Goal: Task Accomplishment & Management: Manage account settings

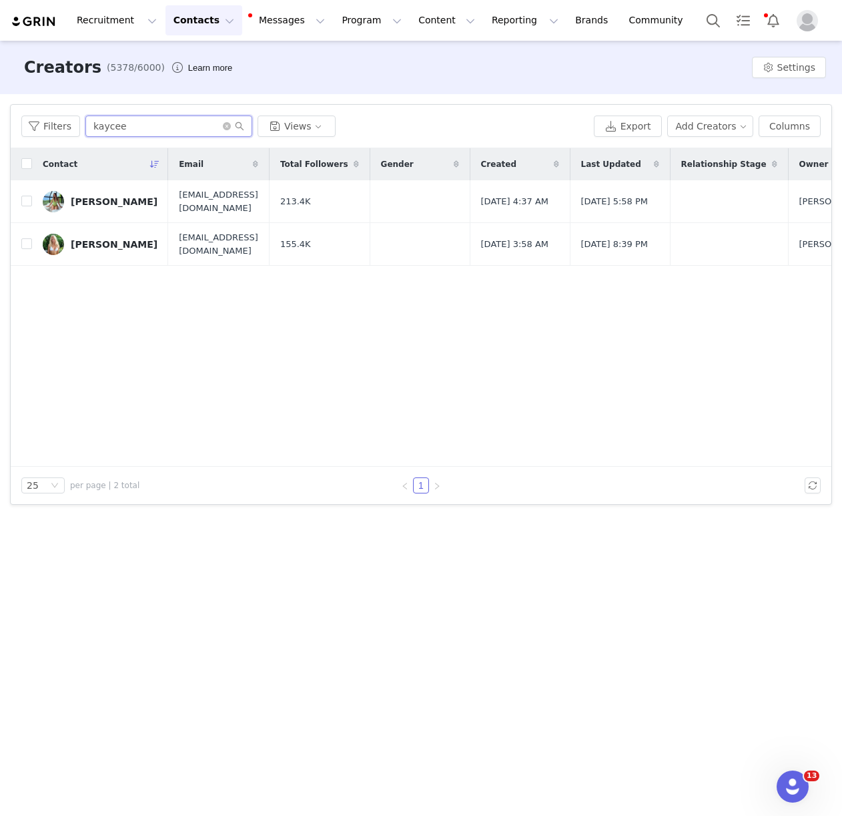
click at [141, 123] on input "kaycee" at bounding box center [168, 125] width 167 height 21
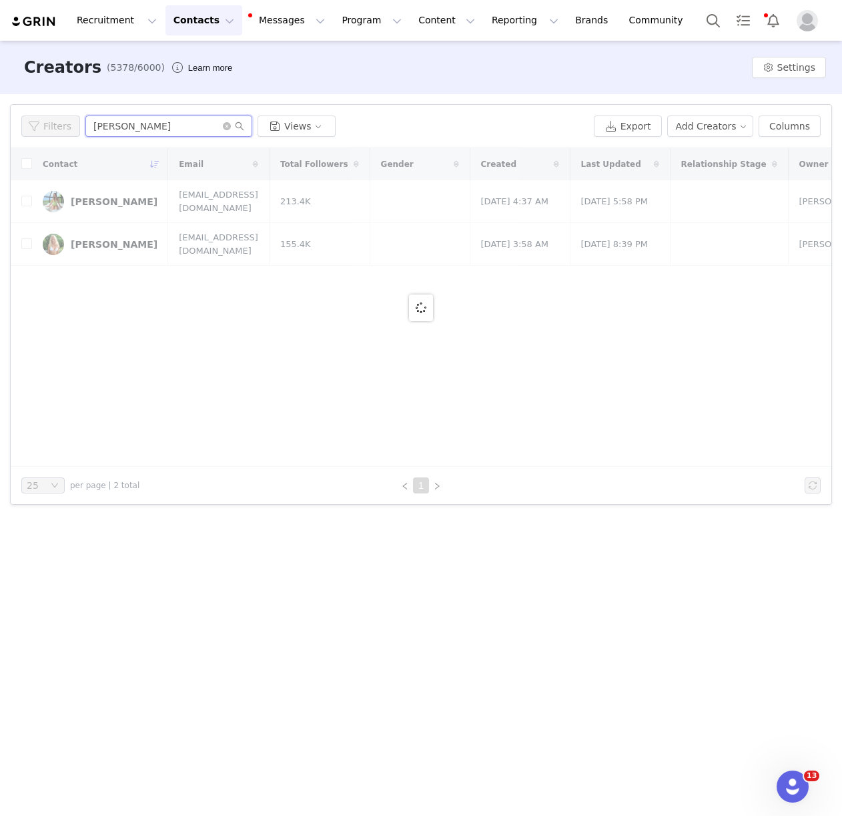
type input "[PERSON_NAME][DEMOGRAPHIC_DATA]"
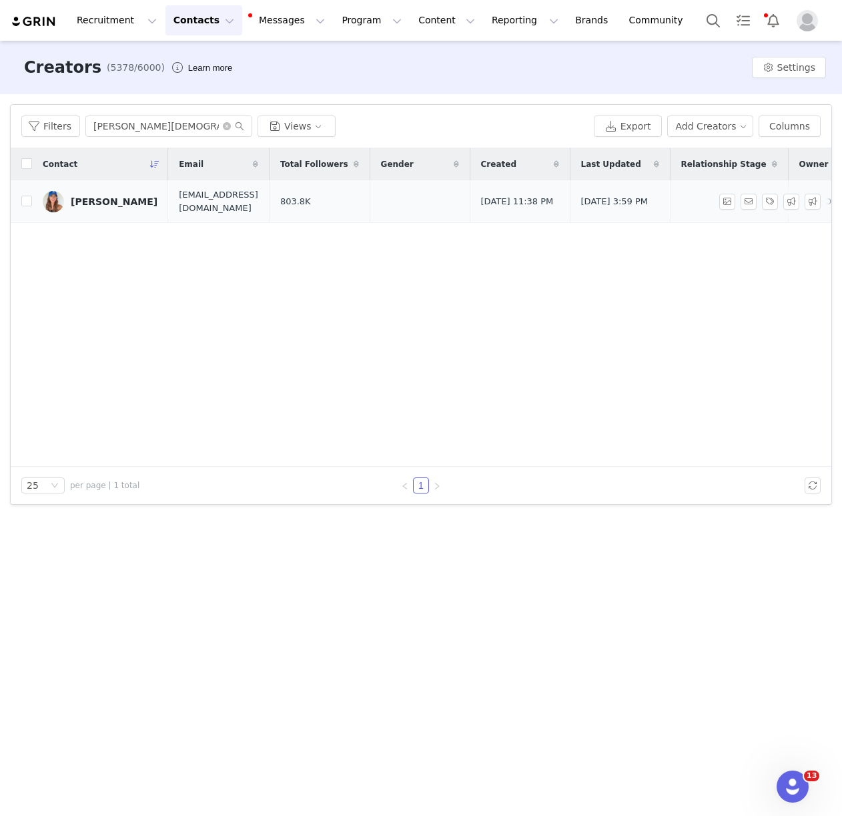
click at [113, 197] on div "[PERSON_NAME]" at bounding box center [114, 201] width 87 height 11
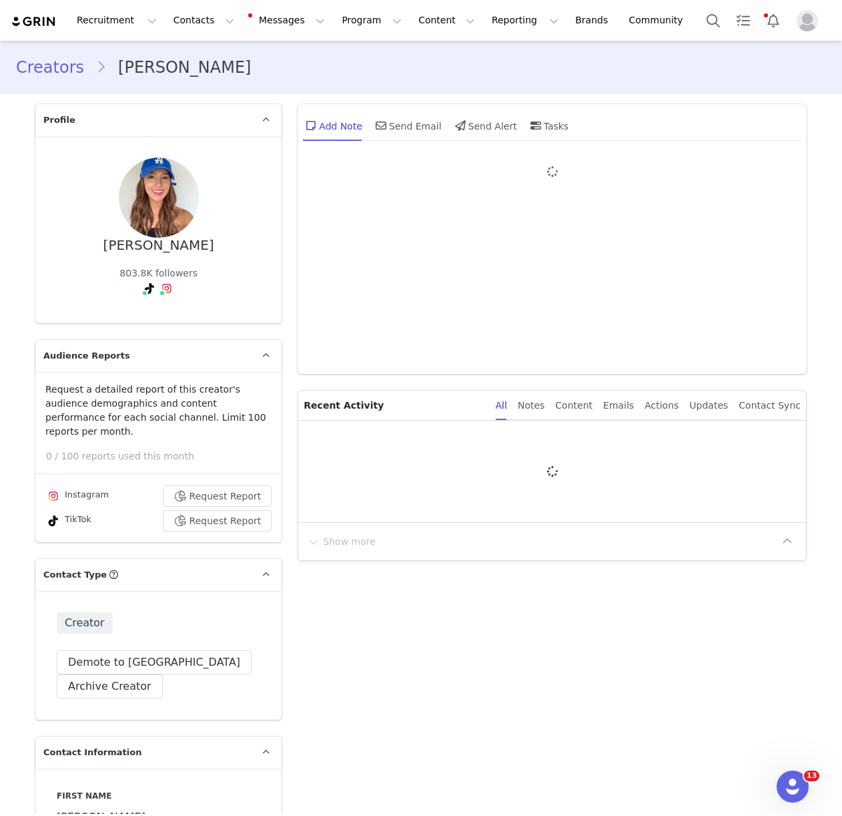
type input "+1 ([GEOGRAPHIC_DATA])"
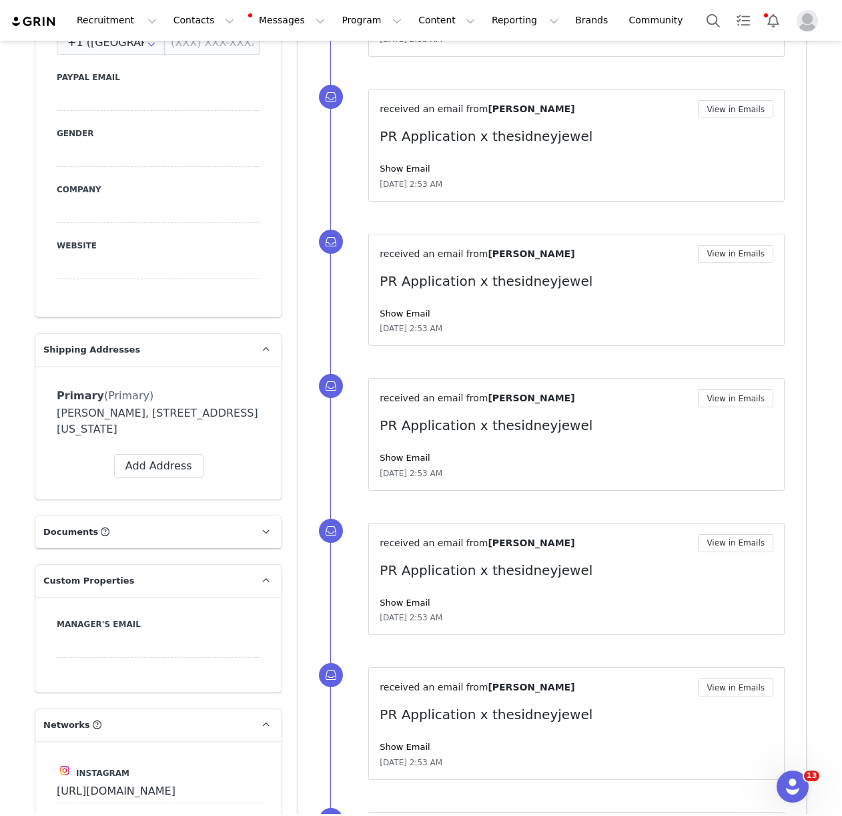
scroll to position [937, 0]
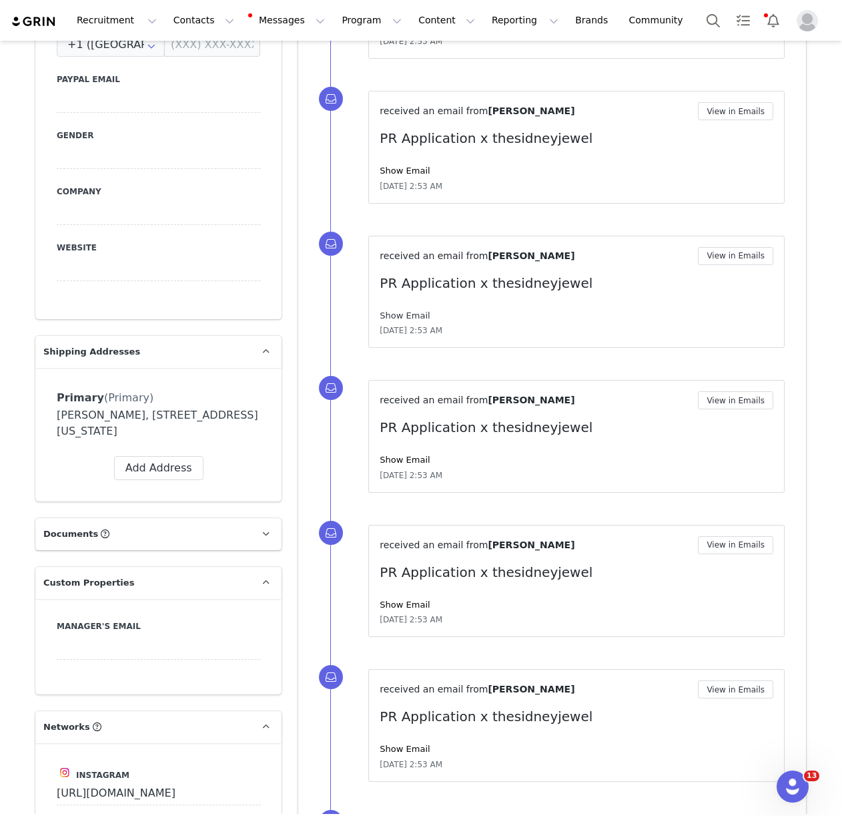
click at [416, 315] on link "Show Email" at bounding box center [405, 315] width 50 height 10
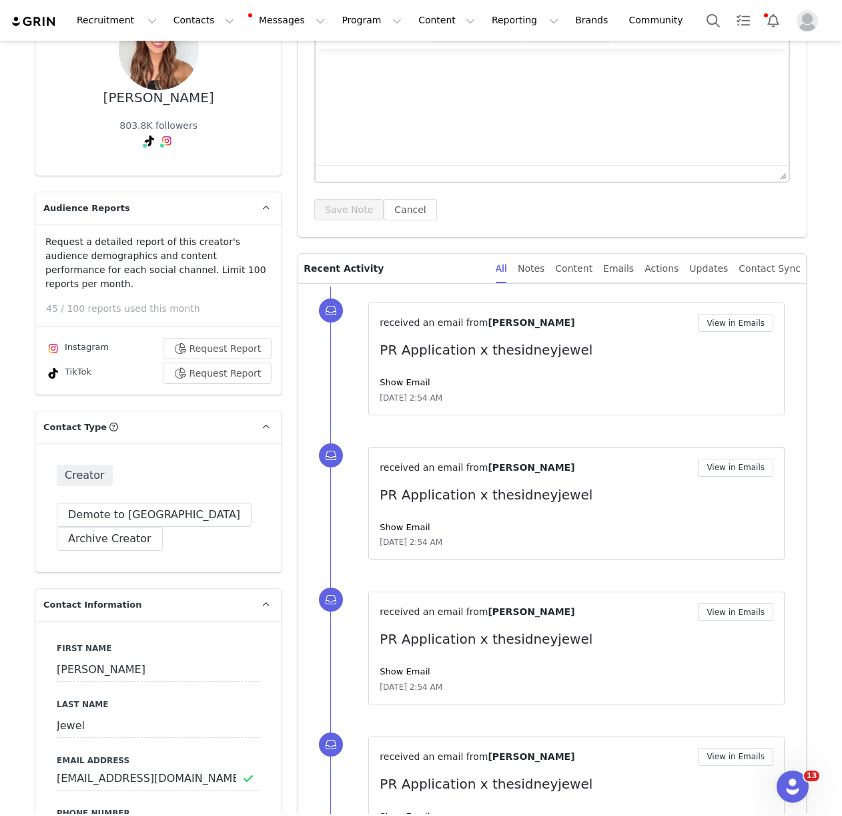
scroll to position [84, 0]
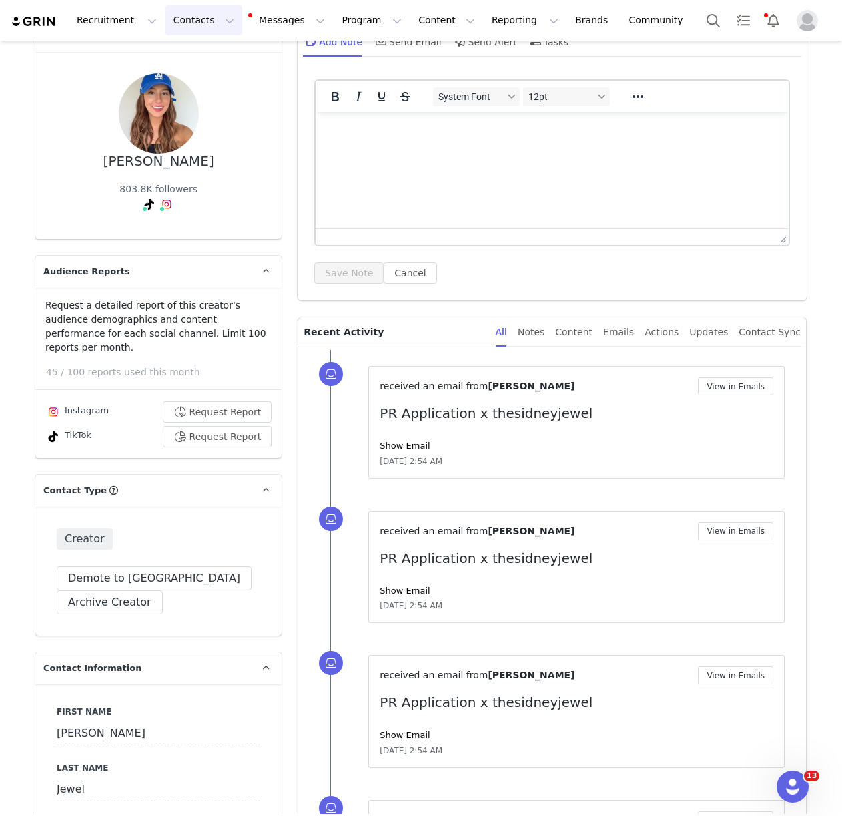
click at [192, 21] on button "Contacts Contacts" at bounding box center [204, 20] width 77 height 30
click at [198, 52] on p "Creators" at bounding box center [187, 59] width 40 height 14
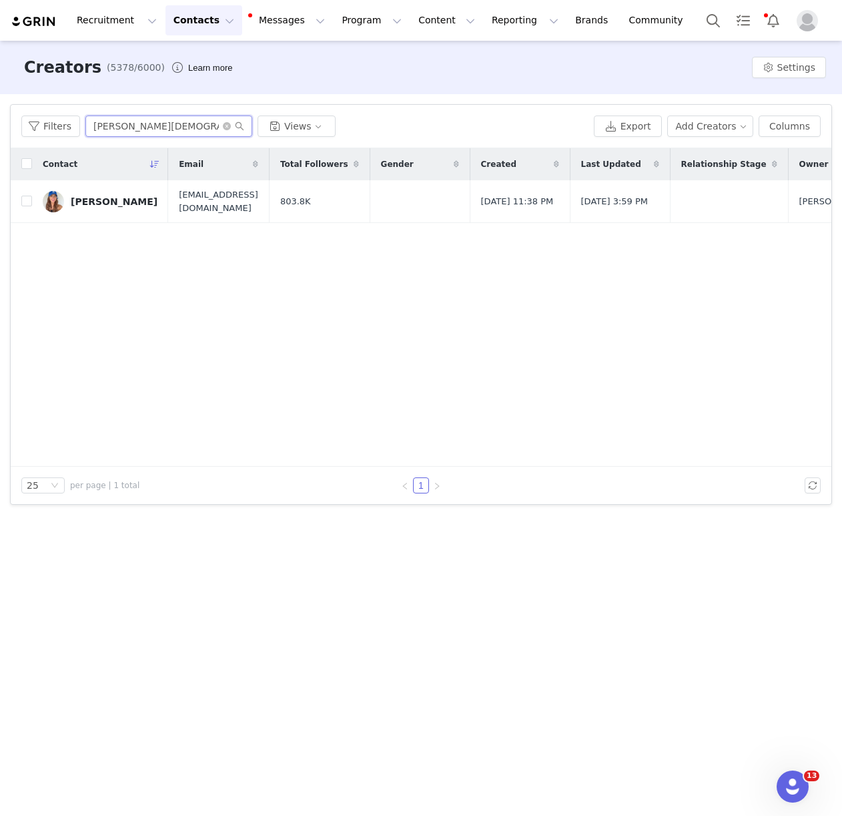
click at [111, 131] on input "[PERSON_NAME][DEMOGRAPHIC_DATA]" at bounding box center [168, 125] width 167 height 21
type input "[PERSON_NAME]"
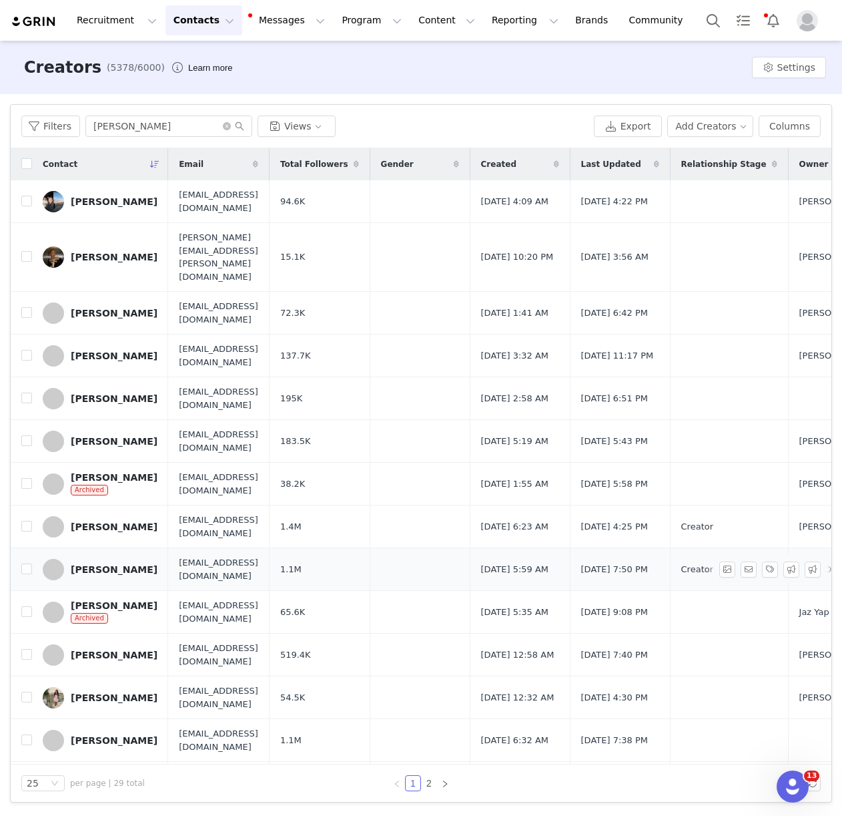
click at [137, 564] on div "[PERSON_NAME]" at bounding box center [114, 569] width 87 height 11
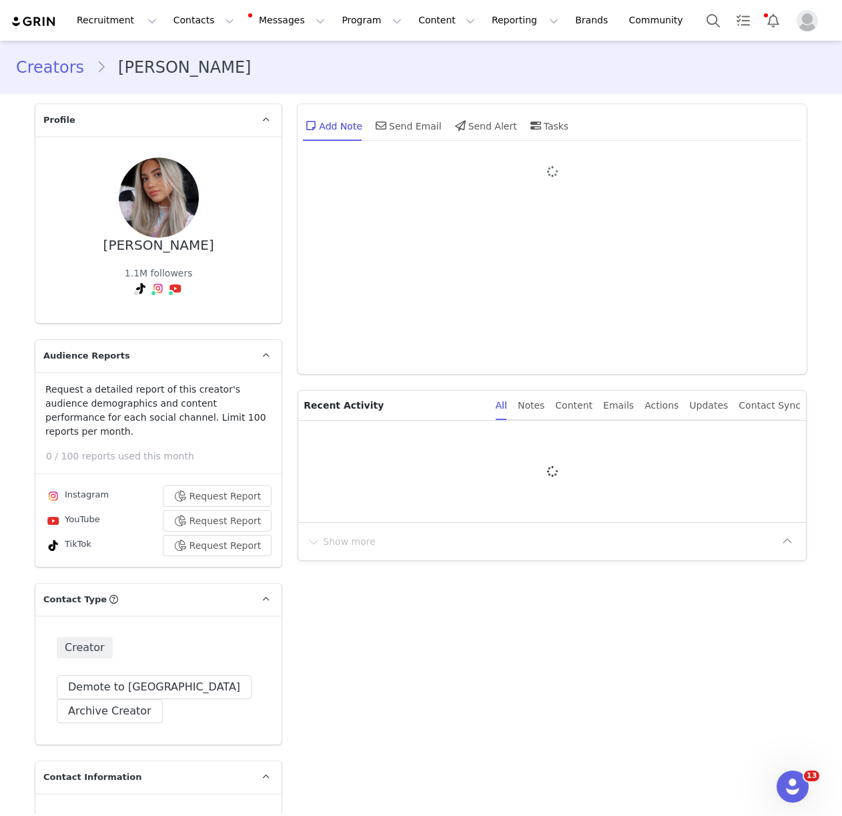
type input "+1 ([GEOGRAPHIC_DATA])"
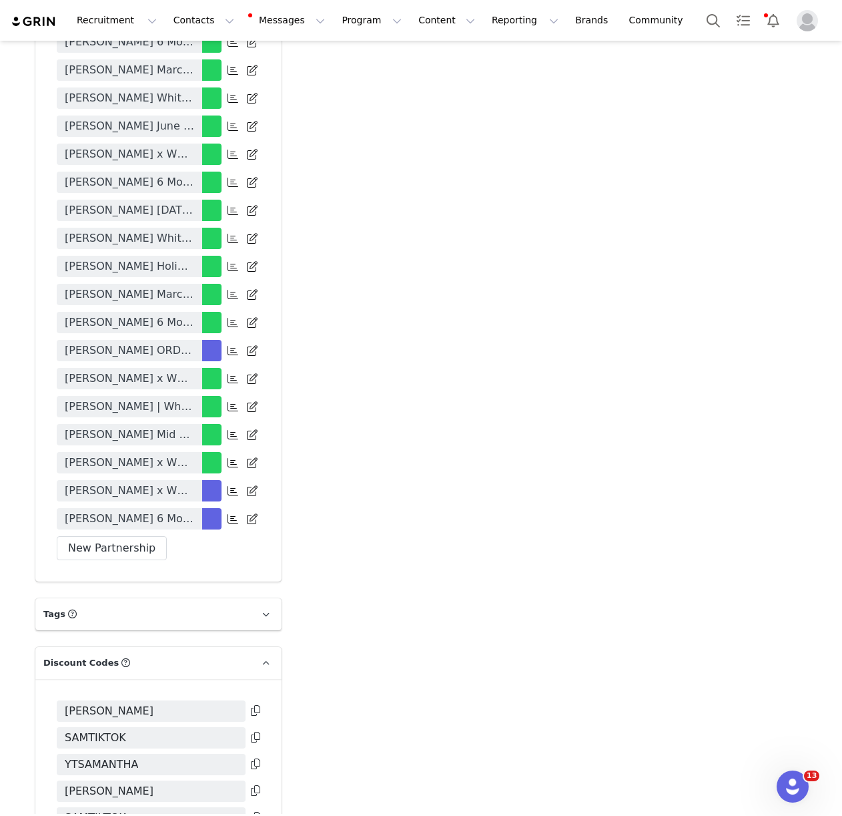
scroll to position [3657, 0]
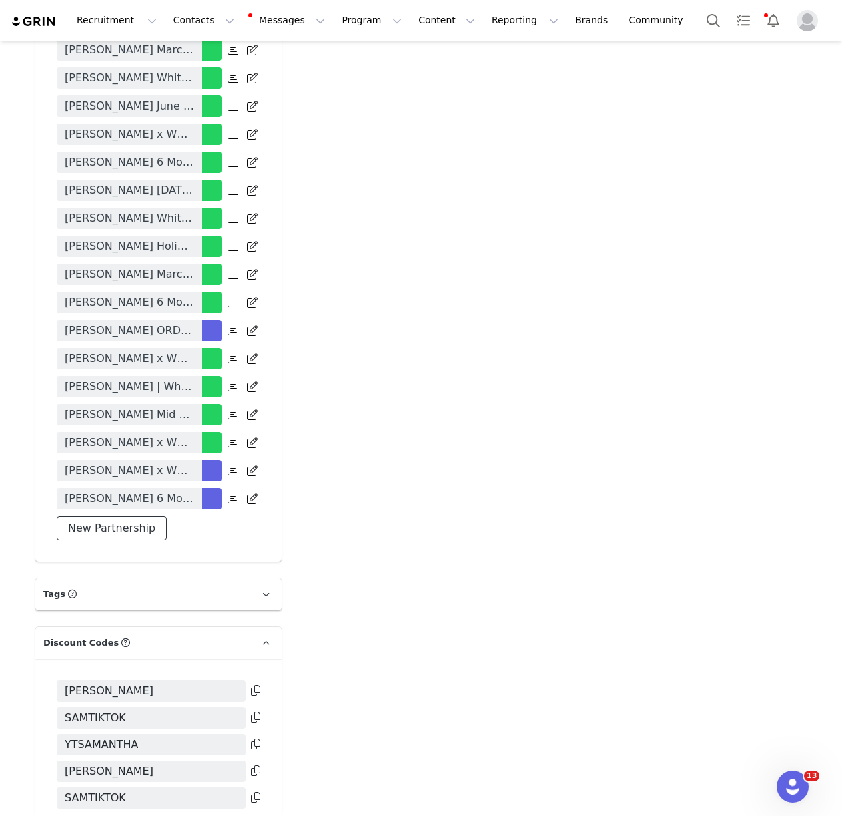
click at [126, 516] on button "New Partnership" at bounding box center [112, 528] width 110 height 24
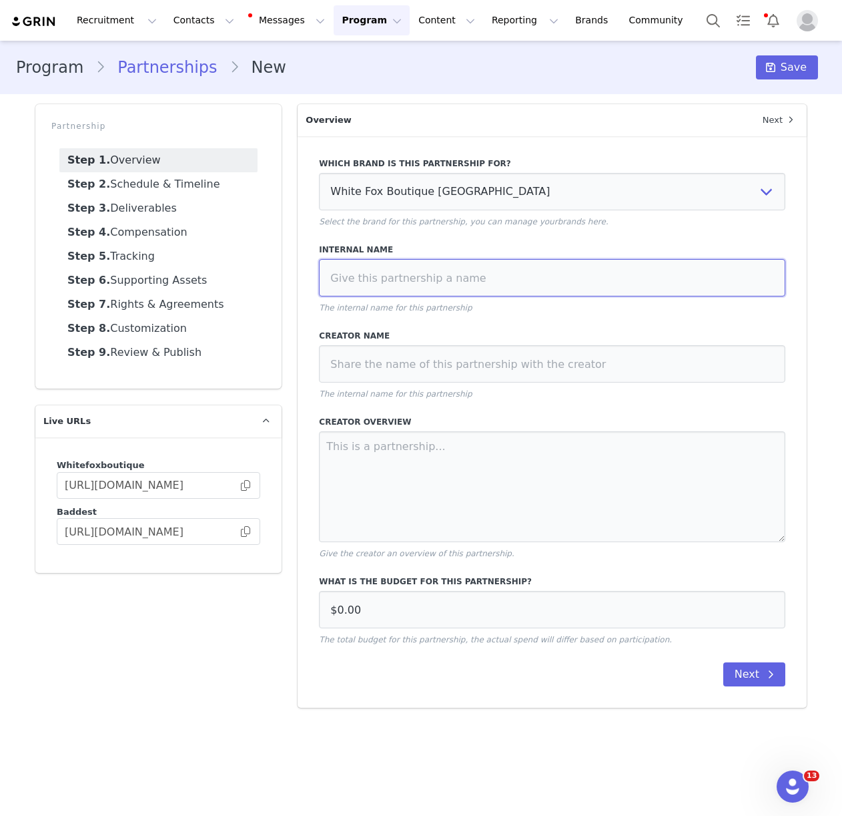
click at [428, 267] on input at bounding box center [552, 277] width 466 height 37
click at [432, 275] on input "[PERSON_NAME] Engagement Selects" at bounding box center [552, 277] width 466 height 37
type input "[PERSON_NAME] Event Selects"
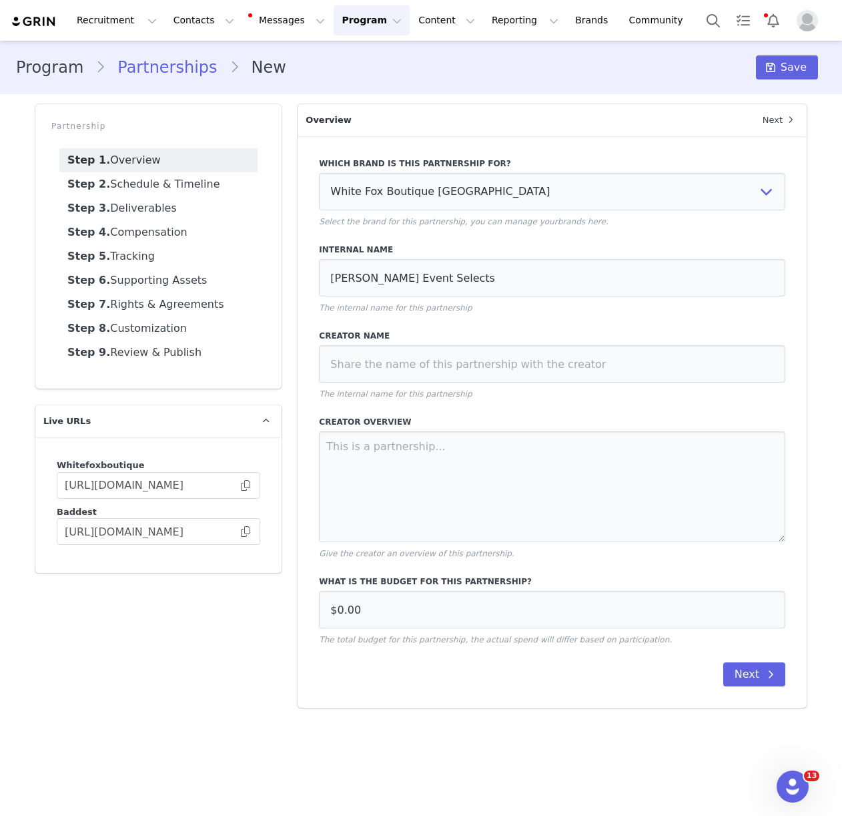
click at [487, 316] on div "Which brand is this partnership for? White Fox Boutique USA White Fox Boutique …" at bounding box center [552, 421] width 509 height 571
click at [759, 678] on button "Next" at bounding box center [754, 674] width 62 height 24
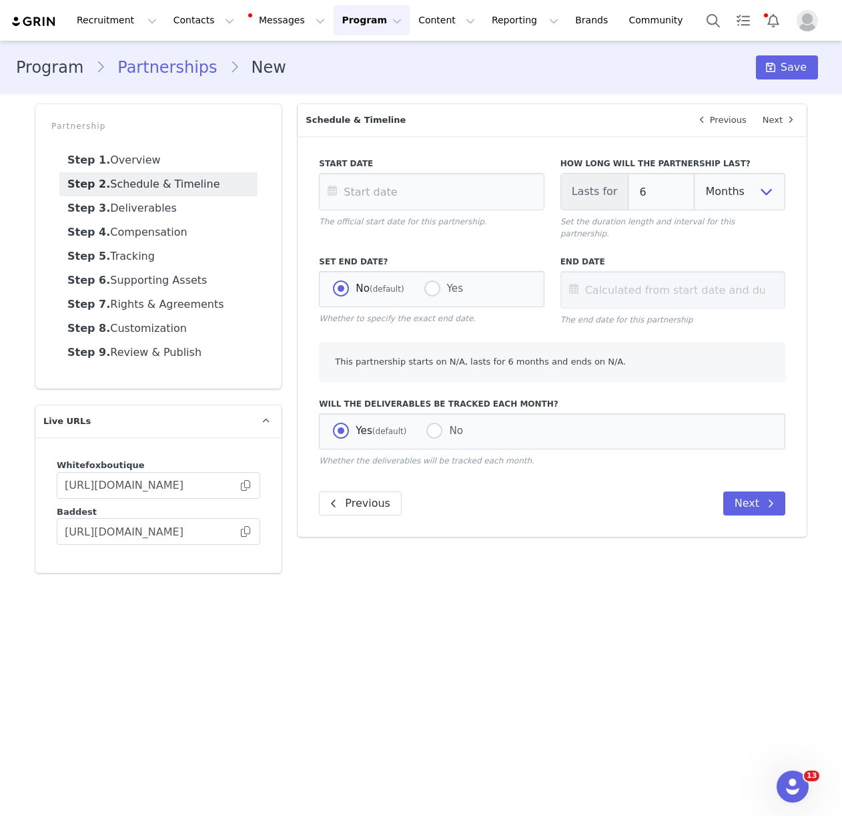
click at [458, 214] on div "Start Date The official start date for this partnership." at bounding box center [431, 192] width 225 height 70
click at [458, 200] on input "text" at bounding box center [431, 191] width 225 height 37
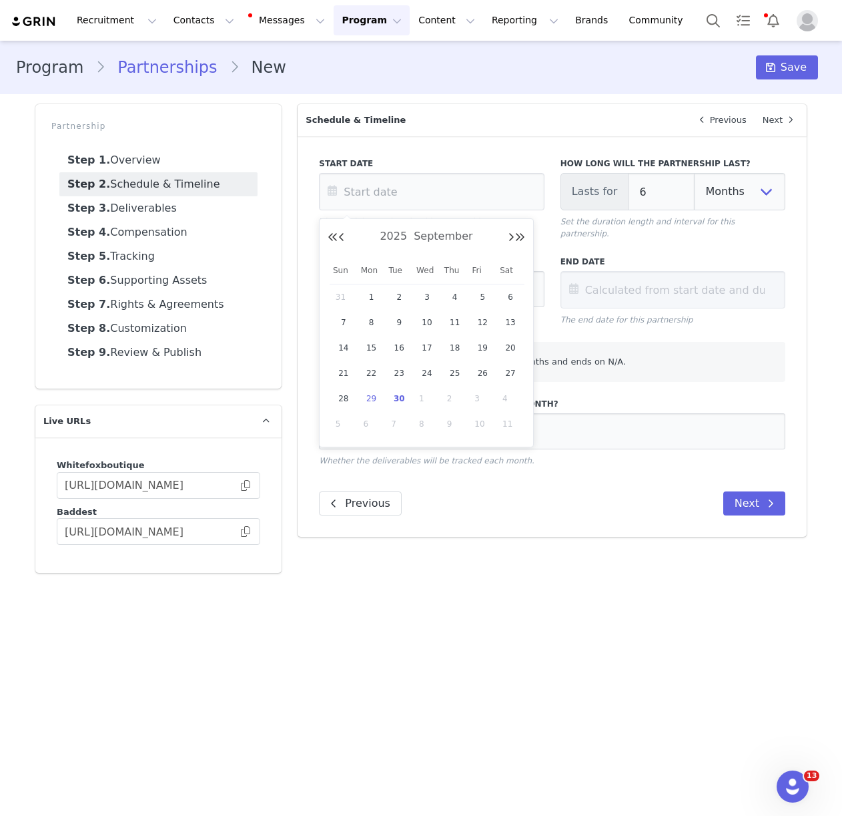
click at [378, 400] on span "29" at bounding box center [372, 398] width 16 height 16
type input "[DATE]"
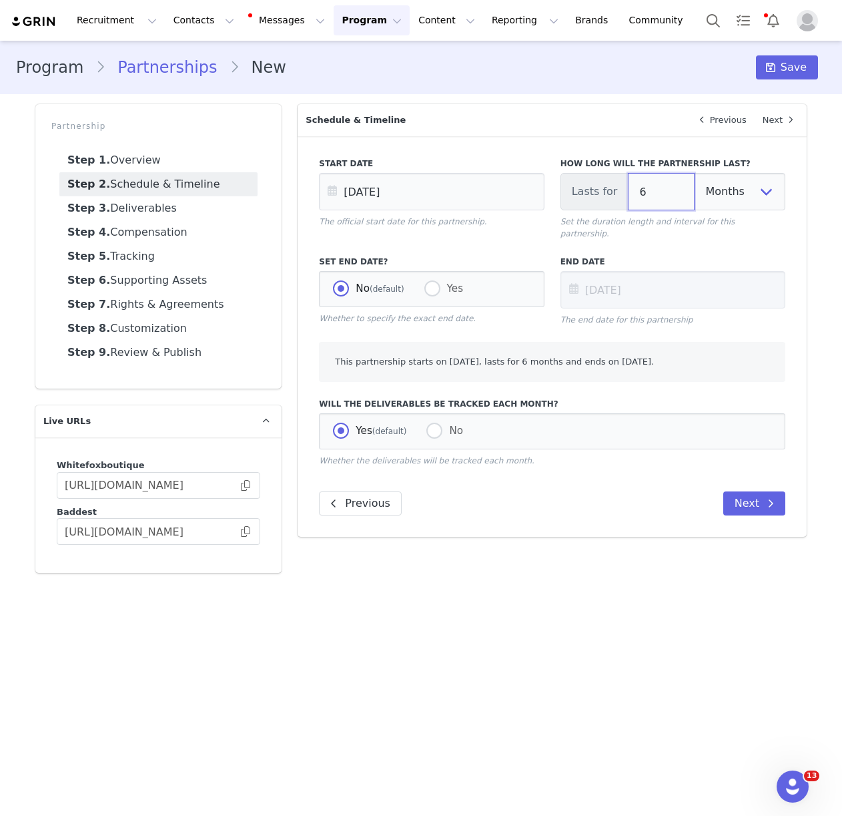
drag, startPoint x: 661, startPoint y: 190, endPoint x: 601, endPoint y: 189, distance: 60.1
click at [601, 189] on div "Lasts for 6 Days Weeks Months" at bounding box center [673, 191] width 225 height 37
type input "1"
type input "[DATE]"
type input "1"
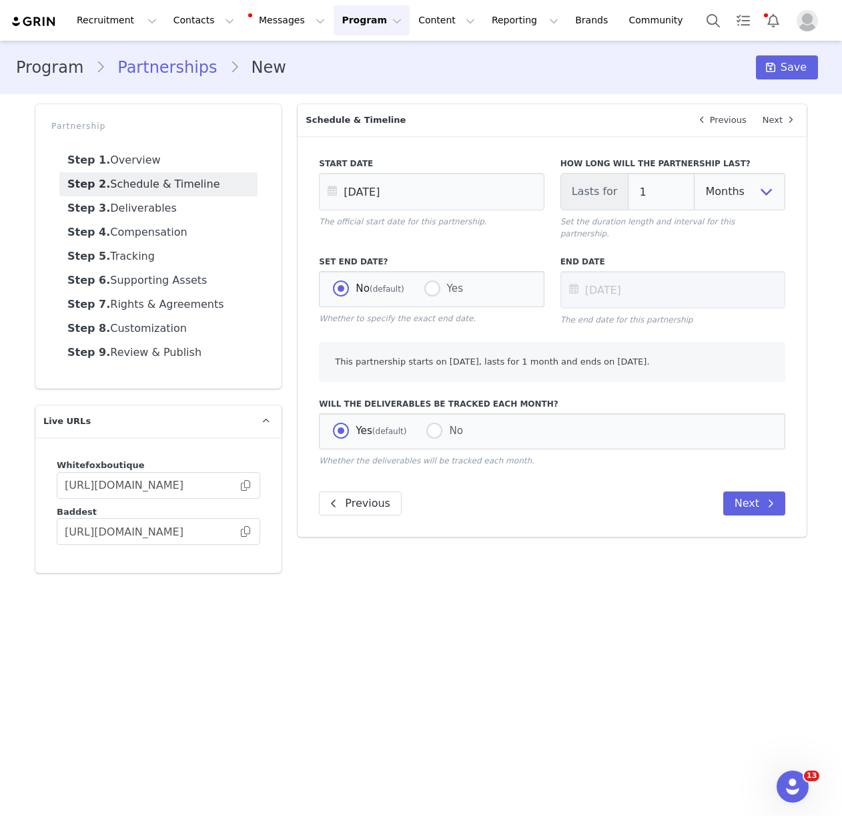
click at [499, 235] on div "Start Date [DATE] The official start date for this partnership." at bounding box center [431, 198] width 241 height 98
click at [757, 491] on button "Next" at bounding box center [754, 503] width 62 height 24
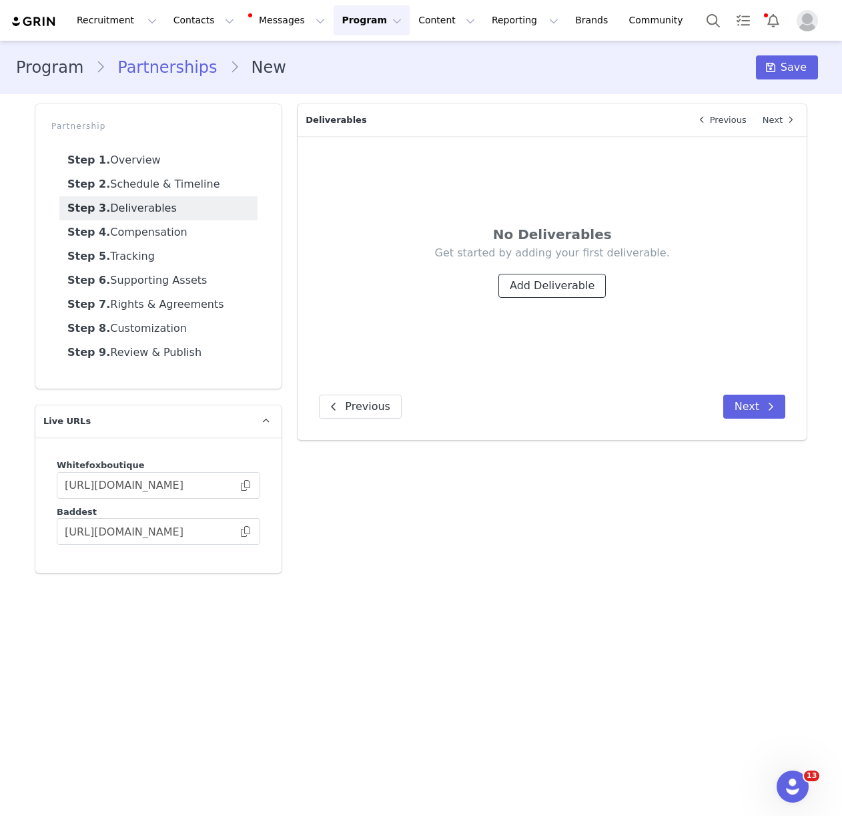
click at [565, 282] on button "Add Deliverable" at bounding box center [552, 286] width 107 height 24
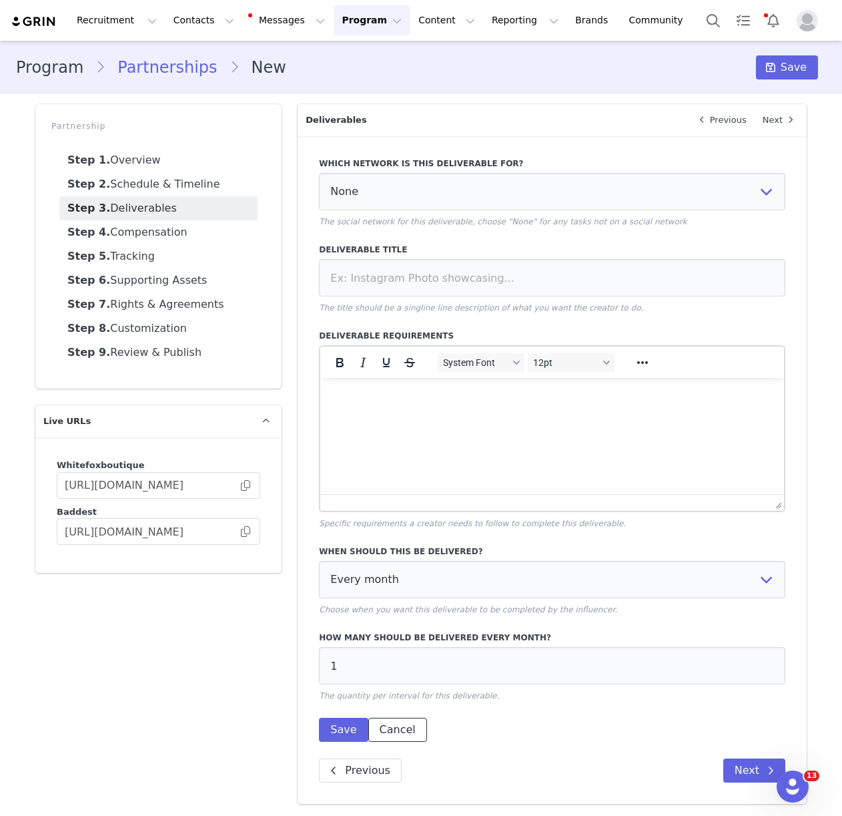
drag, startPoint x: 402, startPoint y: 729, endPoint x: 430, endPoint y: 639, distance: 94.4
click at [402, 728] on button "Cancel" at bounding box center [397, 729] width 59 height 24
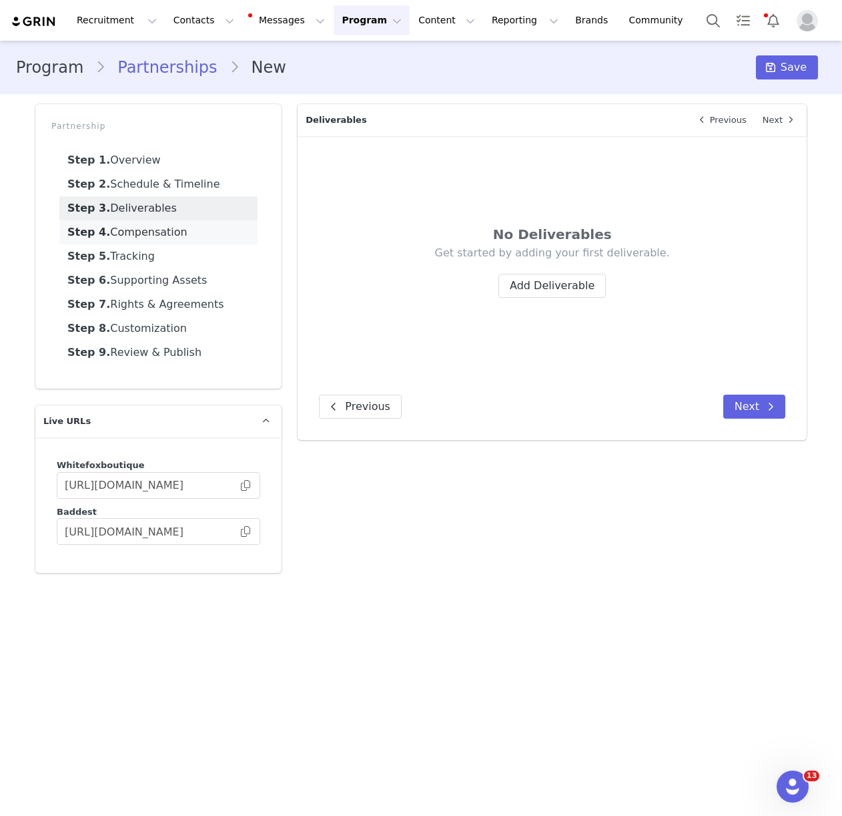
click at [137, 233] on link "Step 4. Compensation" at bounding box center [158, 232] width 198 height 24
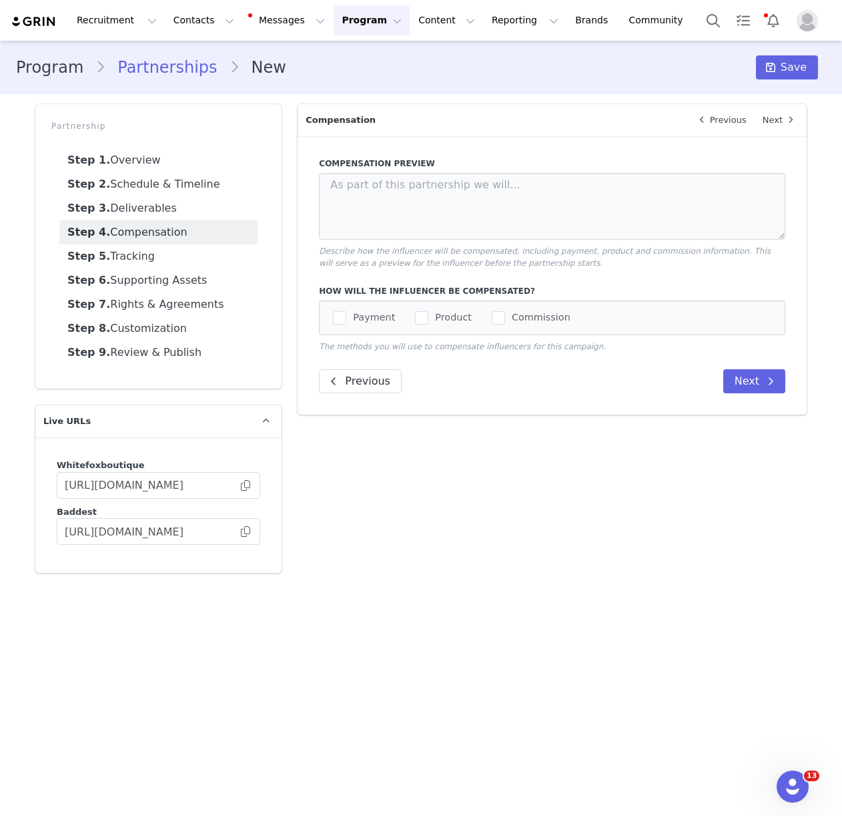
click at [415, 317] on span "checkbox-group" at bounding box center [421, 317] width 13 height 13
click at [428, 311] on input "Product" at bounding box center [428, 311] width 0 height 0
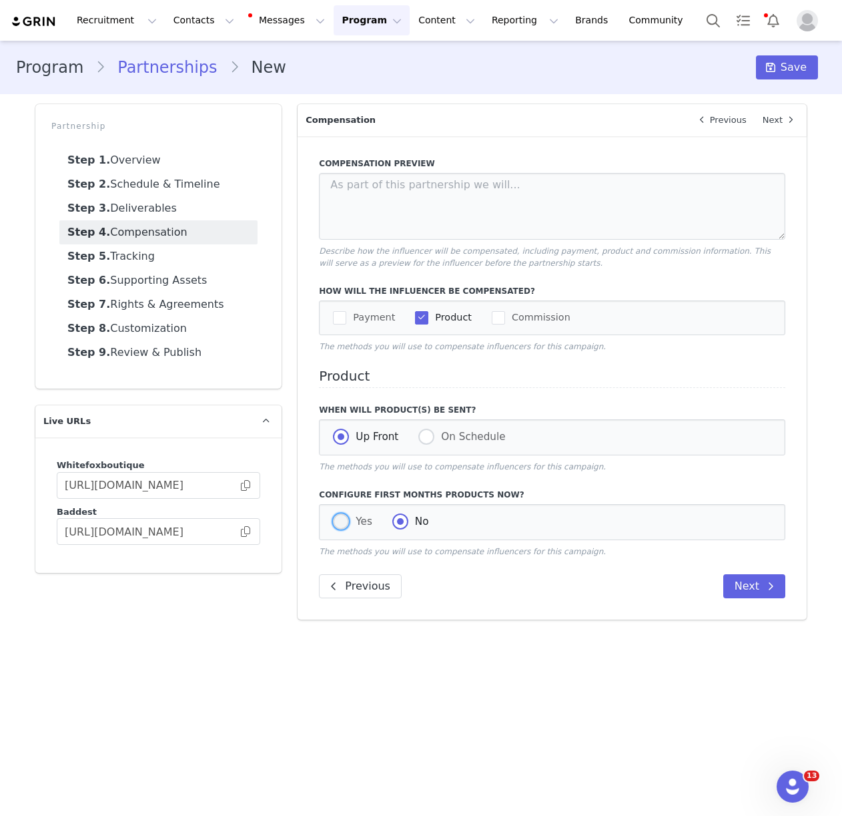
click at [356, 520] on span "Yes" at bounding box center [360, 521] width 23 height 12
click at [349, 520] on input "Yes" at bounding box center [341, 521] width 16 height 17
radio input "true"
radio input "false"
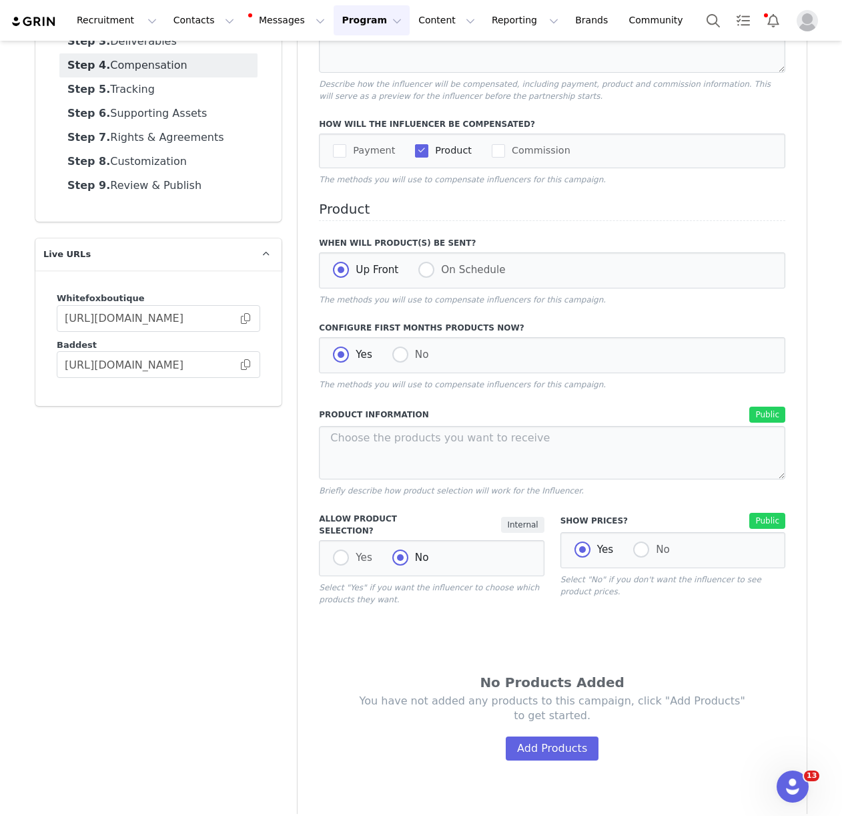
scroll to position [226, 0]
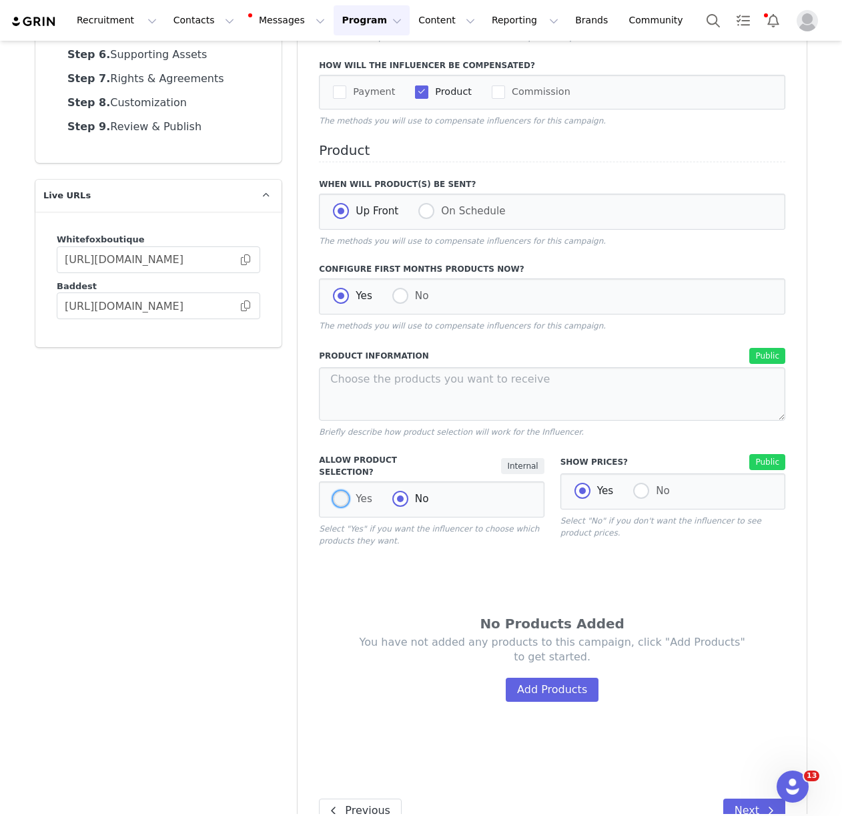
click at [337, 501] on span at bounding box center [341, 499] width 16 height 17
click at [337, 501] on input "Yes" at bounding box center [341, 499] width 16 height 17
radio input "true"
radio input "false"
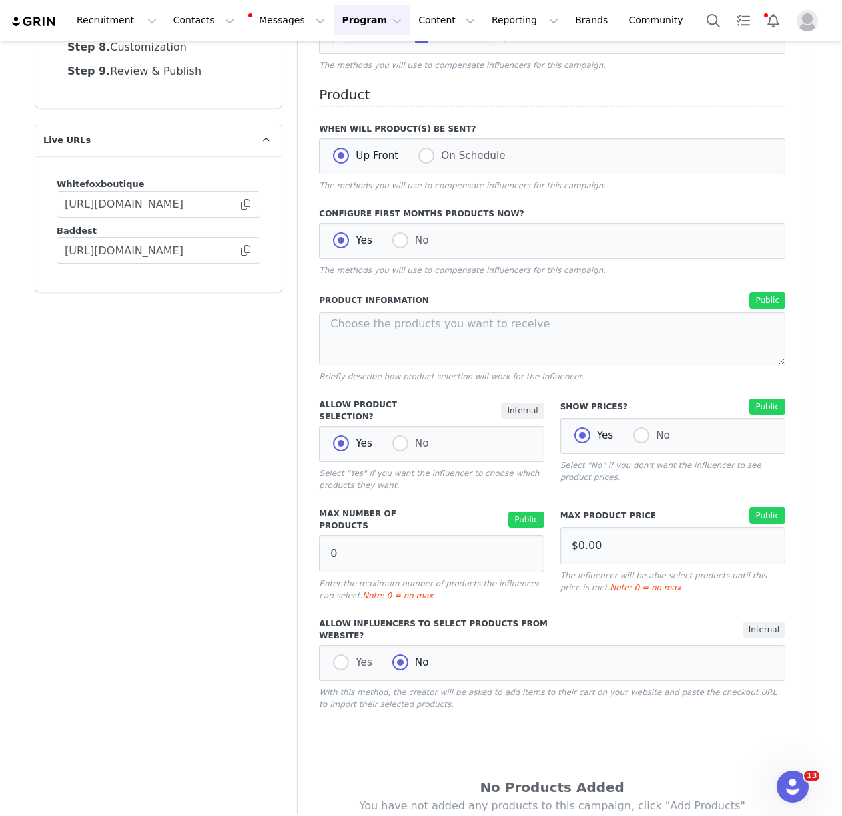
scroll to position [304, 0]
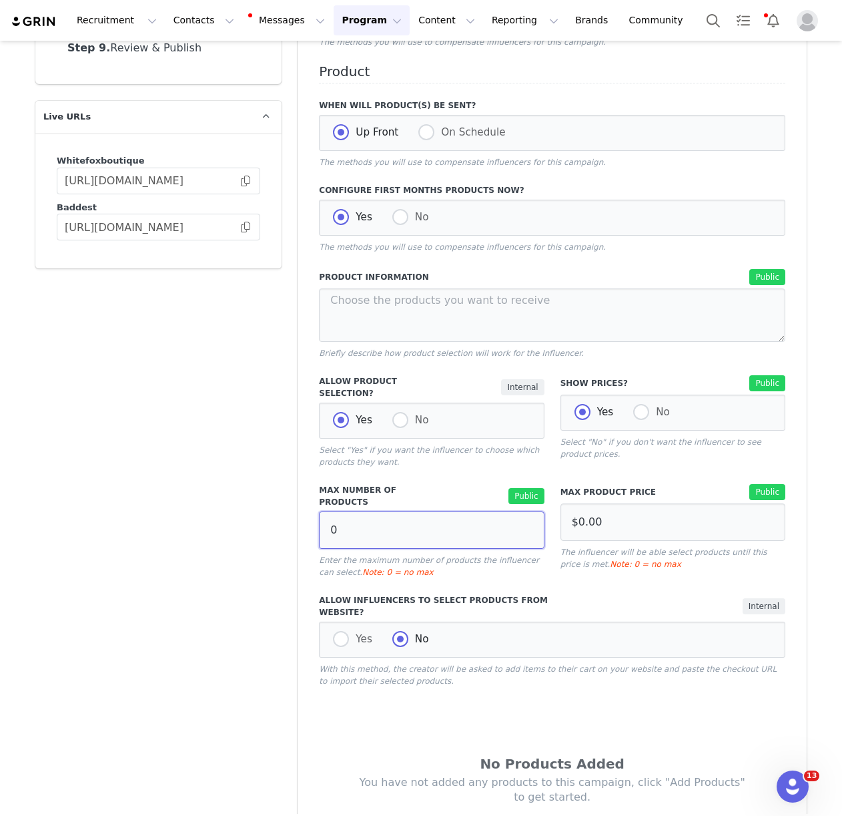
drag, startPoint x: 341, startPoint y: 510, endPoint x: 310, endPoint y: 515, distance: 31.1
click at [311, 515] on div "Max Number of Products Public 0 Enter the maximum number of products the influe…" at bounding box center [431, 531] width 241 height 110
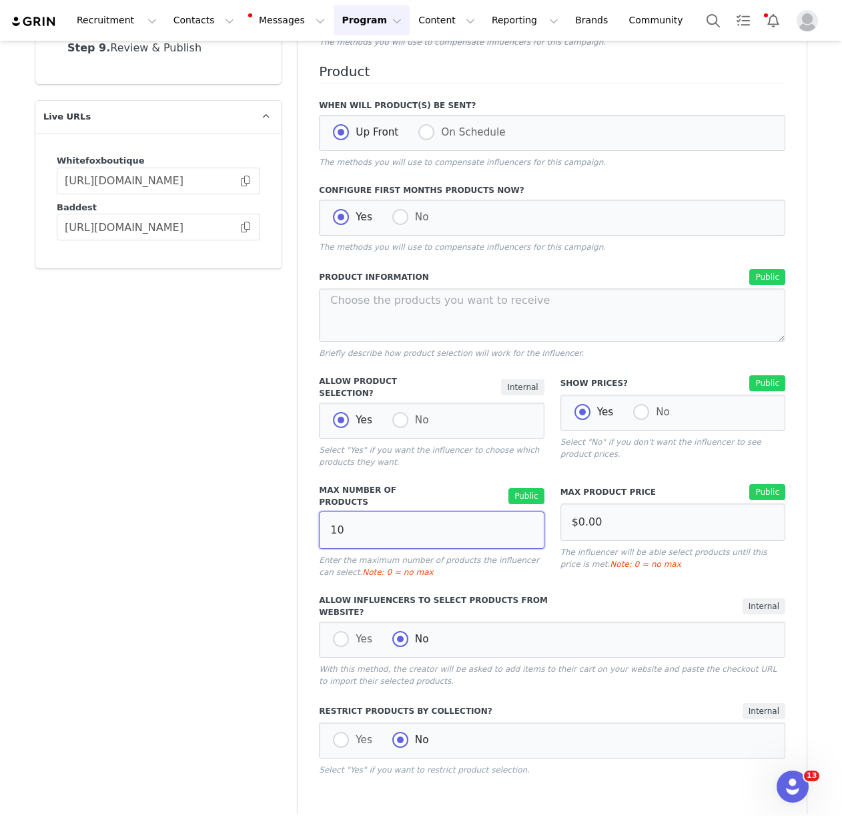
type input "10"
click at [480, 569] on div "Max Number of Products Public 10 Enter the maximum number of products the influ…" at bounding box center [431, 531] width 241 height 110
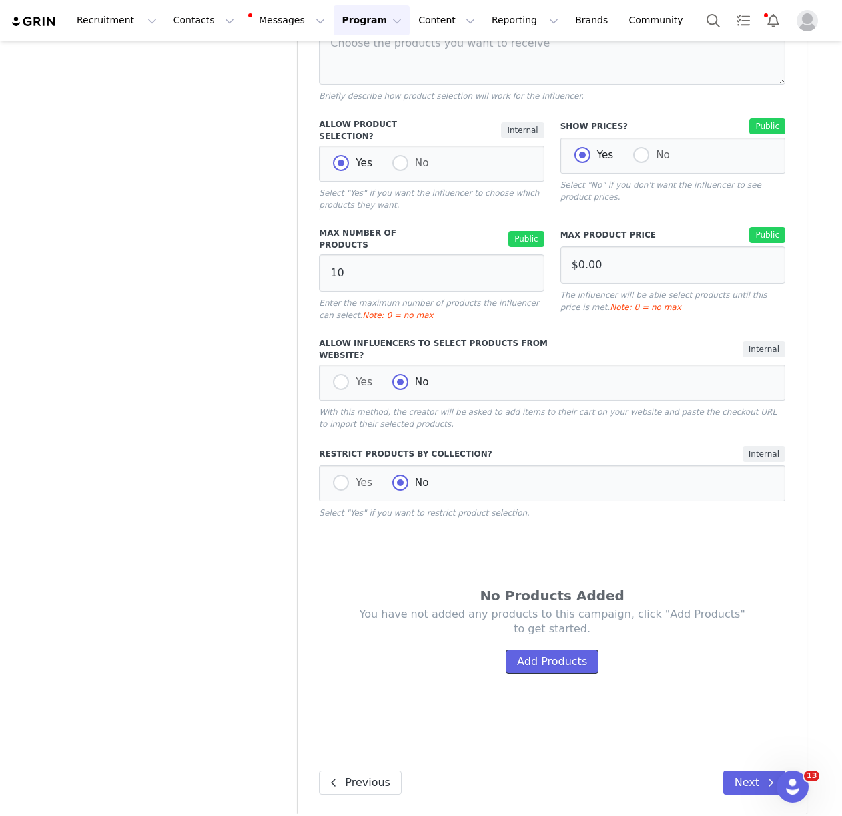
click at [537, 652] on button "Add Products" at bounding box center [552, 661] width 93 height 24
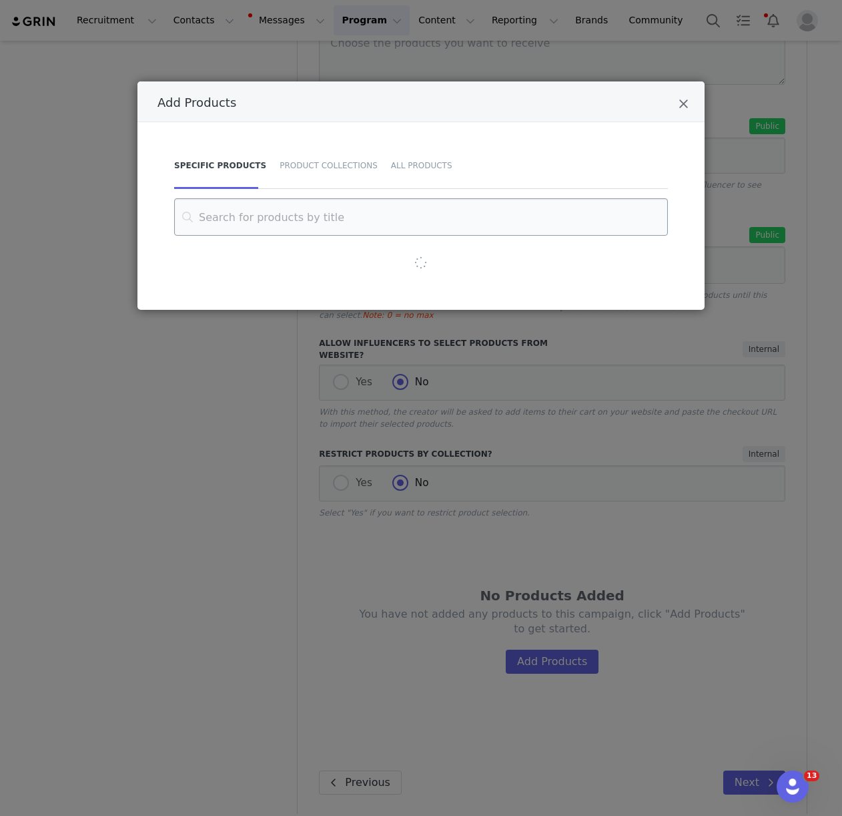
drag, startPoint x: 352, startPoint y: 165, endPoint x: 346, endPoint y: 208, distance: 43.8
click at [352, 166] on div "Product Collections" at bounding box center [328, 165] width 111 height 47
click at [345, 217] on input "Add Products" at bounding box center [421, 216] width 460 height 37
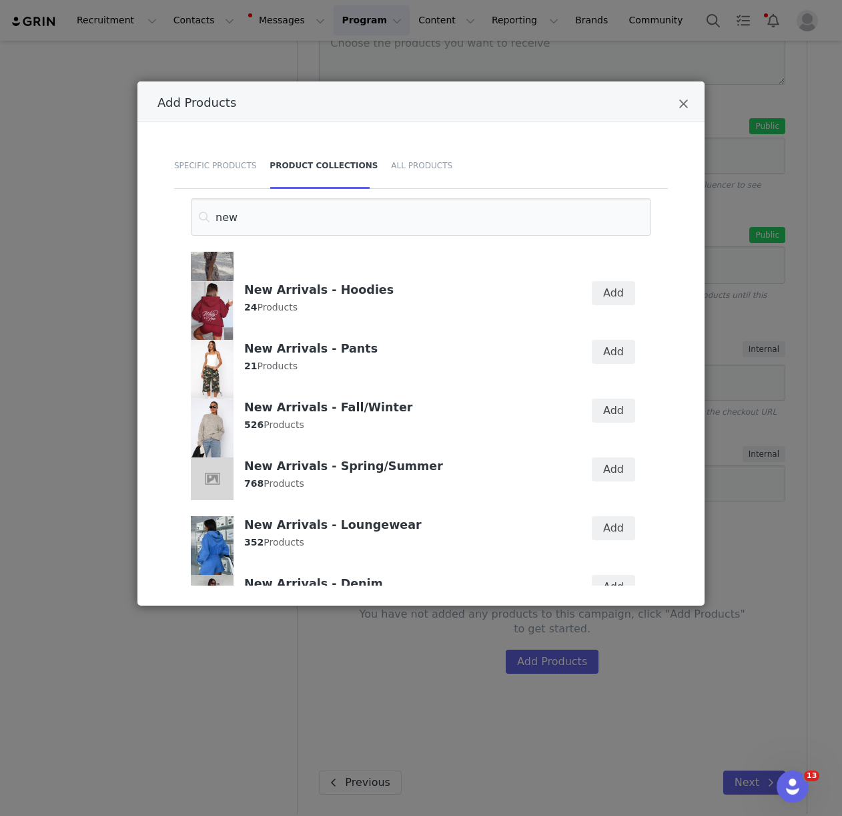
scroll to position [35, 0]
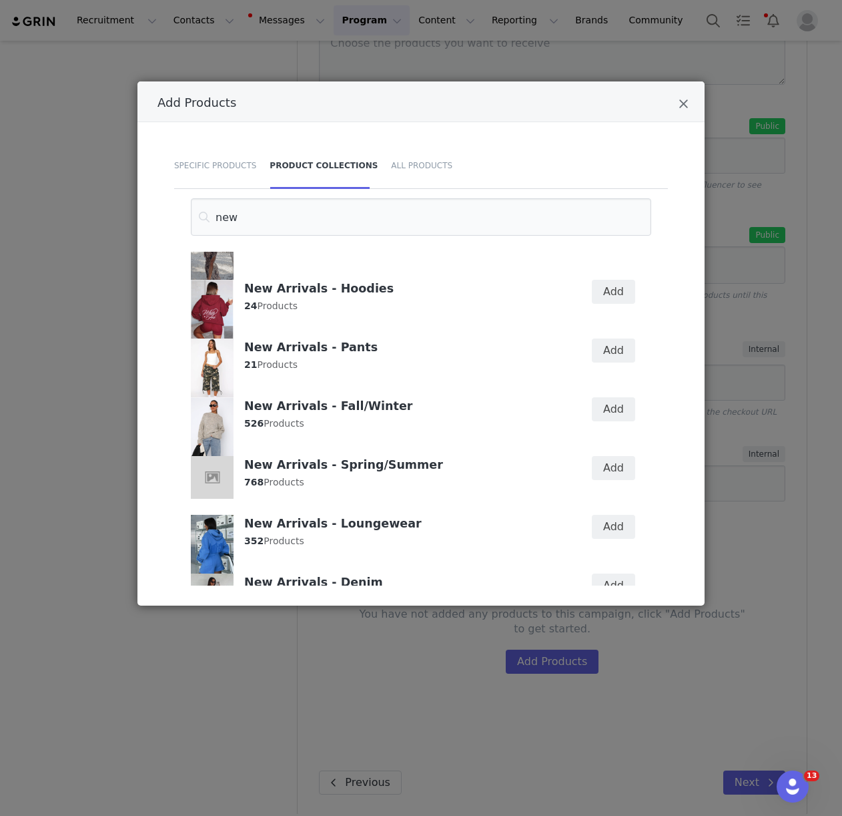
type input "new"
click at [593, 408] on div "Add" at bounding box center [605, 409] width 61 height 24
drag, startPoint x: 615, startPoint y: 404, endPoint x: 615, endPoint y: 442, distance: 37.4
click at [615, 404] on button "Add" at bounding box center [613, 409] width 43 height 24
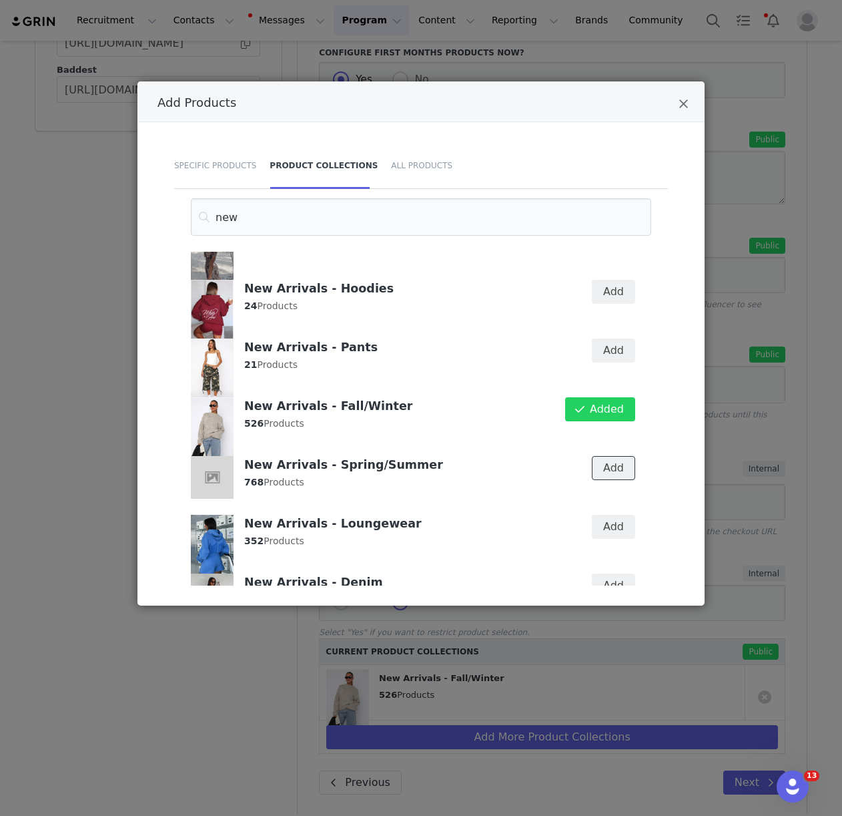
drag, startPoint x: 612, startPoint y: 458, endPoint x: 616, endPoint y: 498, distance: 40.2
click at [612, 458] on button "Add" at bounding box center [613, 468] width 43 height 24
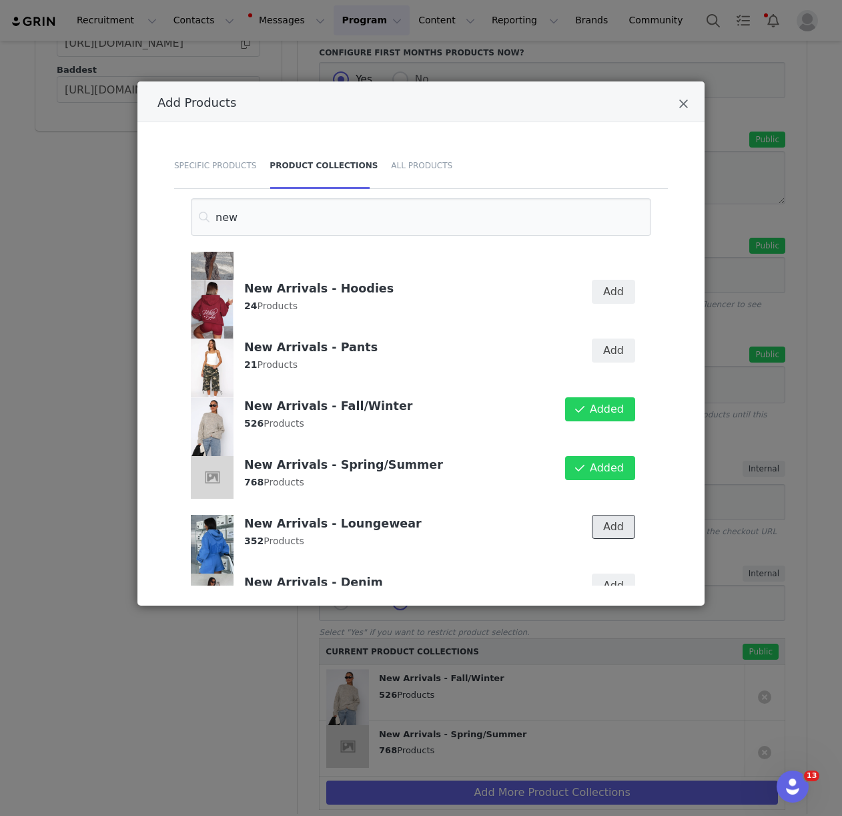
click at [615, 515] on button "Add" at bounding box center [613, 527] width 43 height 24
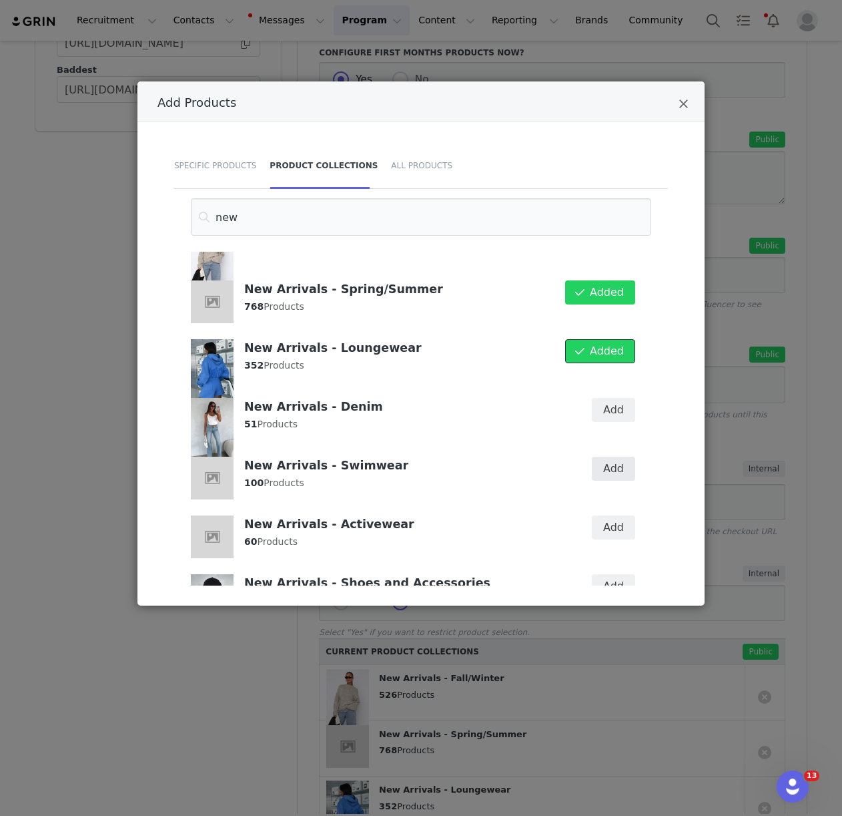
scroll to position [220, 0]
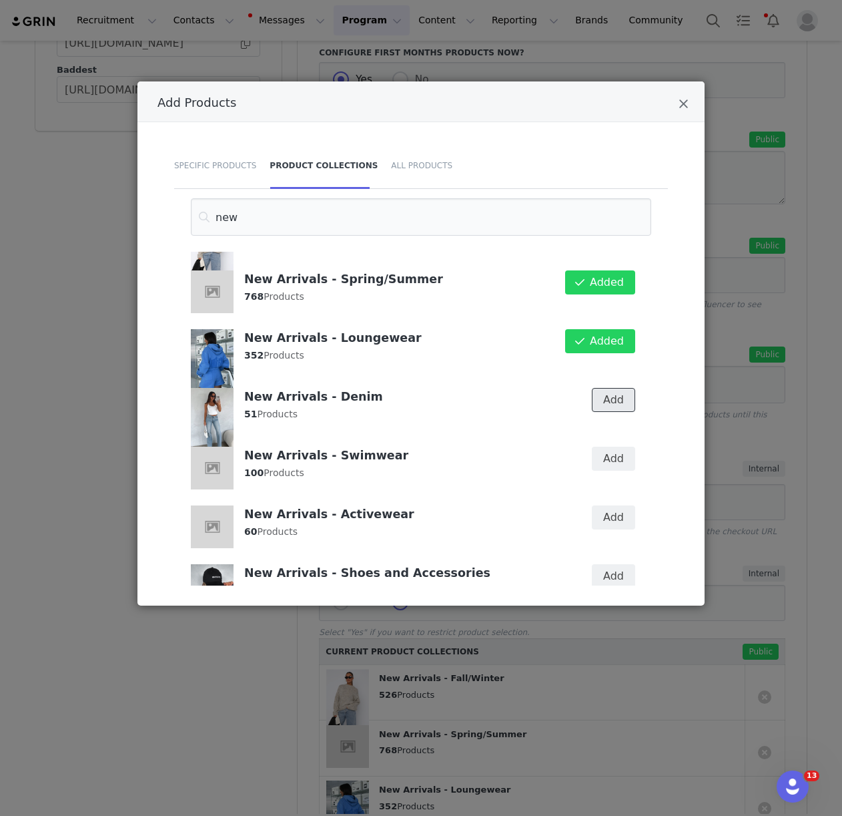
click at [605, 400] on button "Add" at bounding box center [613, 400] width 43 height 24
click at [613, 462] on button "Add" at bounding box center [613, 458] width 43 height 24
click at [611, 517] on button "Add" at bounding box center [613, 517] width 43 height 24
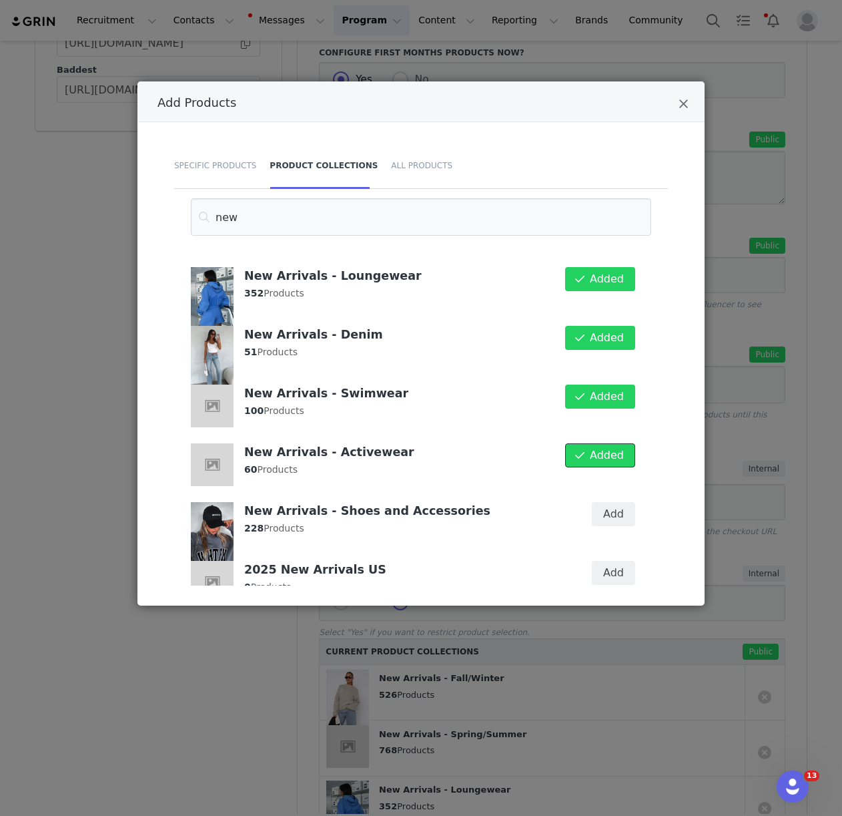
scroll to position [308, 0]
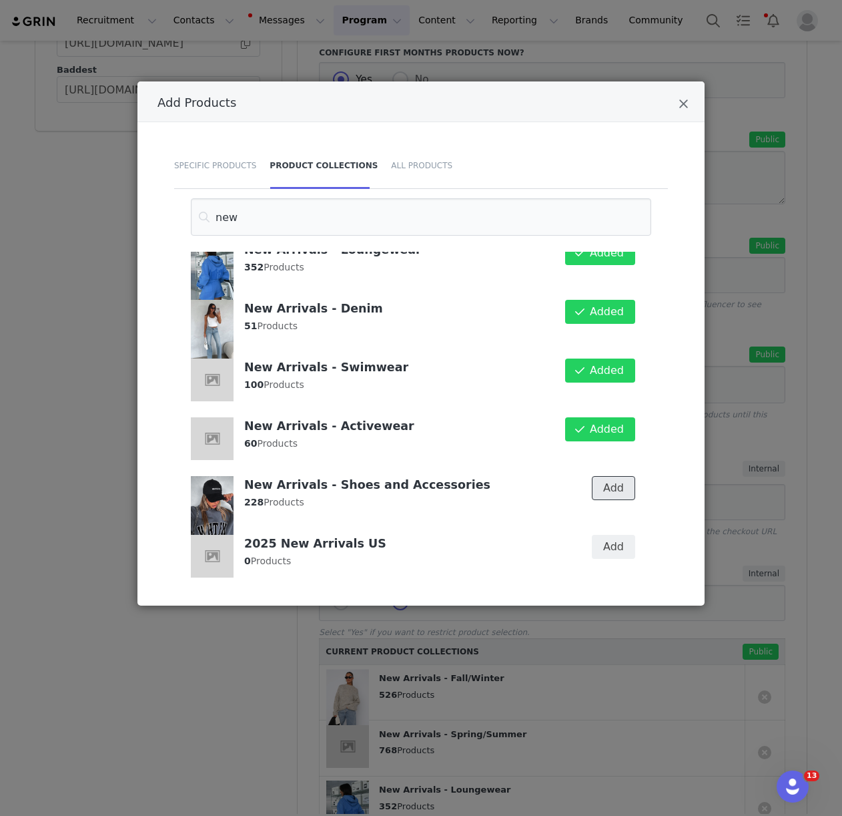
click at [616, 480] on button "Add" at bounding box center [613, 488] width 43 height 24
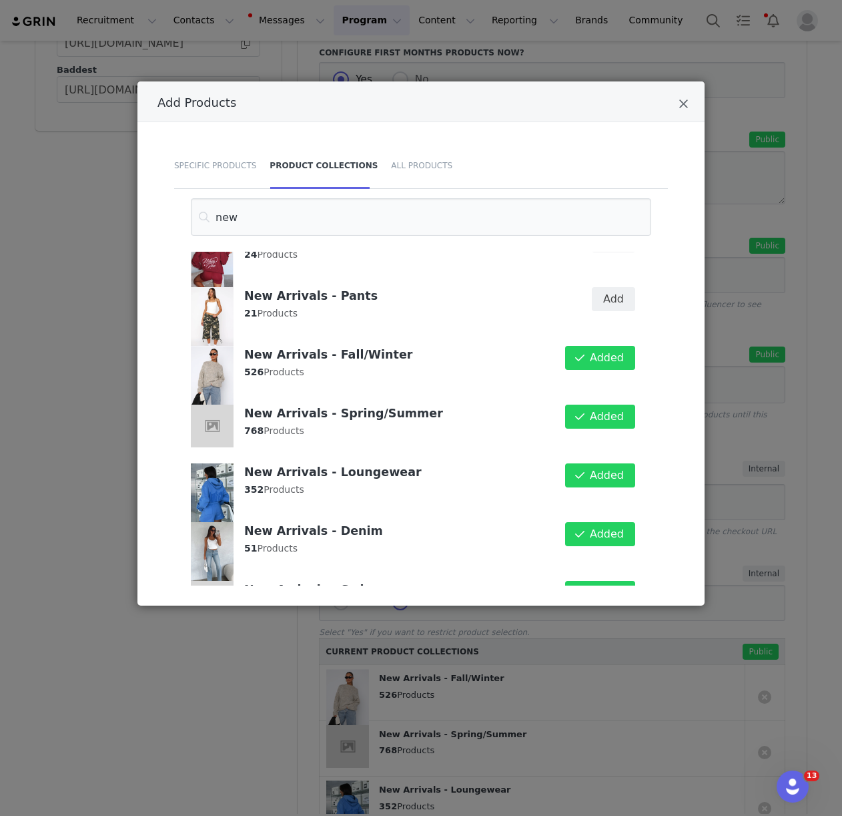
scroll to position [0, 0]
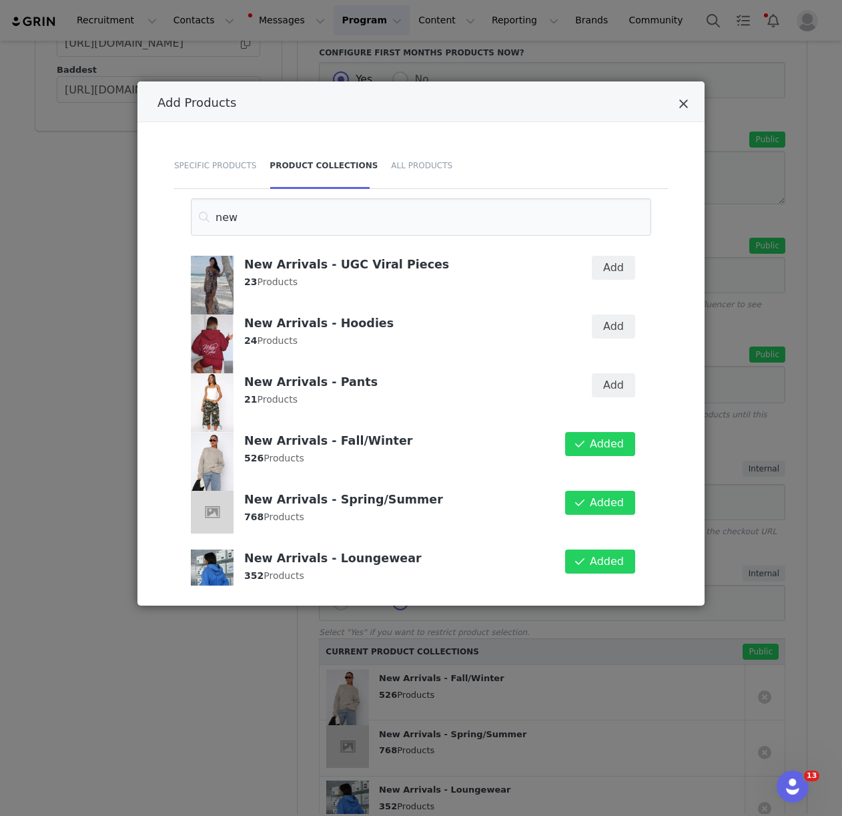
click at [687, 101] on icon "Close" at bounding box center [684, 103] width 10 height 13
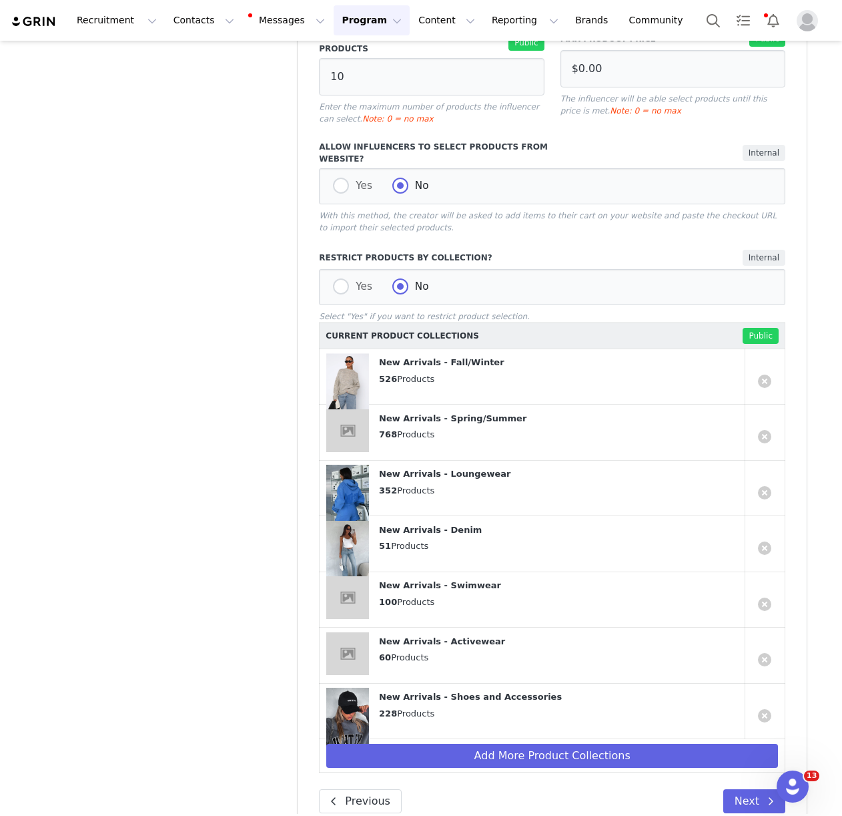
scroll to position [774, 0]
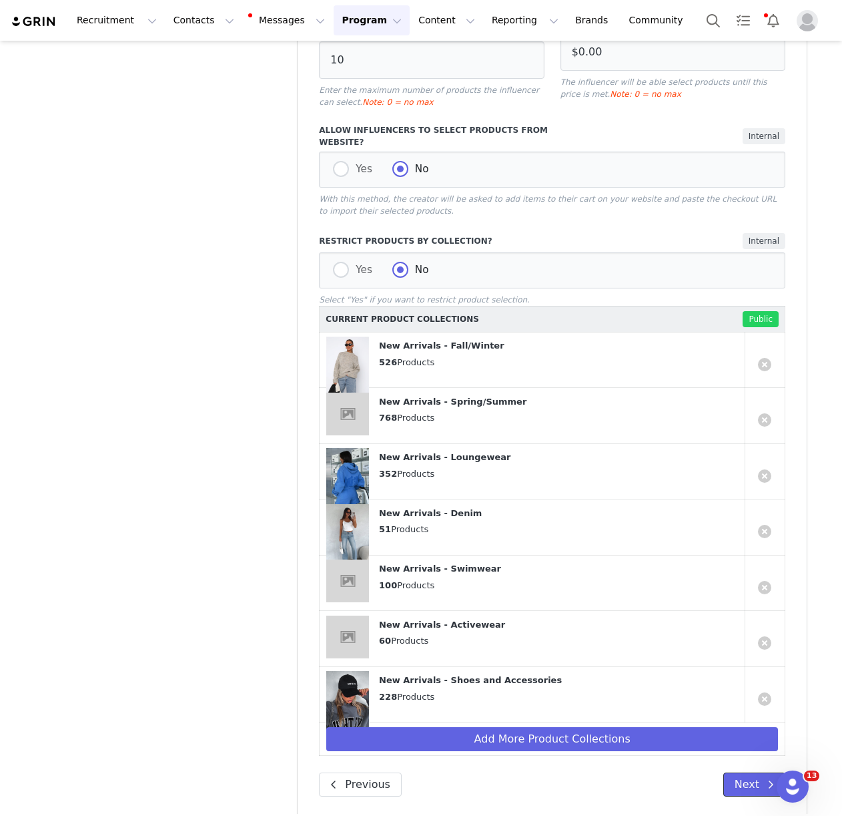
drag, startPoint x: 737, startPoint y: 767, endPoint x: 634, endPoint y: 669, distance: 142.1
click at [735, 772] on button "Next" at bounding box center [754, 784] width 62 height 24
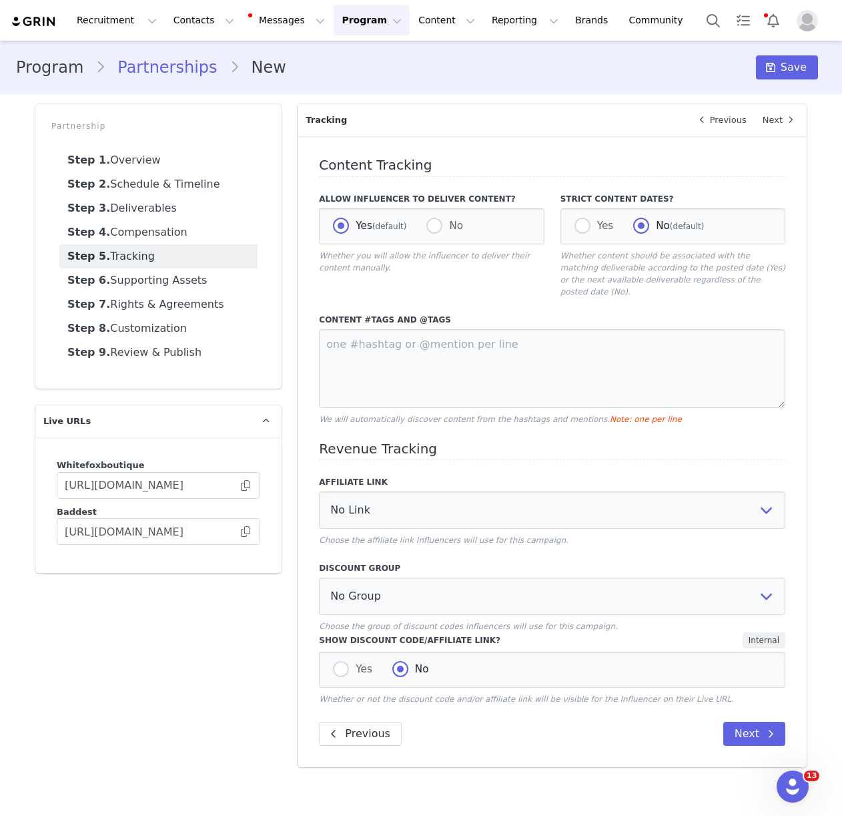
scroll to position [0, 0]
click at [387, 329] on textarea at bounding box center [552, 368] width 466 height 79
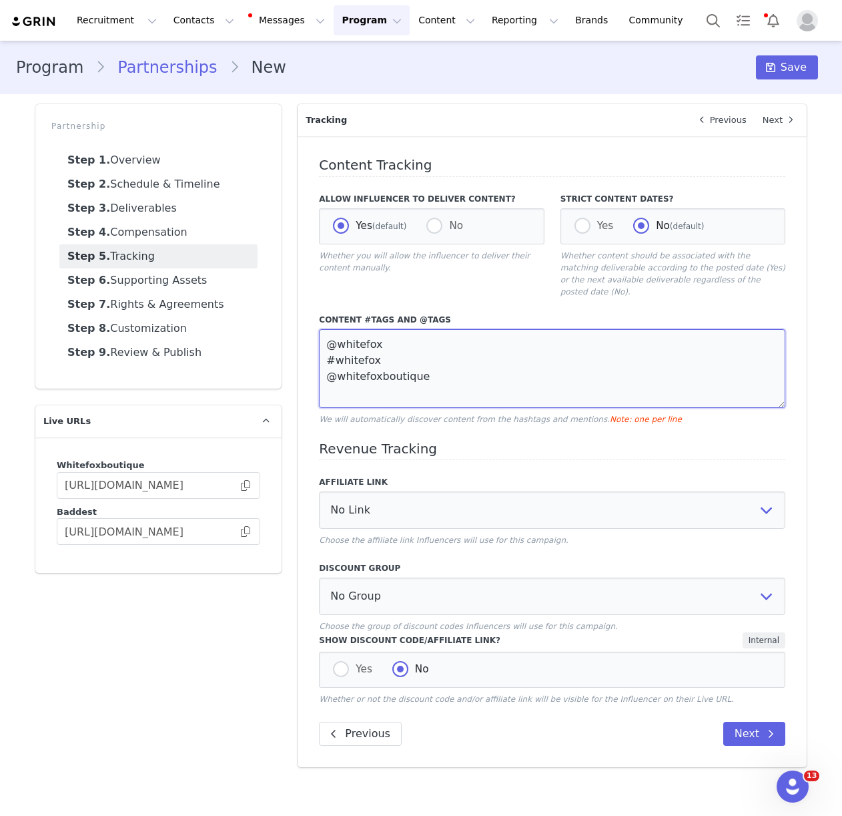
type textarea "@whitefox #whitefox @whitefoxboutique"
drag, startPoint x: 489, startPoint y: 407, endPoint x: 493, endPoint y: 449, distance: 42.3
click at [489, 413] on p "We will automatically discover content from the hashtags and mentions. Note: on…" at bounding box center [552, 419] width 466 height 12
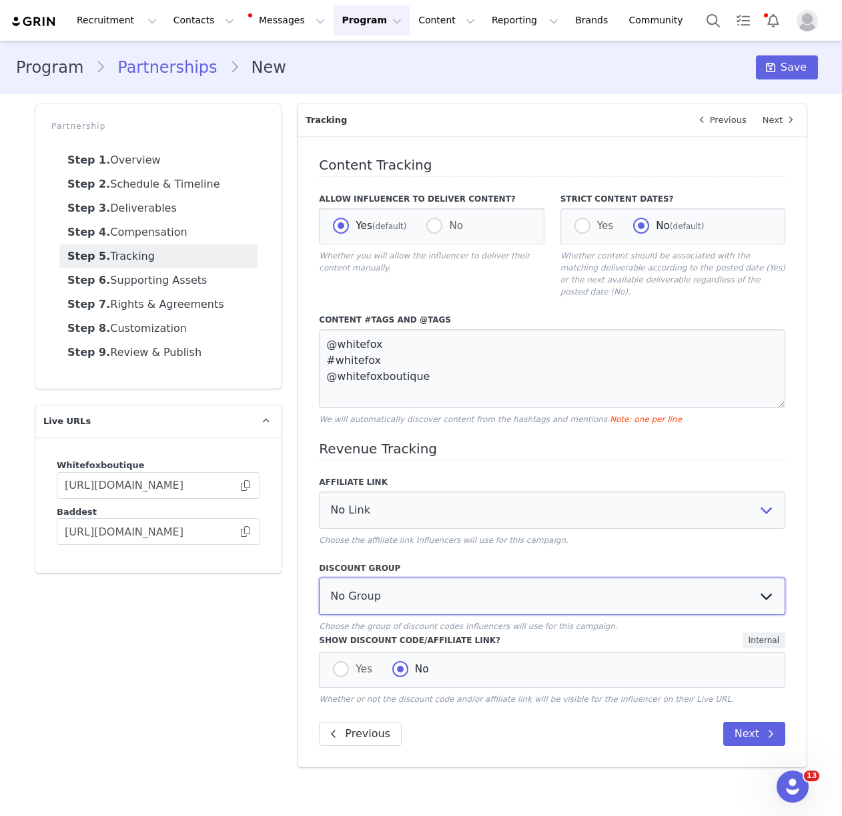
click at [429, 580] on select "No Group Influencer Code Affiliate Code 15% commission Affiliate Code 10% Commi…" at bounding box center [552, 595] width 466 height 37
select select "1988"
click at [344, 661] on span at bounding box center [341, 669] width 16 height 16
click at [344, 661] on input "Yes" at bounding box center [341, 669] width 16 height 17
radio input "true"
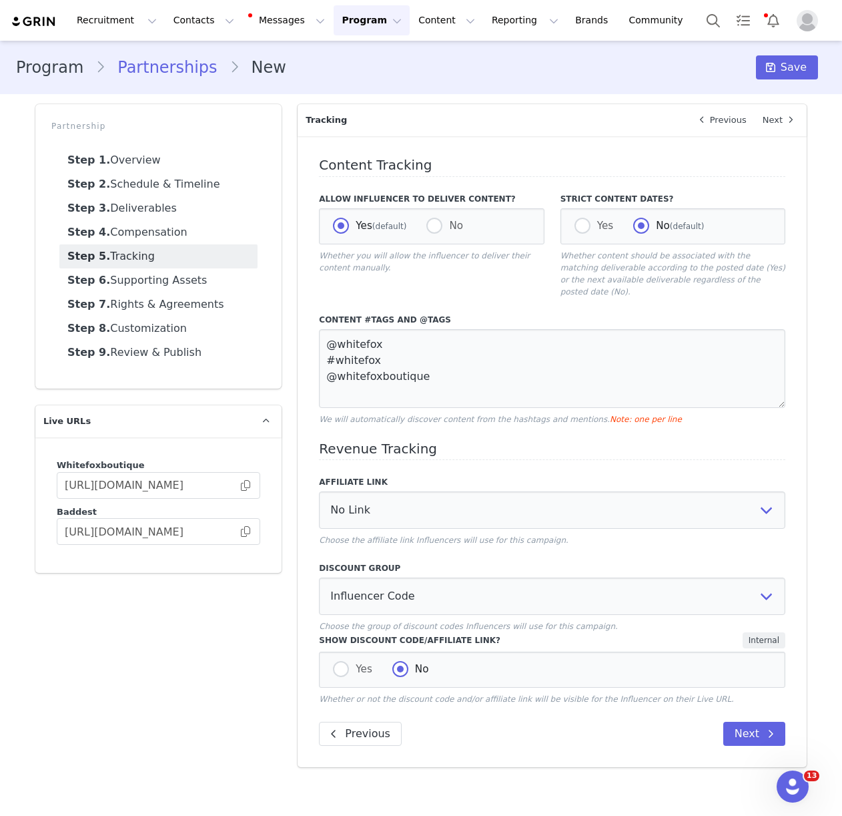
radio input "false"
drag, startPoint x: 750, startPoint y: 712, endPoint x: 701, endPoint y: 685, distance: 55.6
click at [750, 721] on button "Next" at bounding box center [754, 733] width 62 height 24
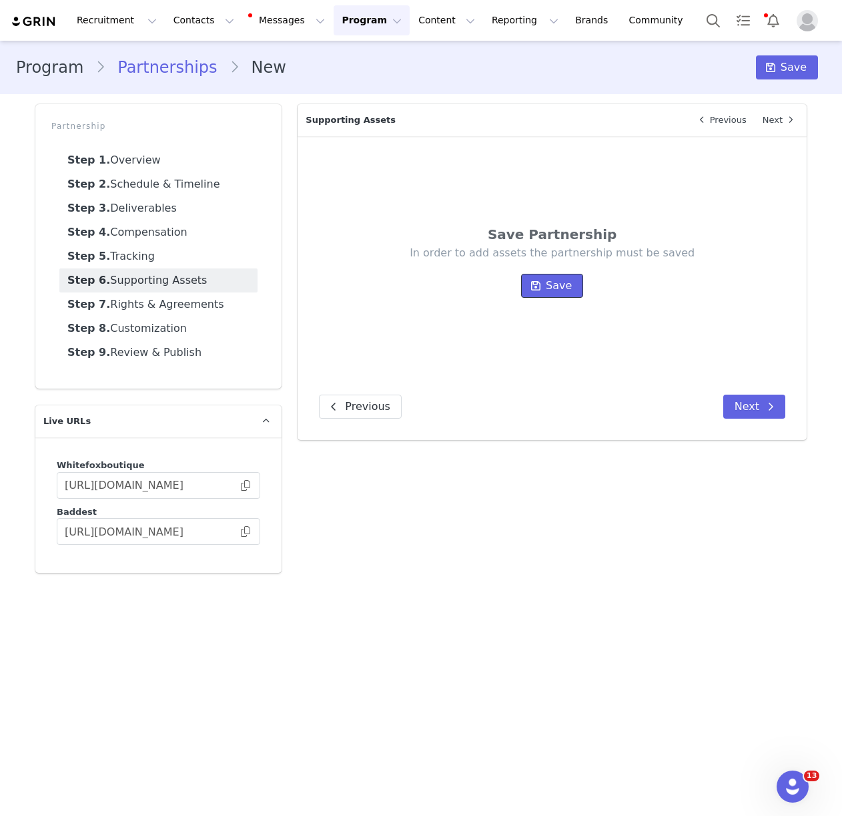
click at [539, 282] on icon at bounding box center [535, 285] width 9 height 11
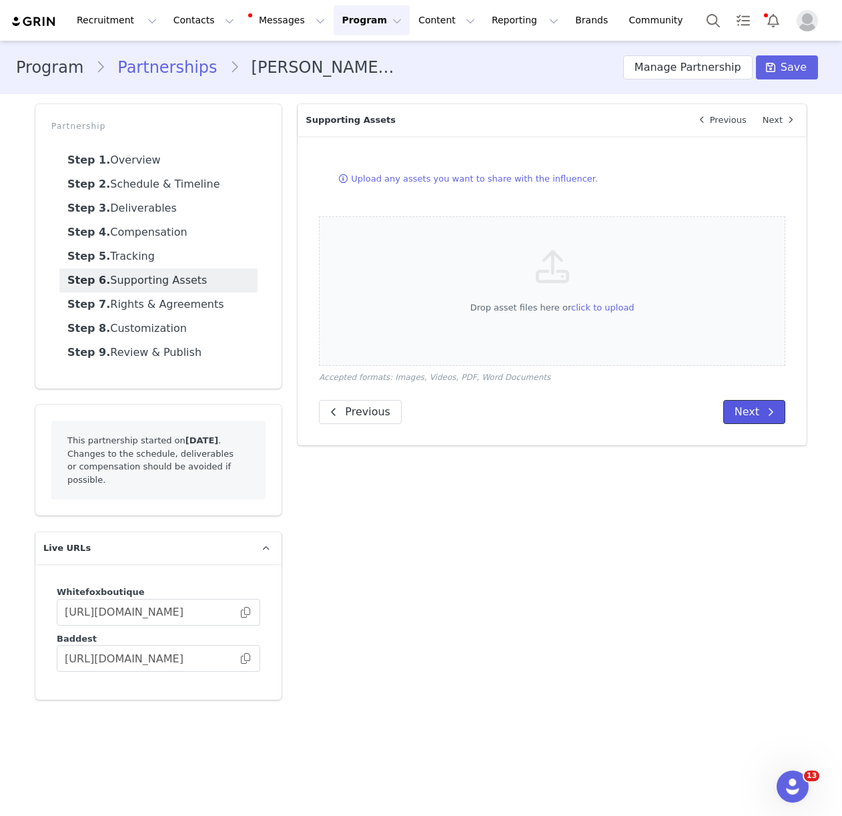
click at [748, 405] on button "Next" at bounding box center [754, 412] width 62 height 24
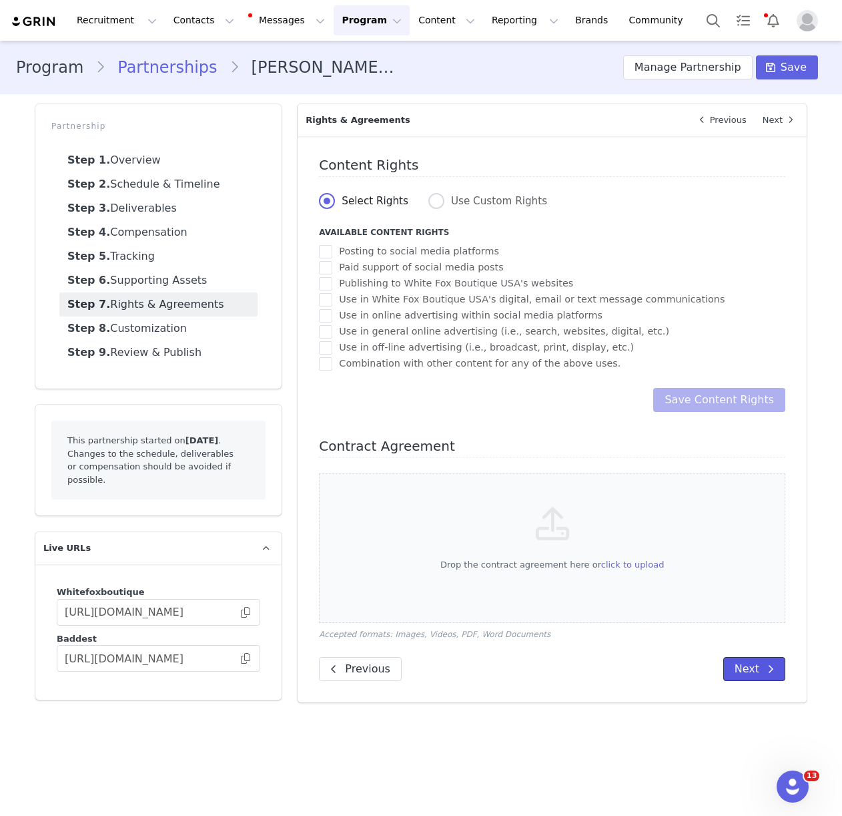
click at [746, 661] on button "Next" at bounding box center [754, 669] width 62 height 24
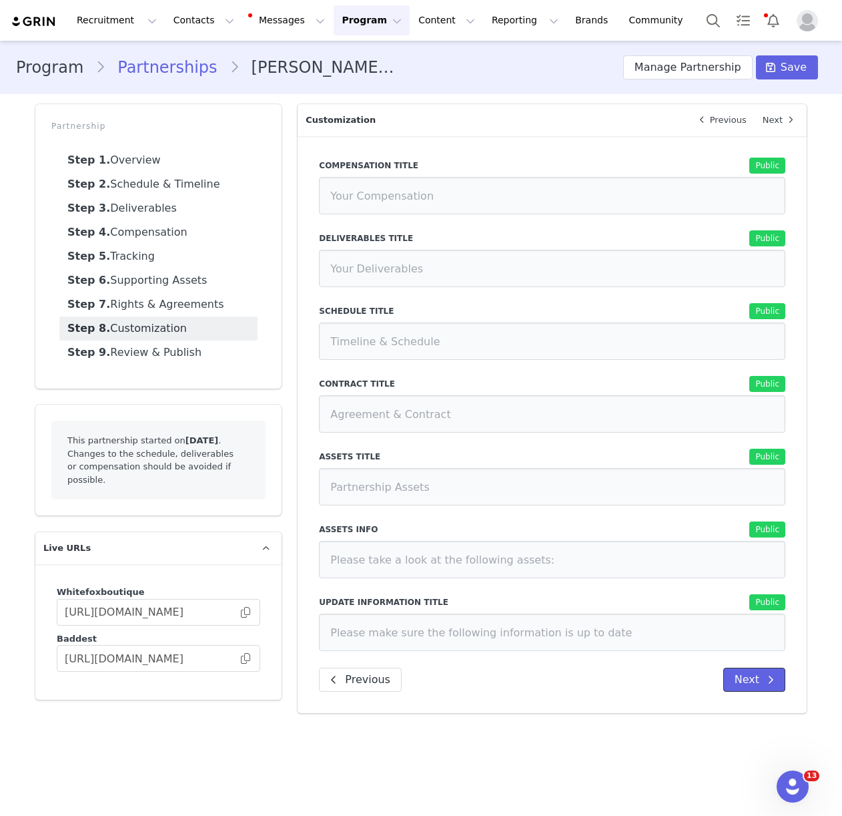
click at [755, 686] on button "Next" at bounding box center [754, 679] width 62 height 24
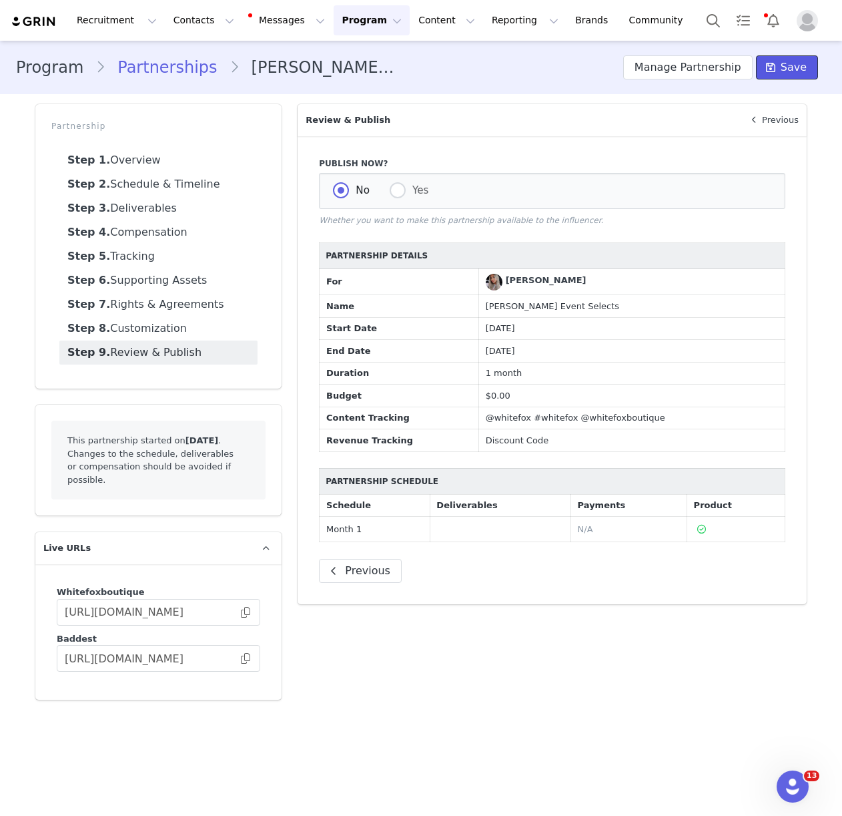
click at [787, 71] on span "Save" at bounding box center [794, 67] width 26 height 16
click at [249, 612] on span at bounding box center [245, 612] width 13 height 0
click at [192, 26] on button "Contacts Contacts" at bounding box center [204, 20] width 77 height 30
click at [191, 48] on link "Creators" at bounding box center [208, 59] width 105 height 25
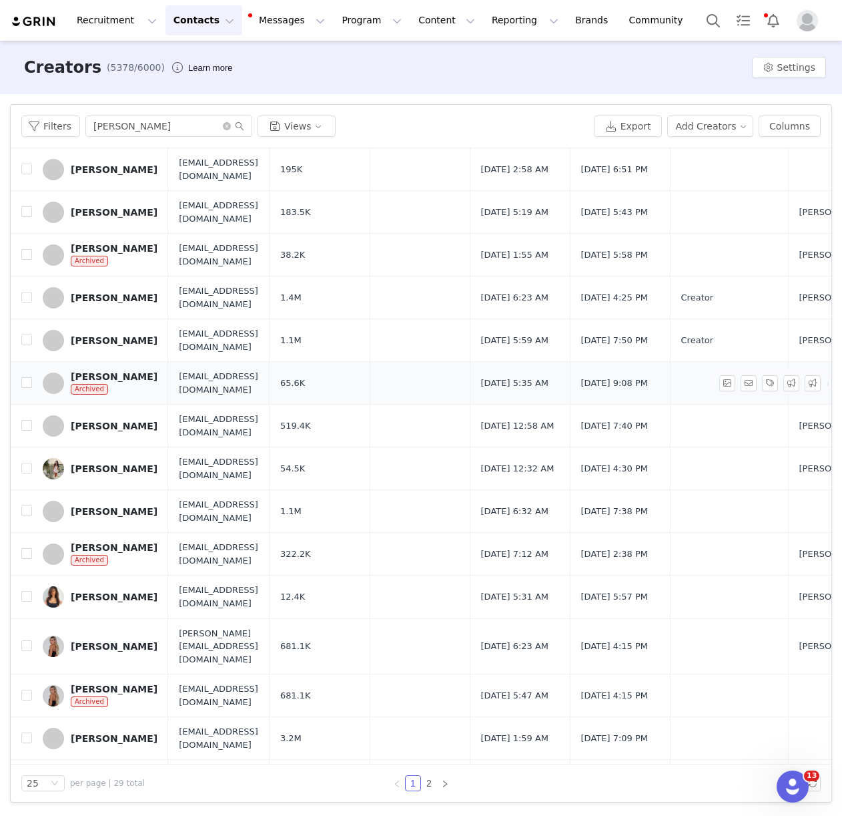
scroll to position [230, 0]
click at [148, 329] on link "[PERSON_NAME]" at bounding box center [100, 339] width 115 height 21
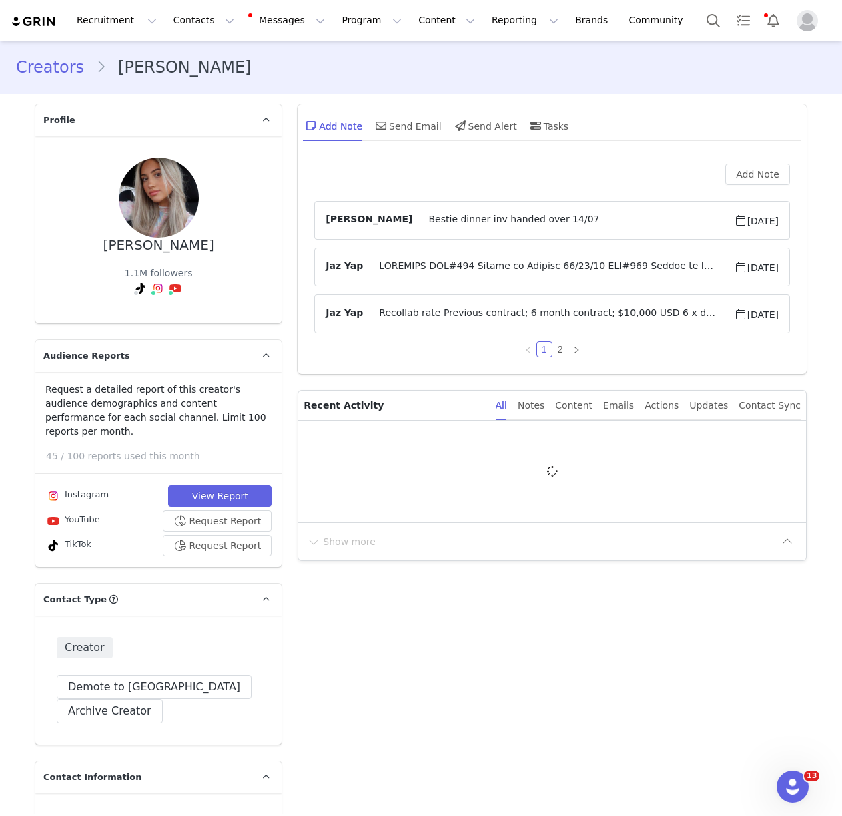
type input "+1 ([GEOGRAPHIC_DATA])"
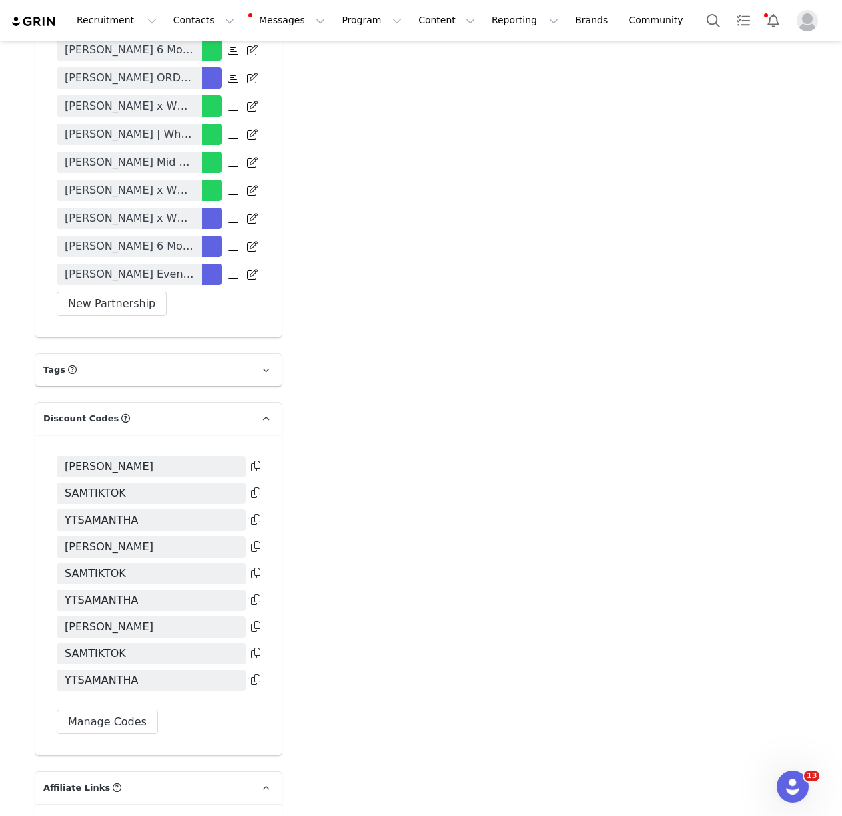
scroll to position [3937, 0]
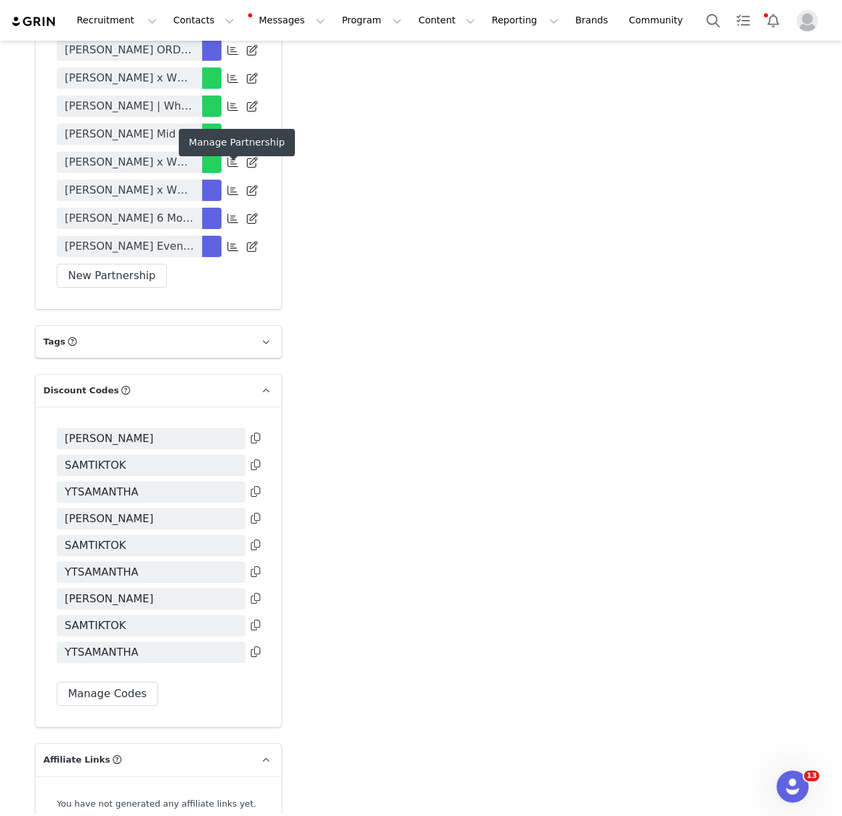
click at [233, 241] on icon at bounding box center [233, 246] width 11 height 11
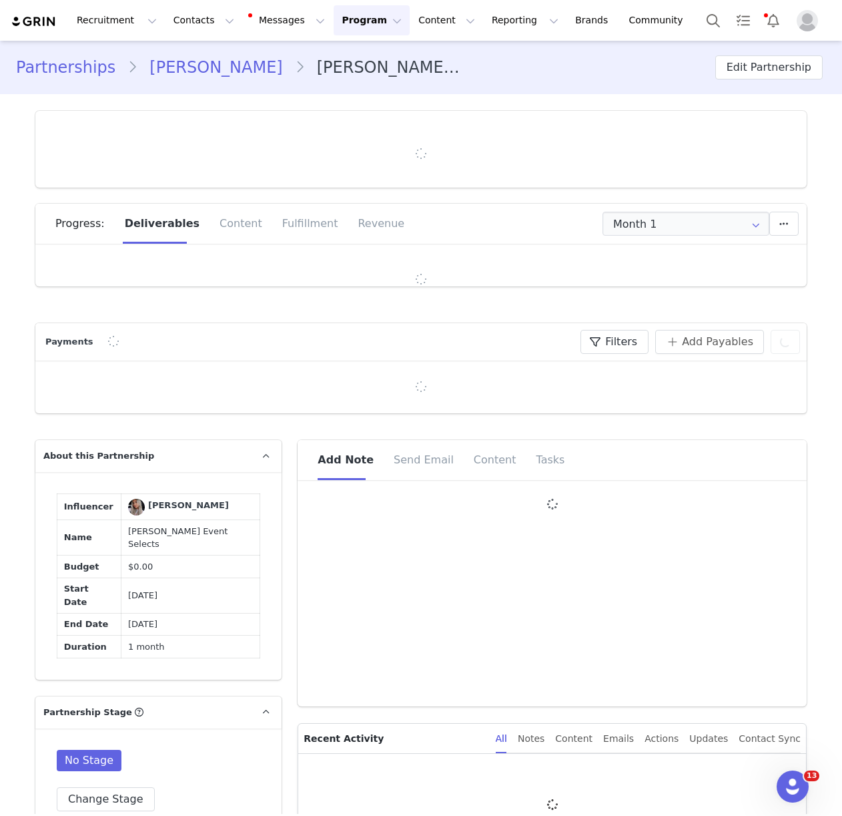
type input "+1 ([GEOGRAPHIC_DATA])"
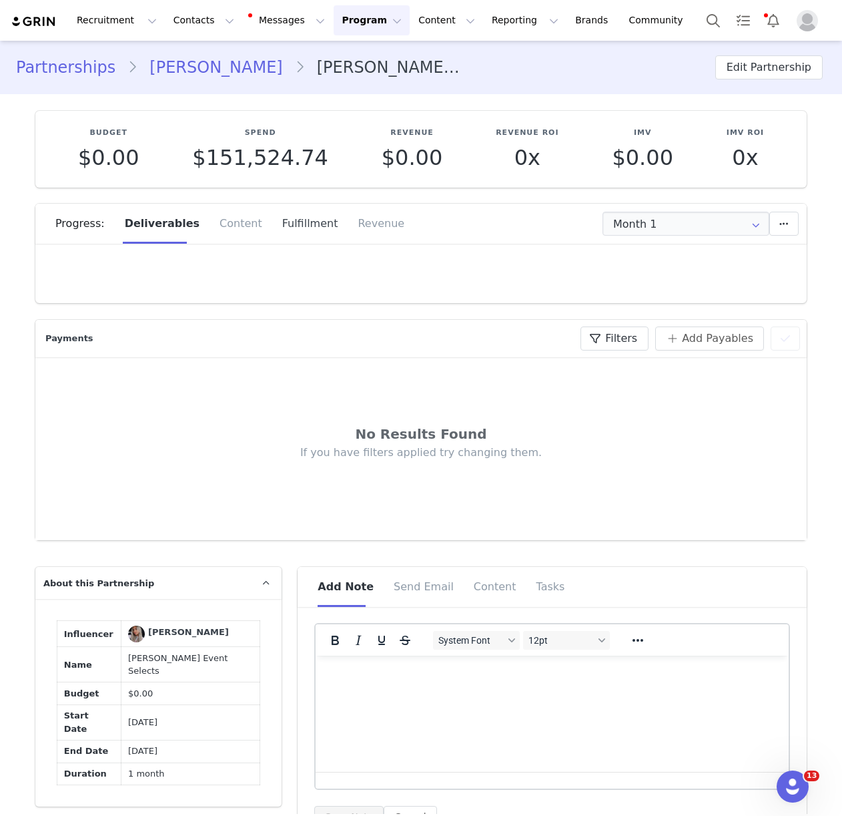
click at [304, 232] on div "Fulfillment" at bounding box center [310, 224] width 76 height 40
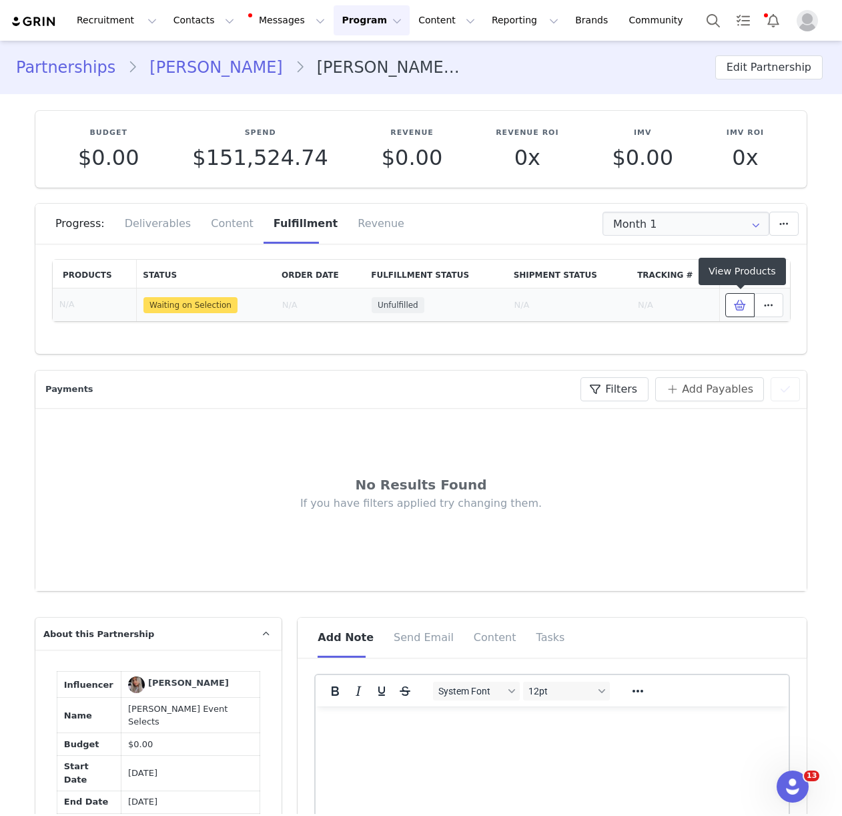
click at [739, 308] on icon at bounding box center [740, 305] width 12 height 11
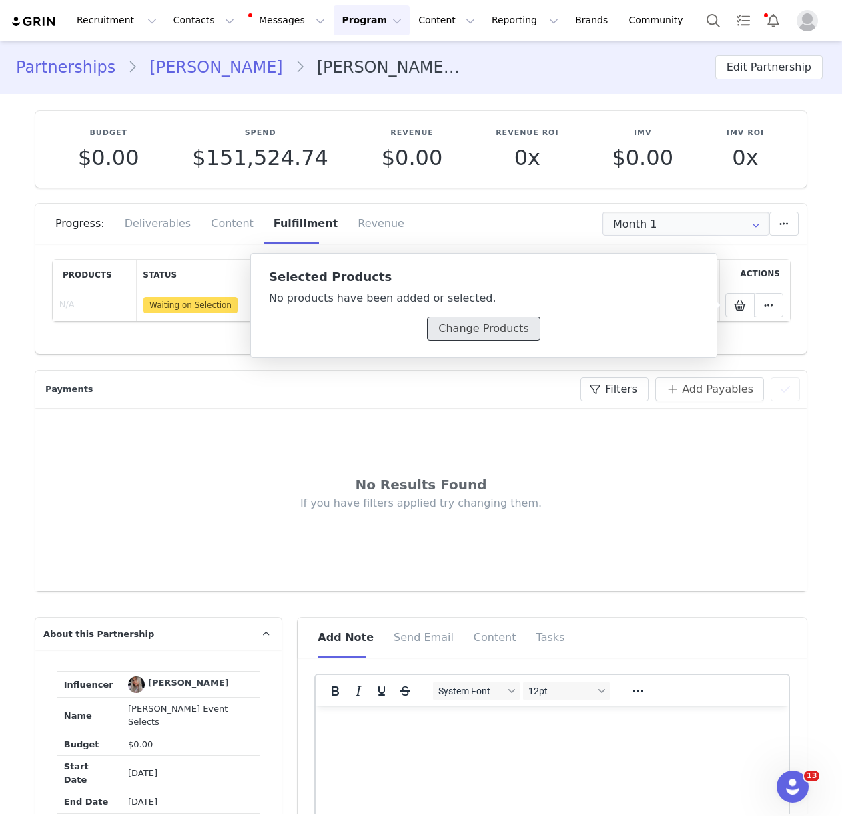
click at [475, 330] on button "Change Products" at bounding box center [483, 328] width 113 height 24
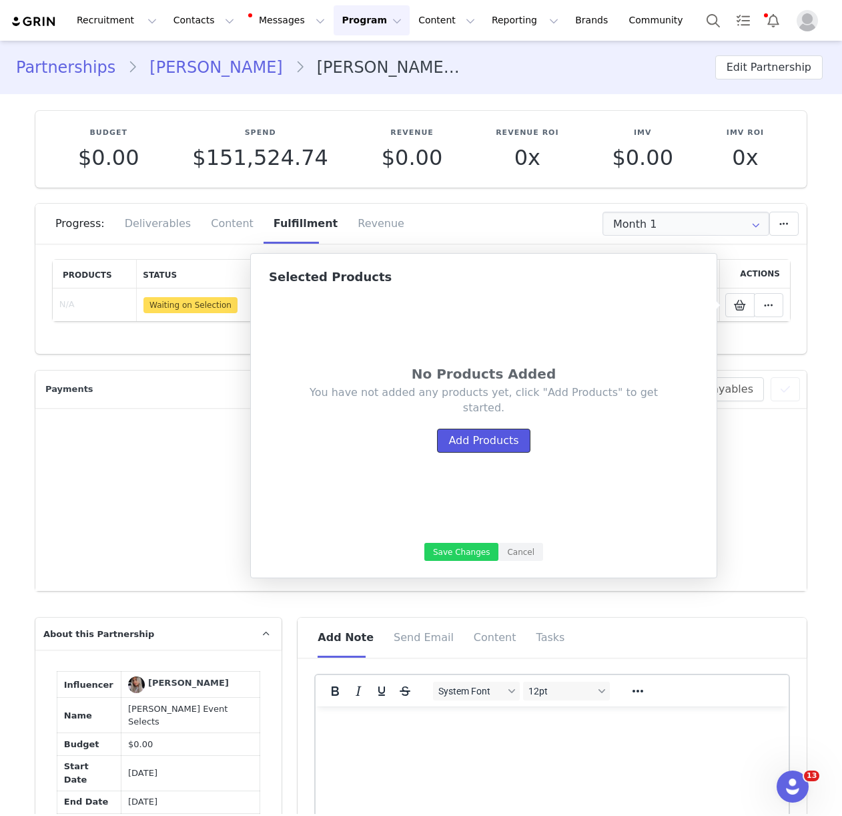
click at [465, 439] on button "Add Products" at bounding box center [483, 440] width 93 height 24
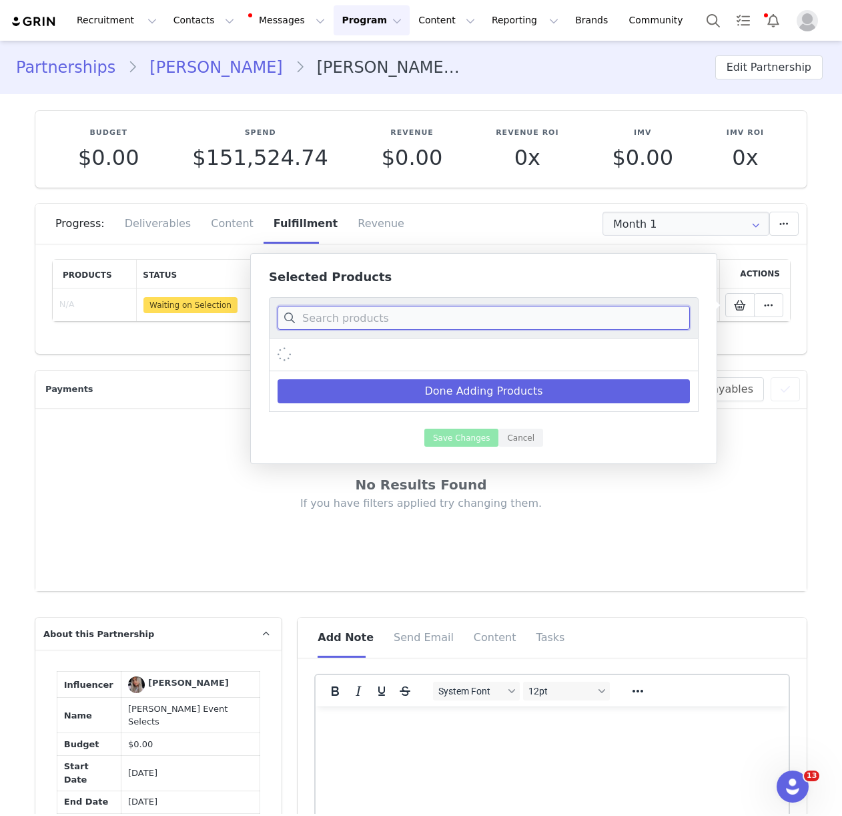
click at [334, 324] on input at bounding box center [484, 318] width 412 height 24
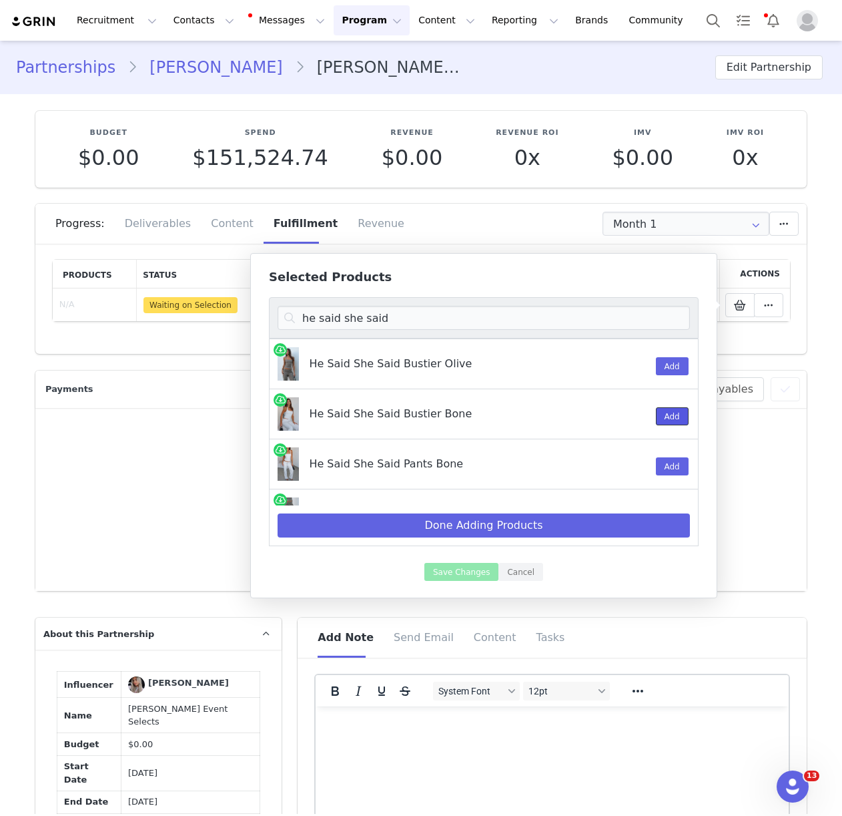
click at [676, 418] on button "Add" at bounding box center [672, 416] width 33 height 18
click at [679, 462] on button "Add" at bounding box center [672, 466] width 33 height 18
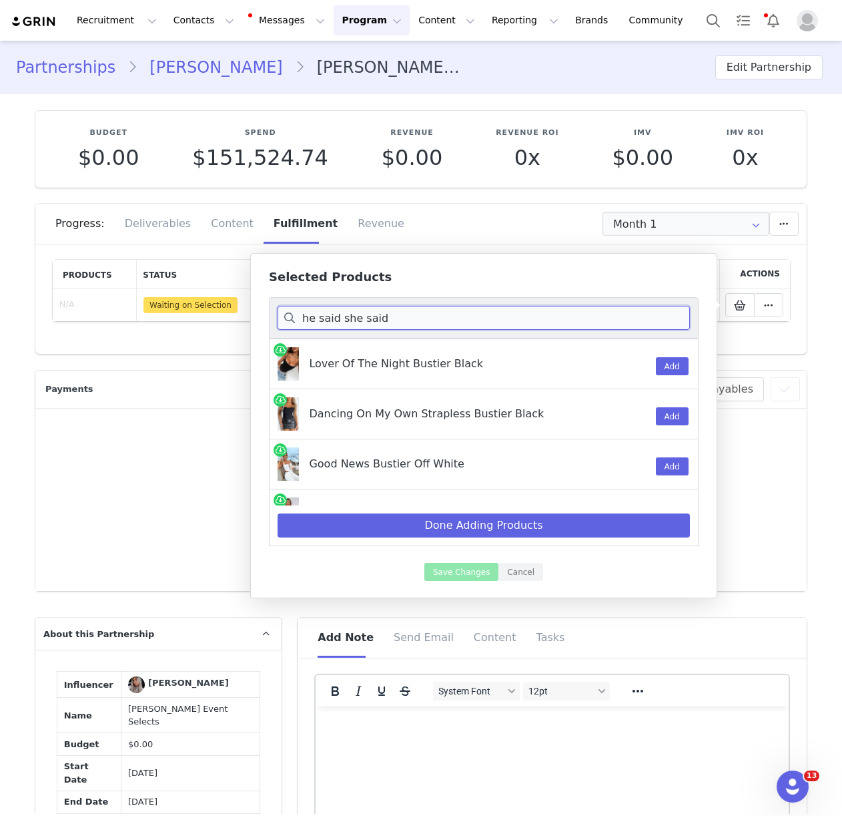
click at [331, 314] on input "he said she said" at bounding box center [484, 318] width 412 height 24
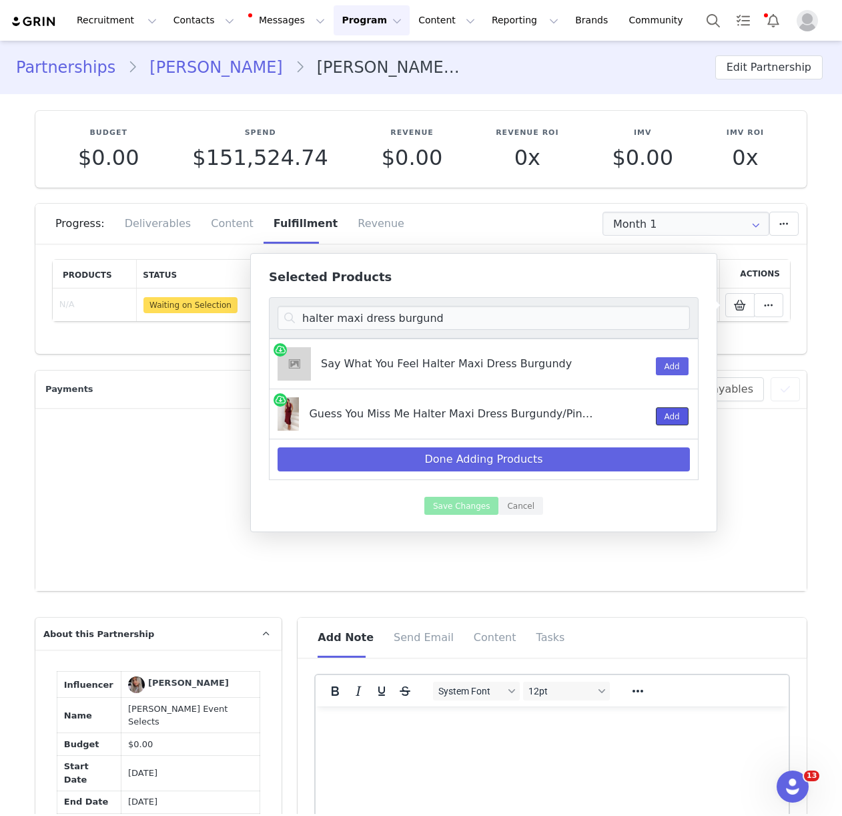
click at [670, 416] on button "Add" at bounding box center [672, 416] width 33 height 18
click at [372, 322] on input "halter maxi dress burgund" at bounding box center [484, 318] width 412 height 24
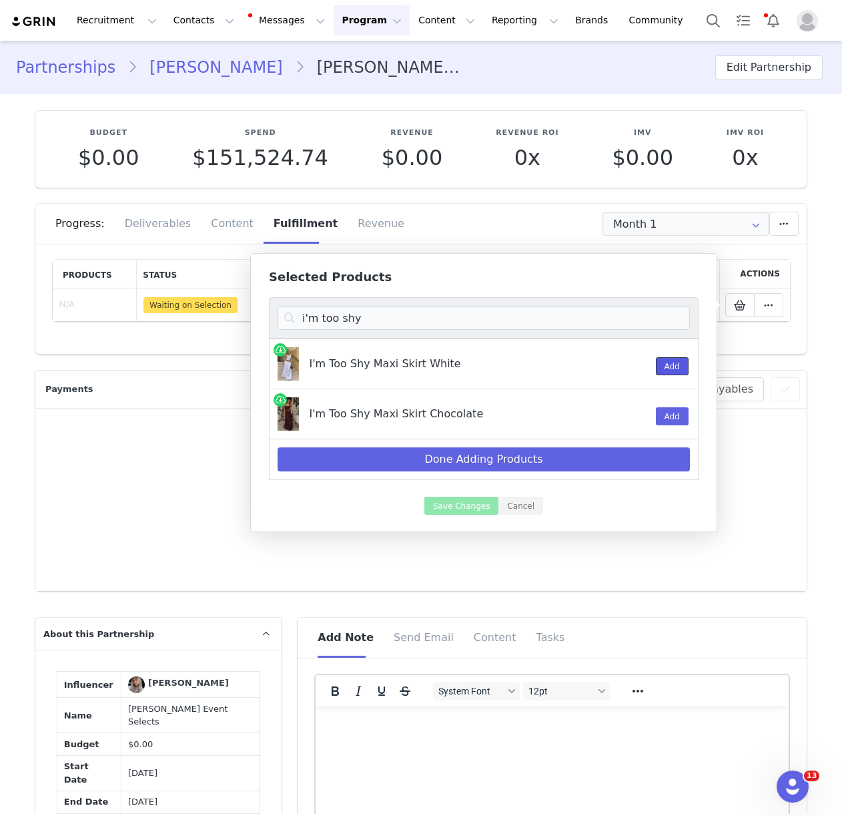
click at [662, 366] on button "Add" at bounding box center [672, 366] width 33 height 18
click at [379, 313] on input "i'm too shy" at bounding box center [484, 318] width 412 height 24
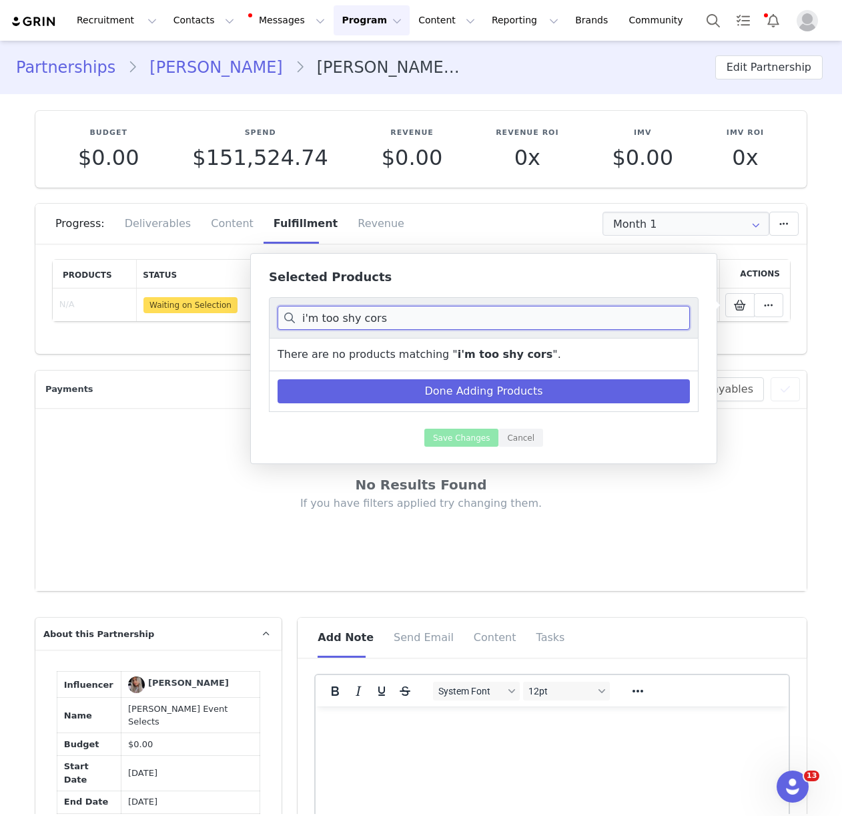
drag, startPoint x: 385, startPoint y: 318, endPoint x: 344, endPoint y: 320, distance: 41.5
click at [344, 320] on input "i'm too shy cors" at bounding box center [484, 318] width 412 height 24
type input "i'm too shy corset top"
click at [567, 21] on link "Brands Brands" at bounding box center [593, 20] width 53 height 30
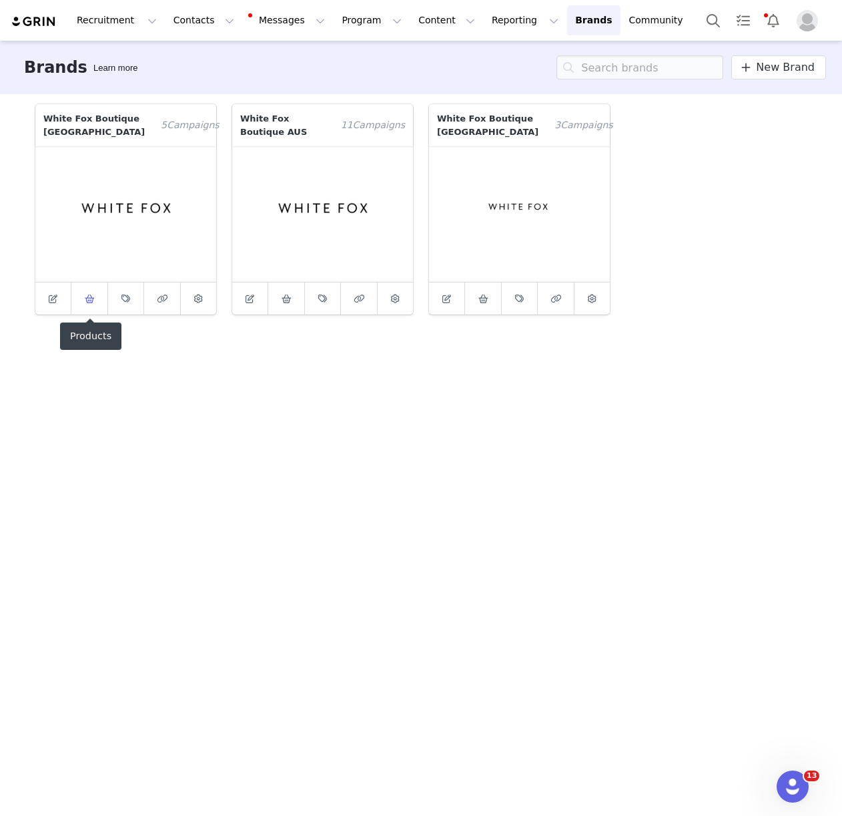
click at [93, 302] on icon at bounding box center [90, 298] width 10 height 9
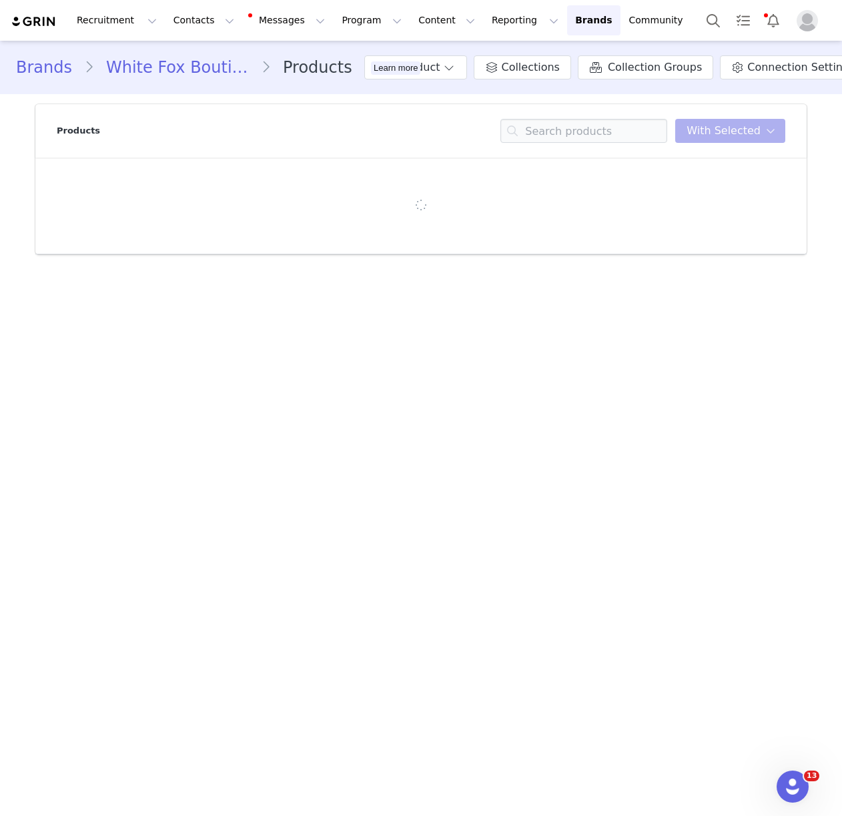
click at [593, 116] on div "Products You have 0 product s selected Add to Collections Remove from Collectio…" at bounding box center [421, 130] width 729 height 53
click at [591, 125] on input at bounding box center [584, 131] width 167 height 24
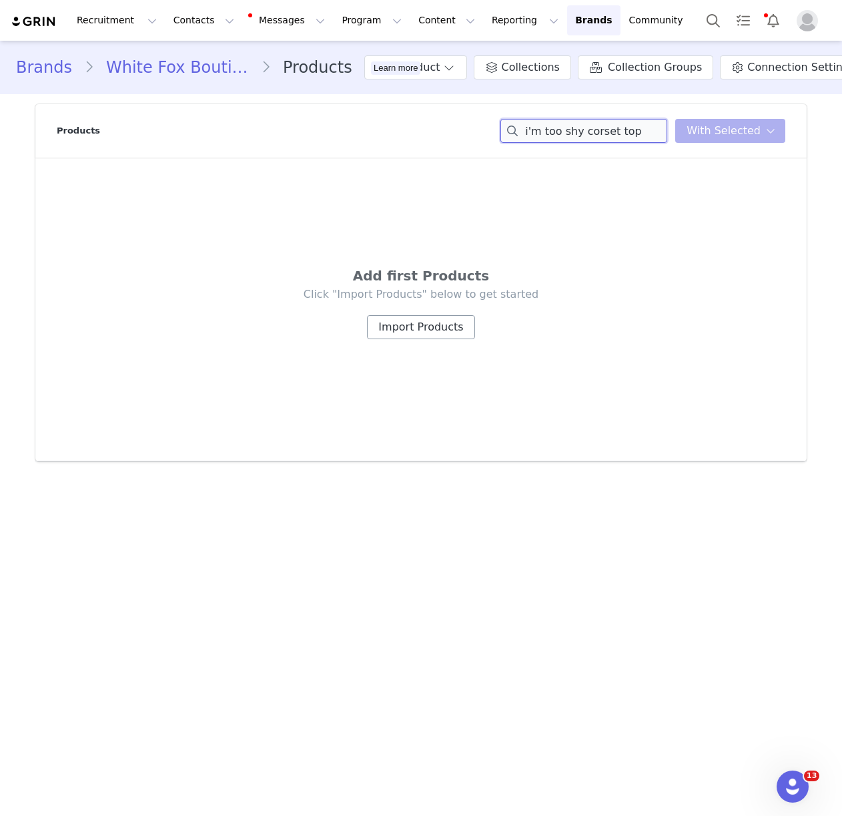
type input "i'm too shy corset top"
click at [393, 330] on button "Import Products" at bounding box center [420, 327] width 107 height 24
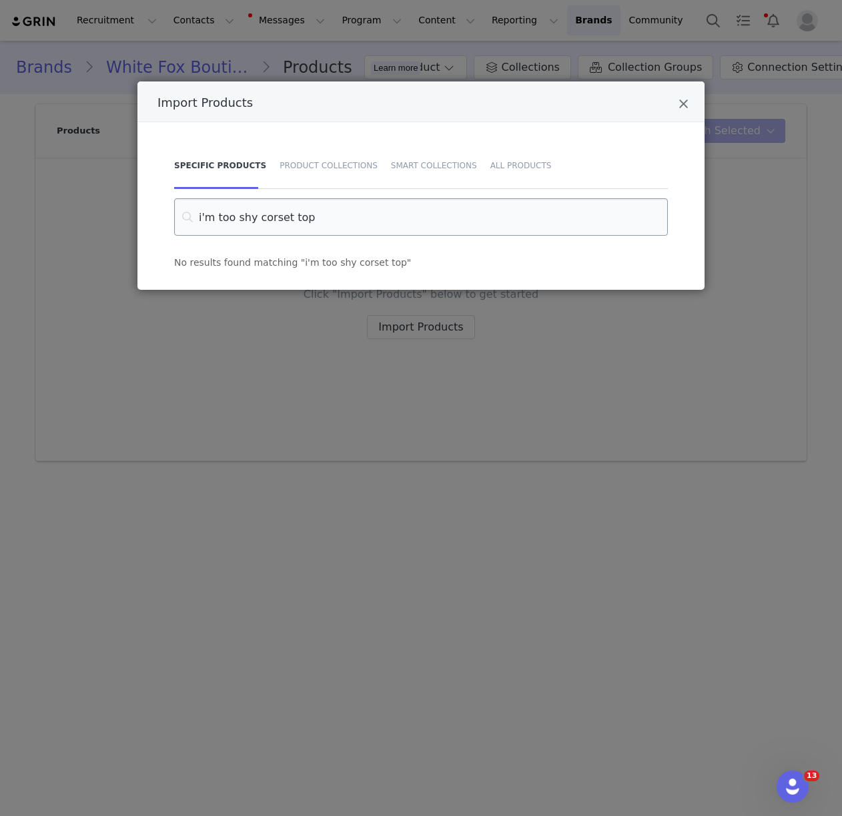
click at [272, 218] on input "i'm too shy corset top" at bounding box center [421, 216] width 494 height 37
drag, startPoint x: 312, startPoint y: 218, endPoint x: 254, endPoint y: 220, distance: 58.1
click at [254, 220] on input "i'm too shy corset top" at bounding box center [421, 216] width 494 height 37
click at [229, 217] on input "i'm too shy" at bounding box center [421, 216] width 494 height 37
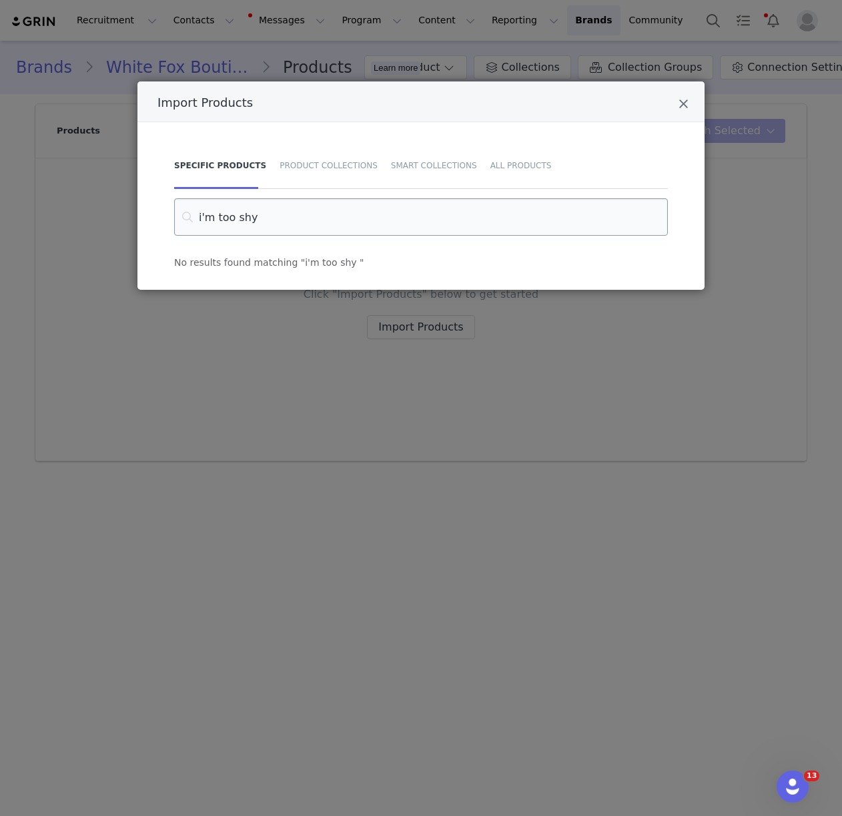
click at [229, 217] on input "i'm too shy" at bounding box center [421, 216] width 494 height 37
click at [205, 218] on input "i'm too shy" at bounding box center [421, 216] width 494 height 37
type input "i'm too shy"
click at [542, 168] on div "All Products" at bounding box center [518, 165] width 68 height 47
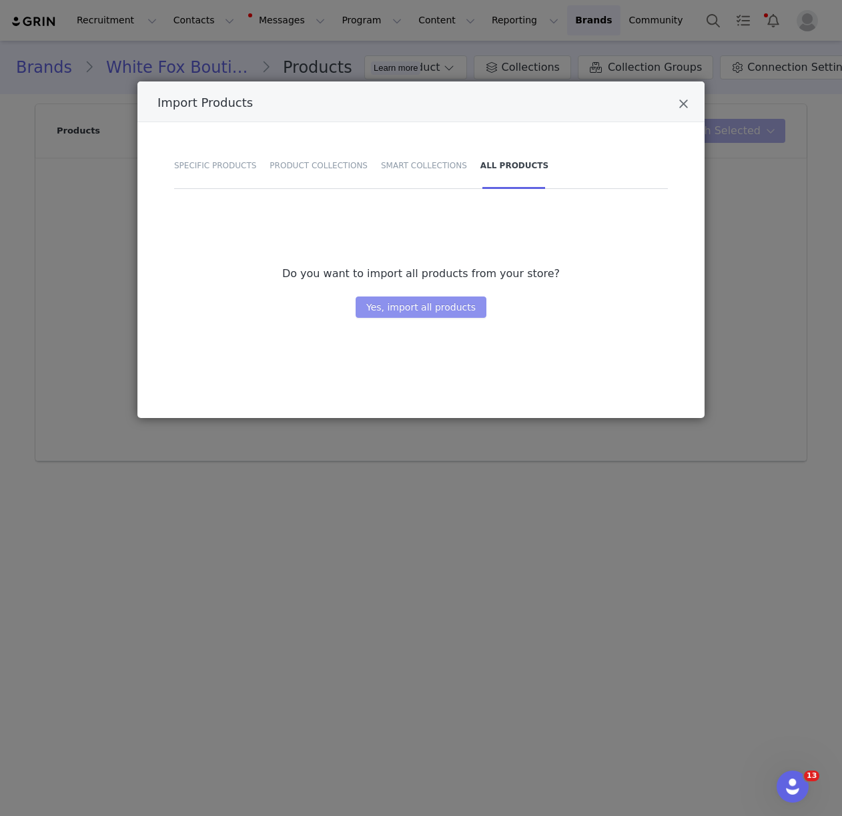
drag, startPoint x: 379, startPoint y: 306, endPoint x: 168, endPoint y: 294, distance: 211.2
click at [168, 294] on div "Do you want to import all products from your store? Yes, import all products" at bounding box center [420, 298] width 527 height 200
click at [684, 107] on icon "Close" at bounding box center [684, 103] width 10 height 13
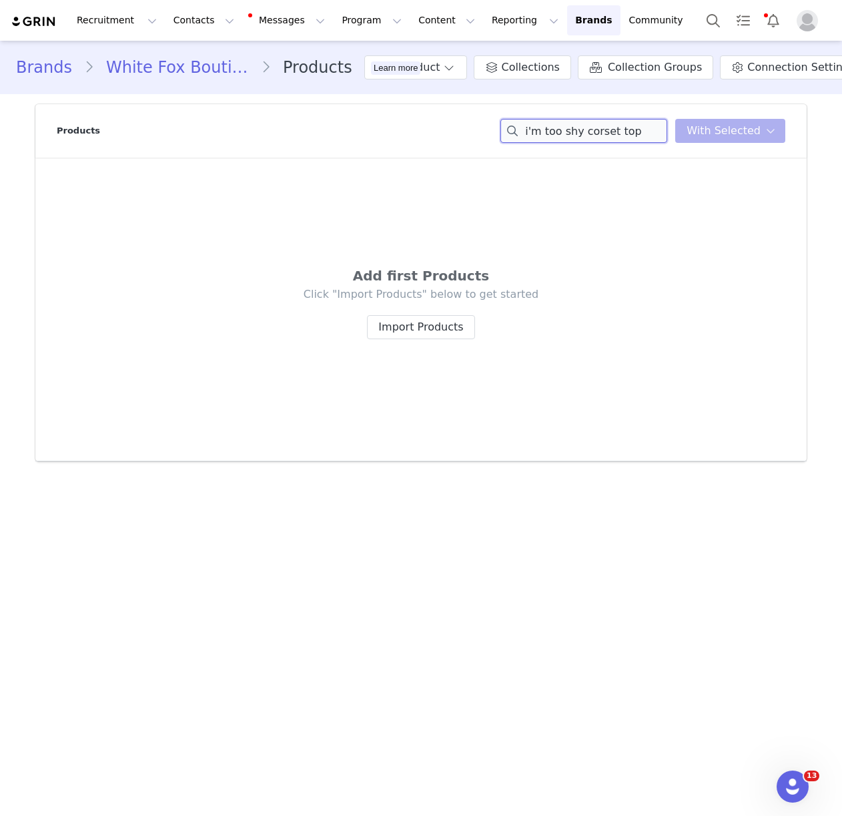
click at [598, 129] on input "i'm too shy corset top" at bounding box center [584, 131] width 167 height 24
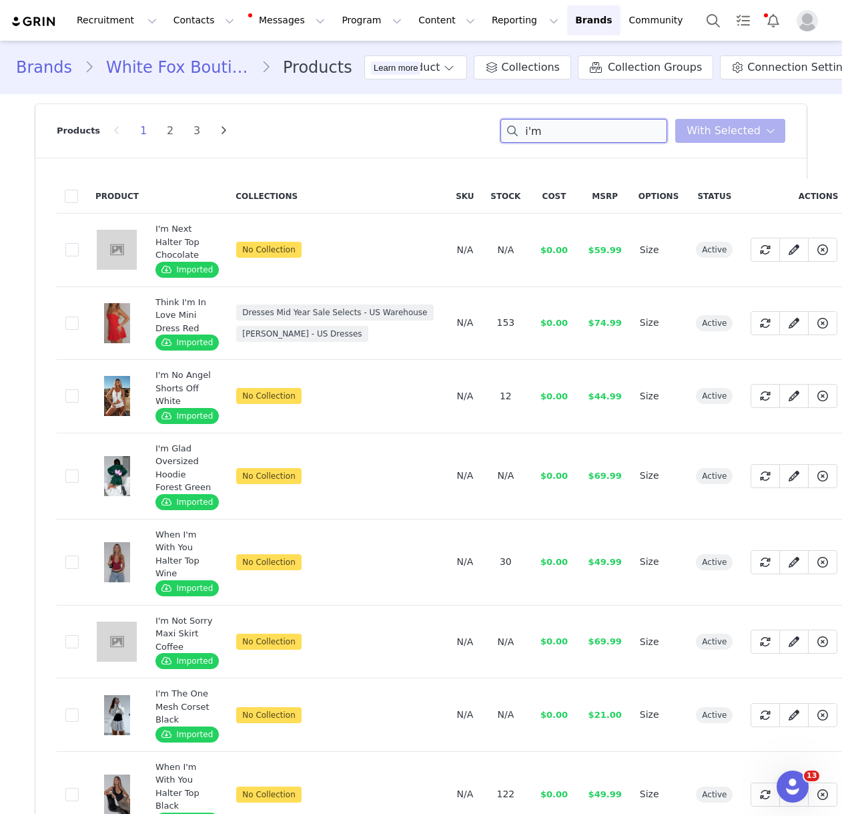
drag, startPoint x: 550, startPoint y: 131, endPoint x: 525, endPoint y: 132, distance: 25.4
click at [525, 132] on input "i'm" at bounding box center [584, 131] width 167 height 24
paste input "I'm Too Shy Corset Top White"
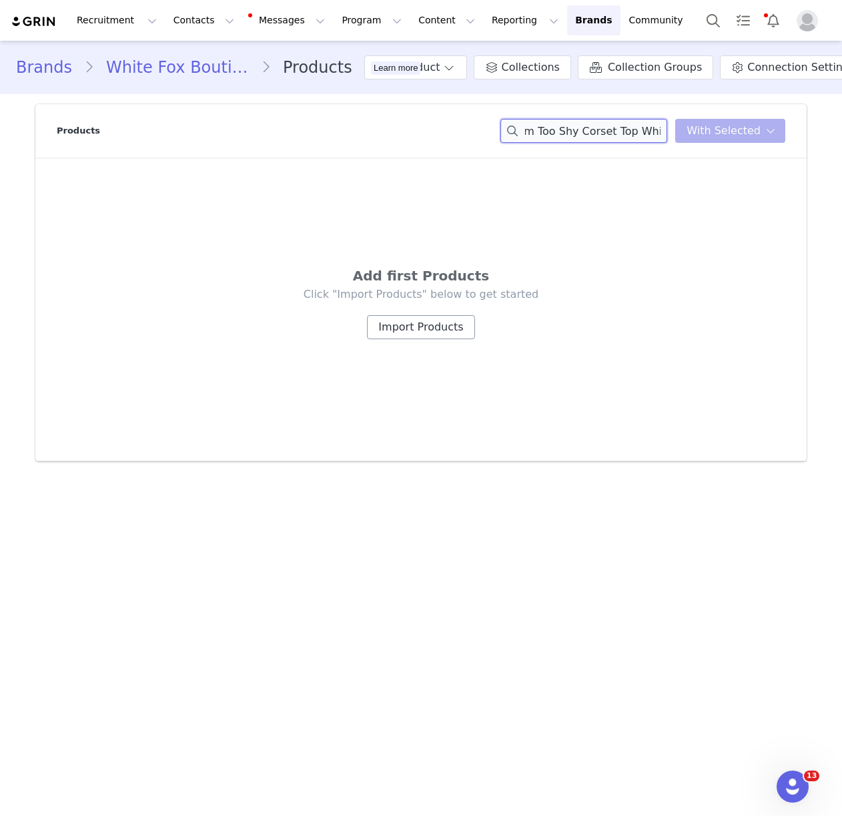
type input "I'm Too Shy Corset Top White"
click at [451, 334] on button "Import Products" at bounding box center [420, 327] width 107 height 24
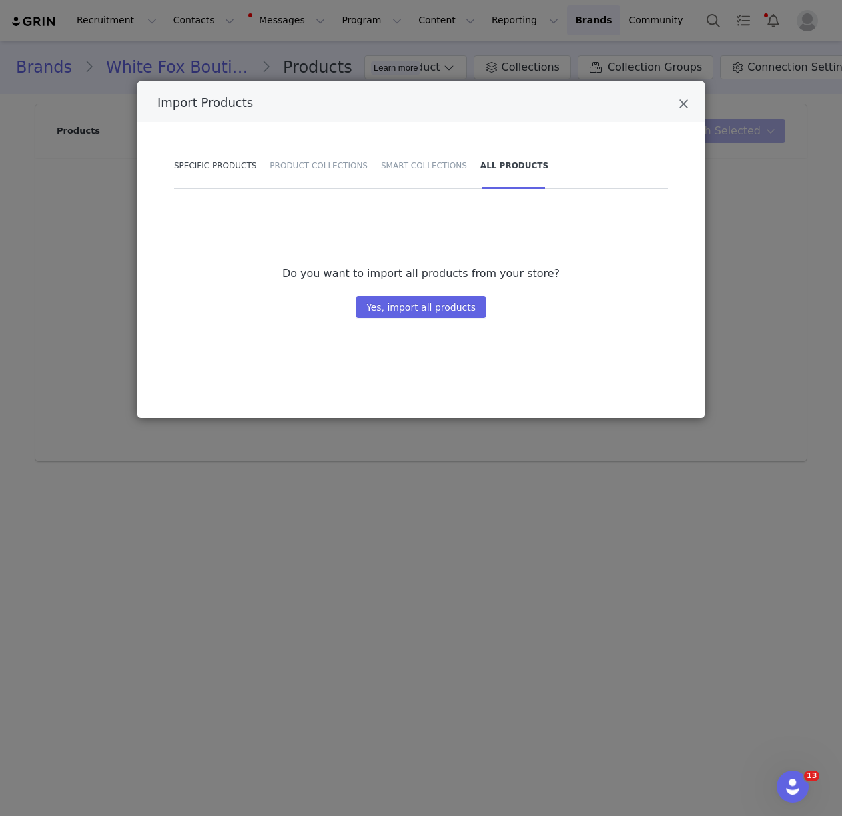
click at [227, 166] on div "Specific Products" at bounding box center [218, 165] width 89 height 47
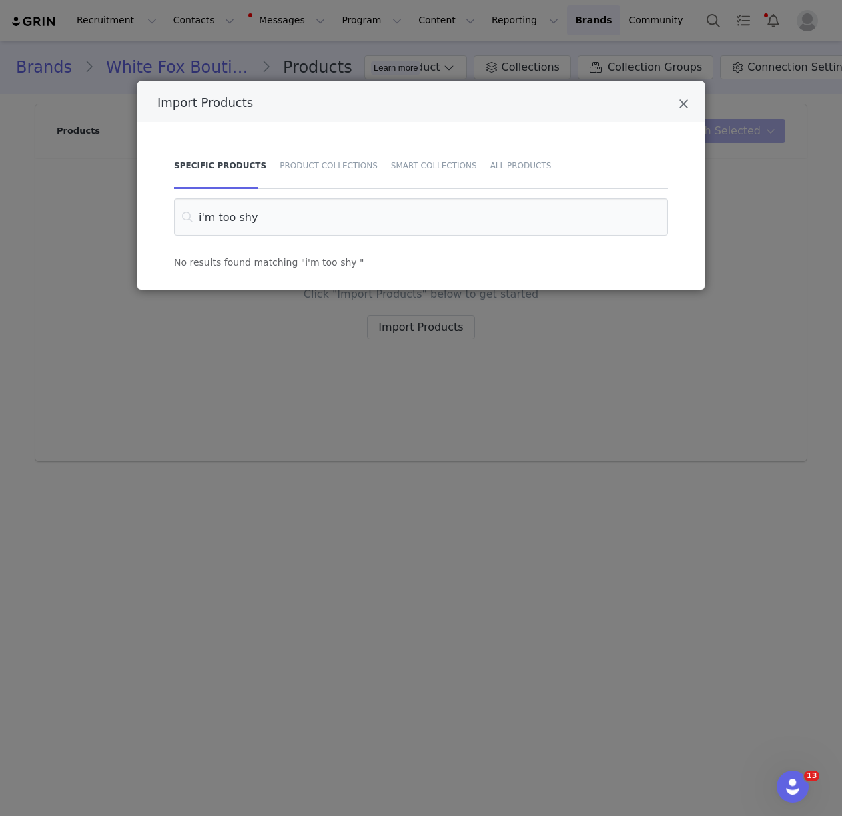
drag, startPoint x: 300, startPoint y: 214, endPoint x: 165, endPoint y: 214, distance: 134.8
click at [165, 214] on div "i'm too shy" at bounding box center [420, 216] width 527 height 37
click at [204, 218] on input "I'm Too Shy Corset Top White" at bounding box center [421, 216] width 494 height 37
drag, startPoint x: 346, startPoint y: 217, endPoint x: 184, endPoint y: 212, distance: 162.9
click at [184, 212] on input "Im Too Shy Corset Top White" at bounding box center [421, 216] width 494 height 37
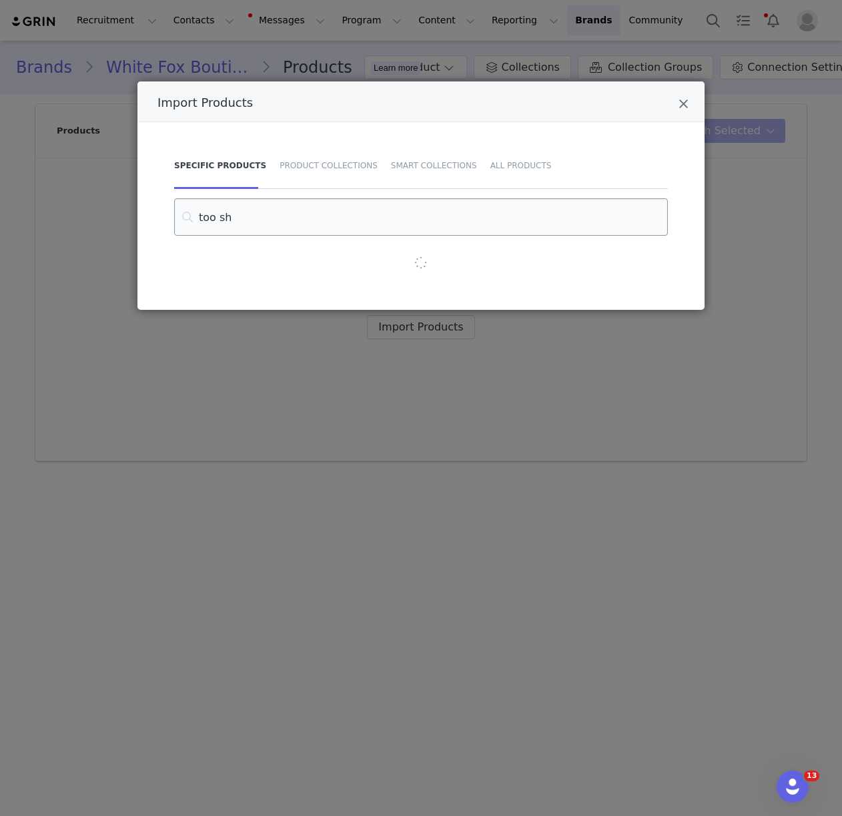
type input "too shy"
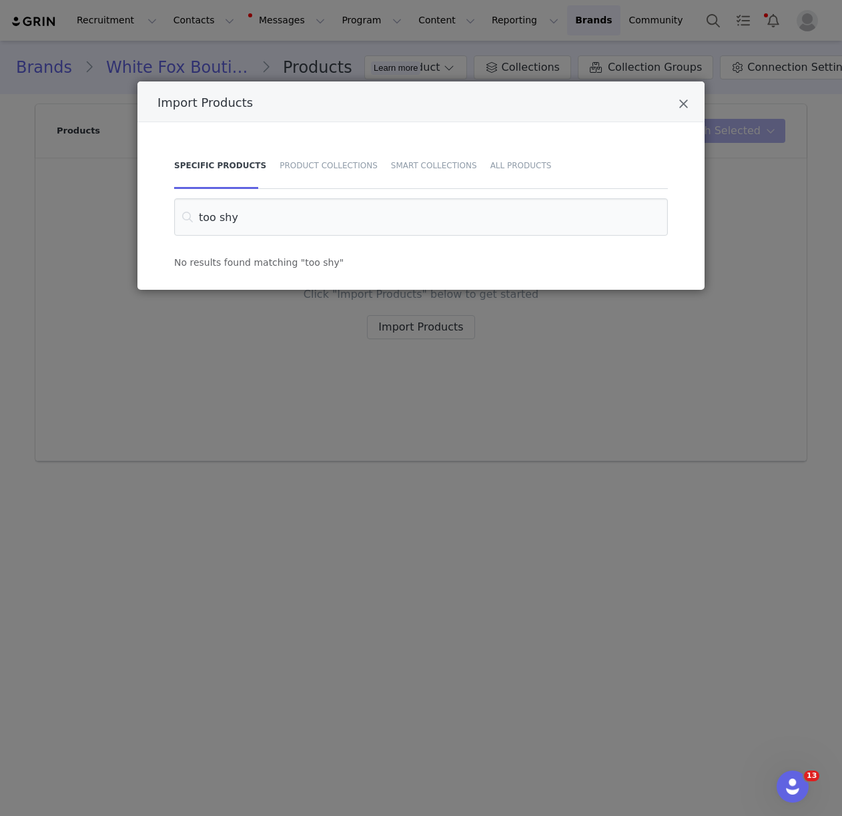
drag, startPoint x: 271, startPoint y: 216, endPoint x: 135, endPoint y: 208, distance: 136.4
click at [137, 209] on div "Specific Products Product Collections Smart Collections All Products too shy No…" at bounding box center [420, 206] width 567 height 168
click at [681, 101] on icon "Close" at bounding box center [684, 103] width 10 height 13
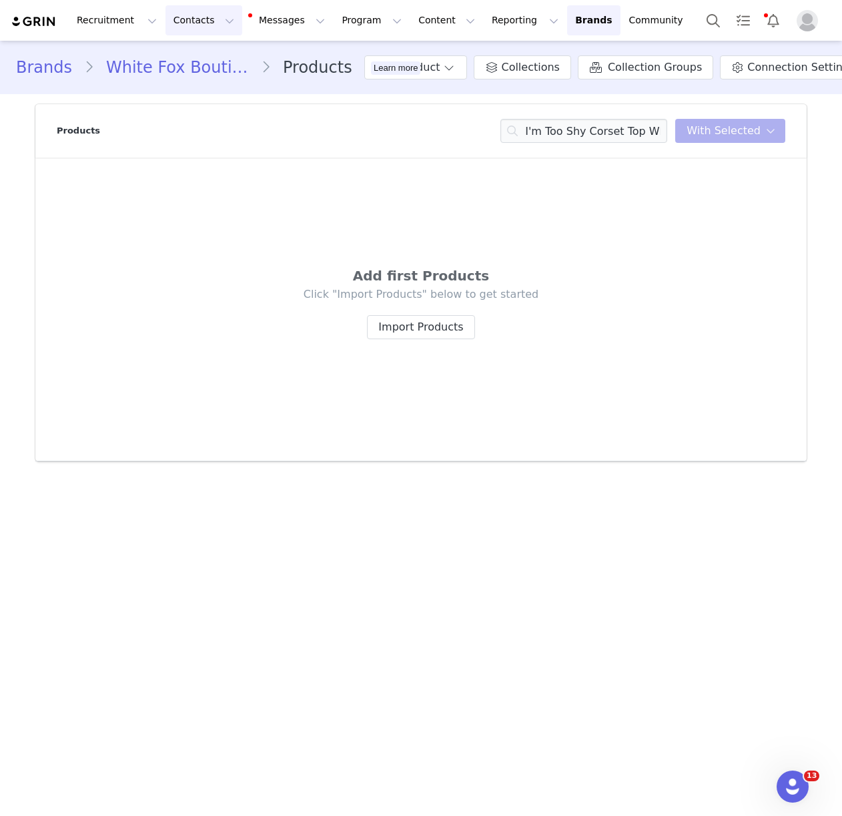
click at [210, 26] on button "Contacts Contacts" at bounding box center [204, 20] width 77 height 30
click at [206, 47] on link "Creators" at bounding box center [208, 59] width 105 height 25
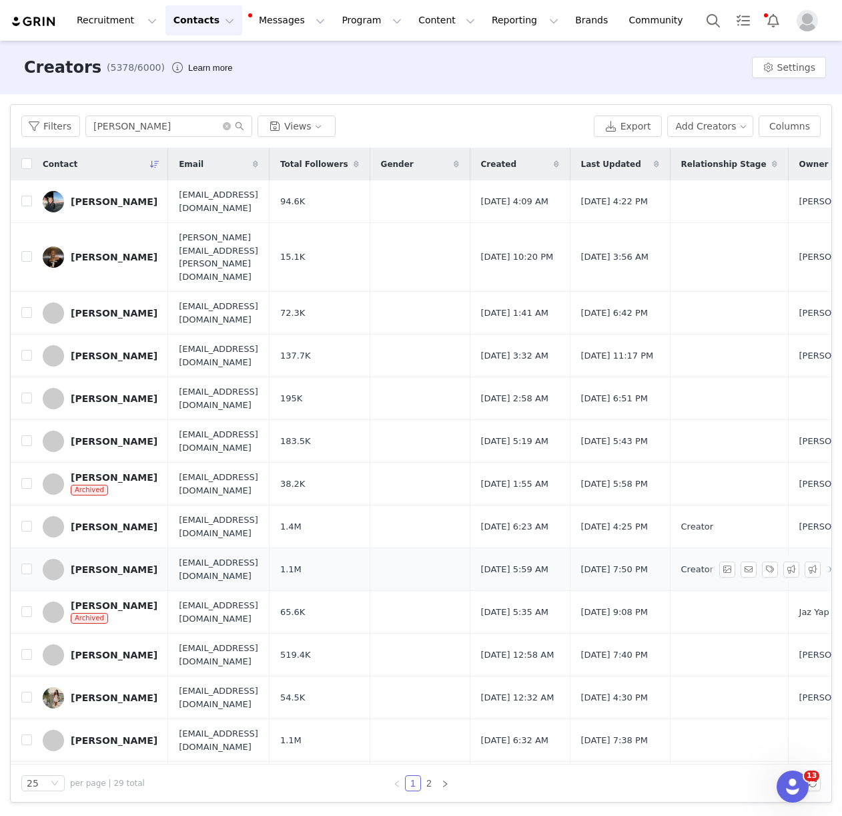
click at [123, 564] on div "[PERSON_NAME]" at bounding box center [114, 569] width 87 height 11
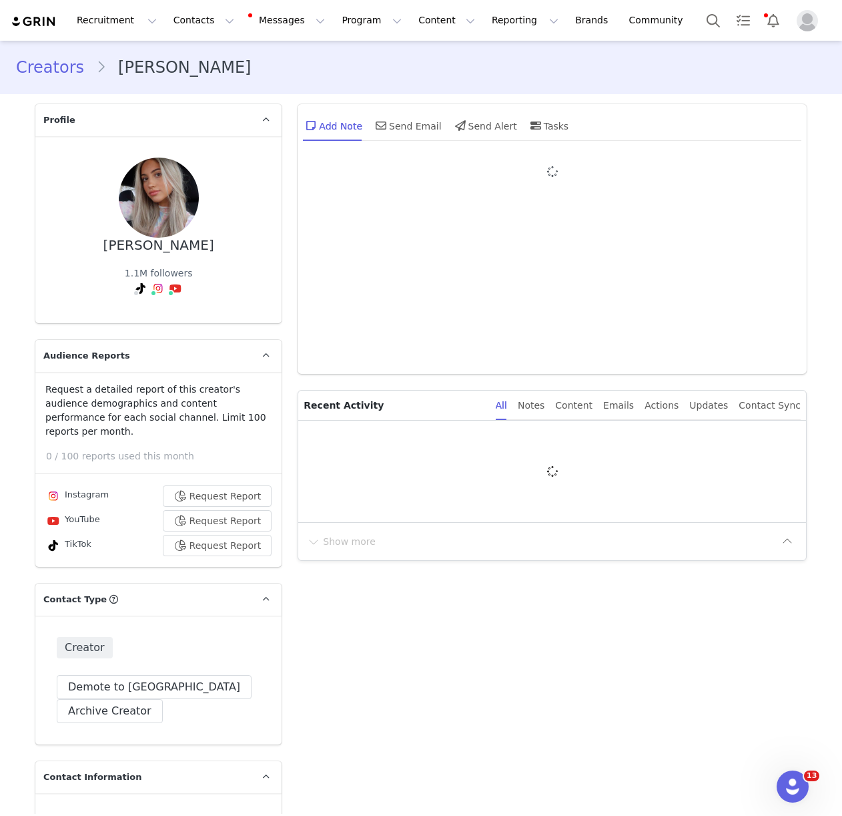
type input "+1 ([GEOGRAPHIC_DATA])"
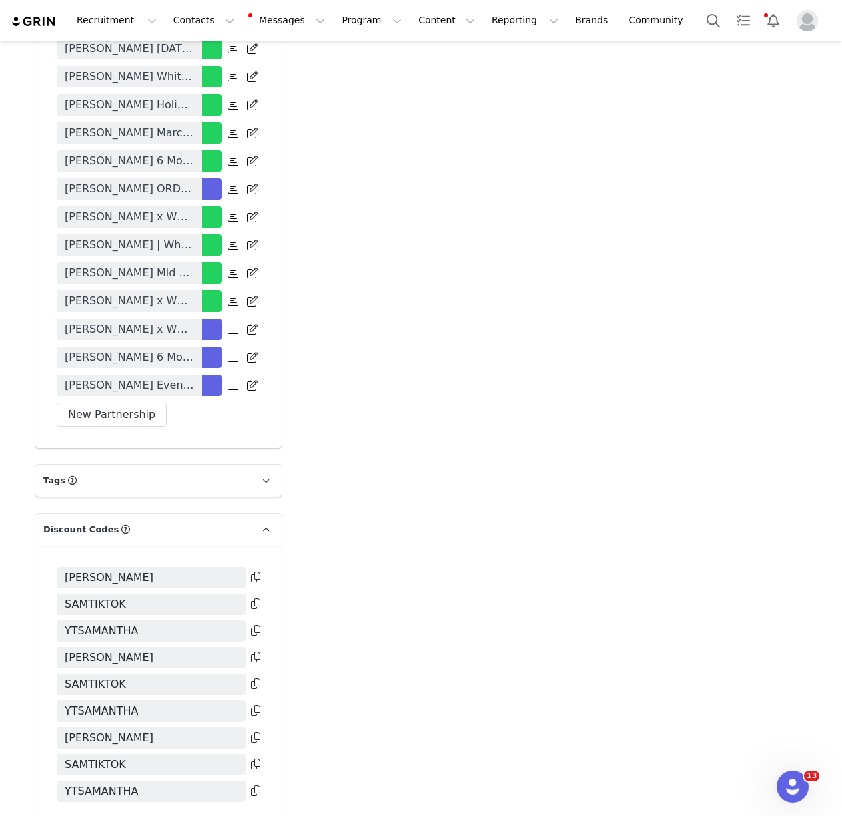
scroll to position [3795, 0]
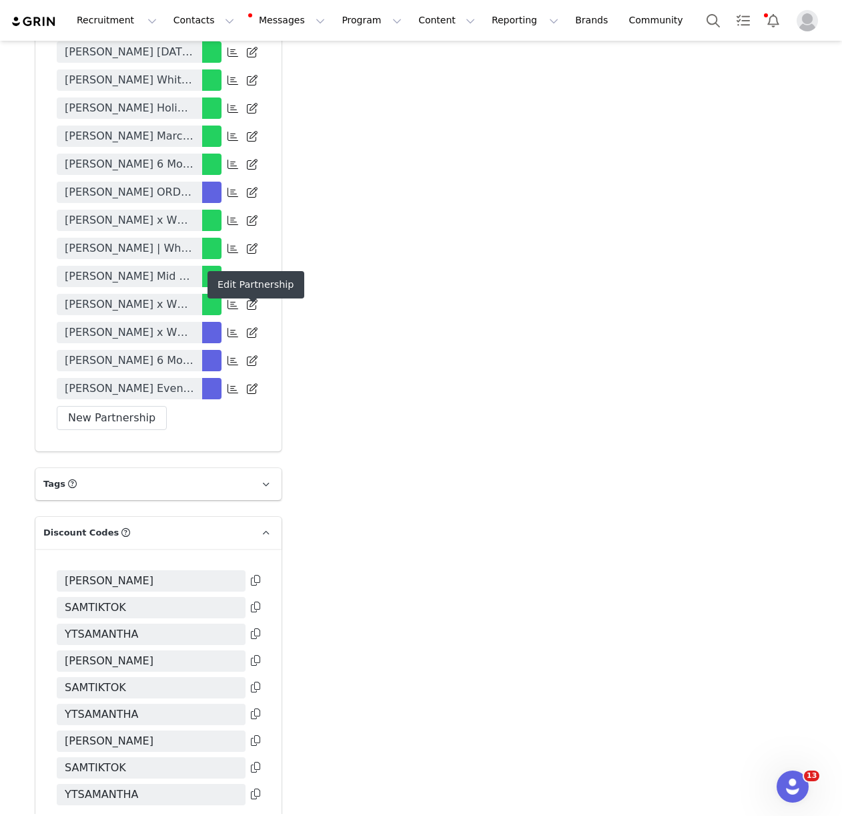
click at [249, 383] on icon at bounding box center [252, 388] width 11 height 11
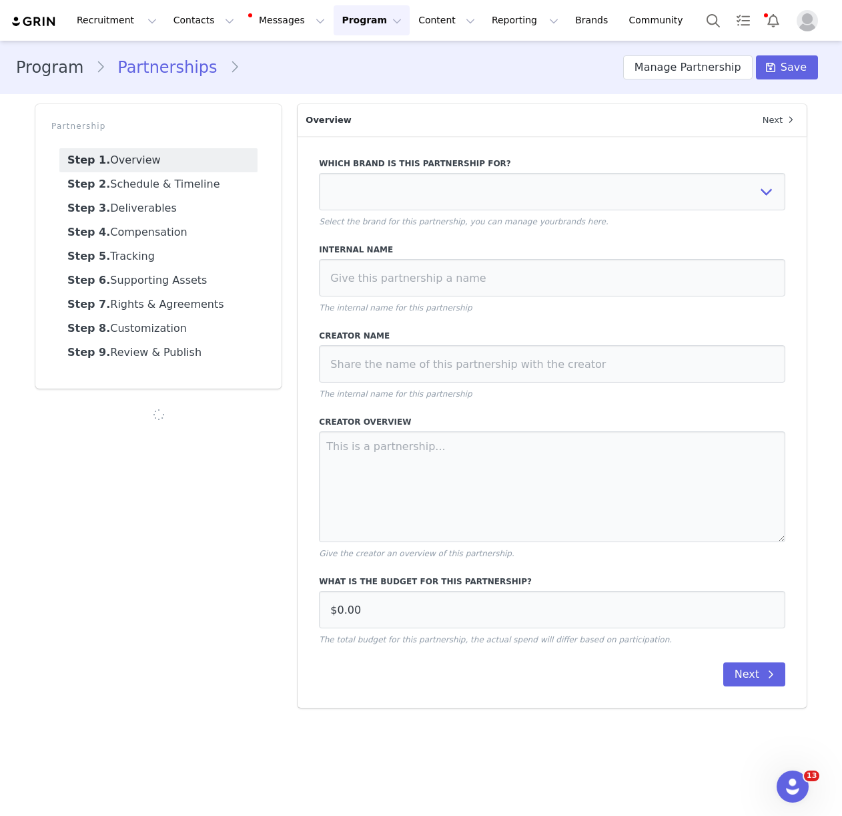
select select "53c3bcc0-a659-4026-a849-d1d372a06fab"
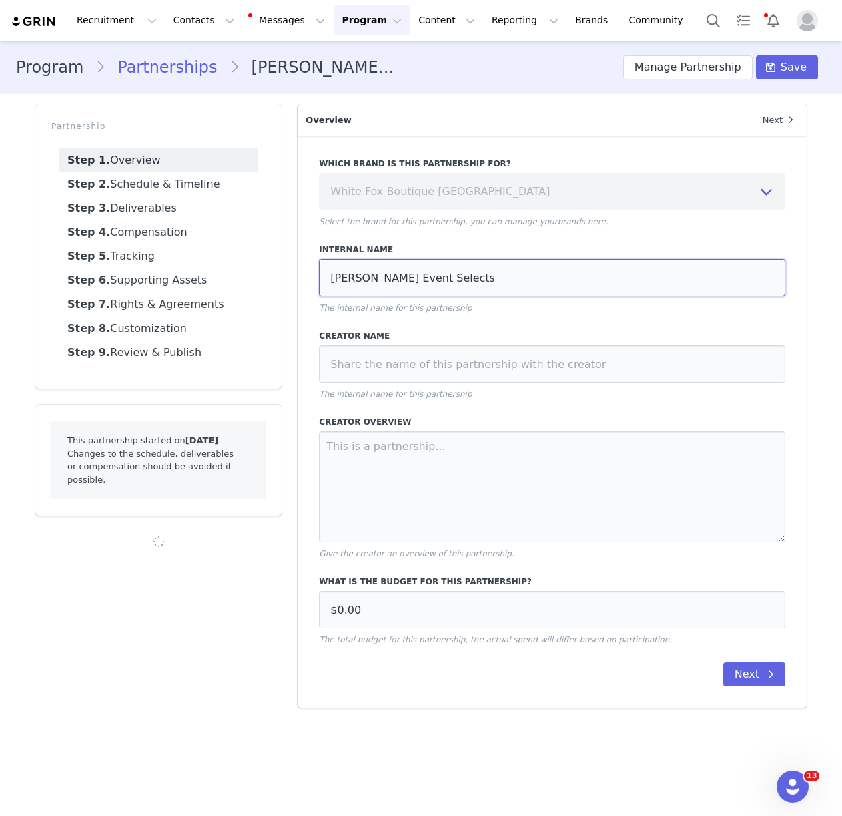
click at [383, 280] on input "[PERSON_NAME] Event Selects" at bounding box center [552, 277] width 466 height 37
click at [392, 276] on input "[PERSON_NAME] Event Selects" at bounding box center [552, 277] width 466 height 37
type input "[PERSON_NAME] Selects"
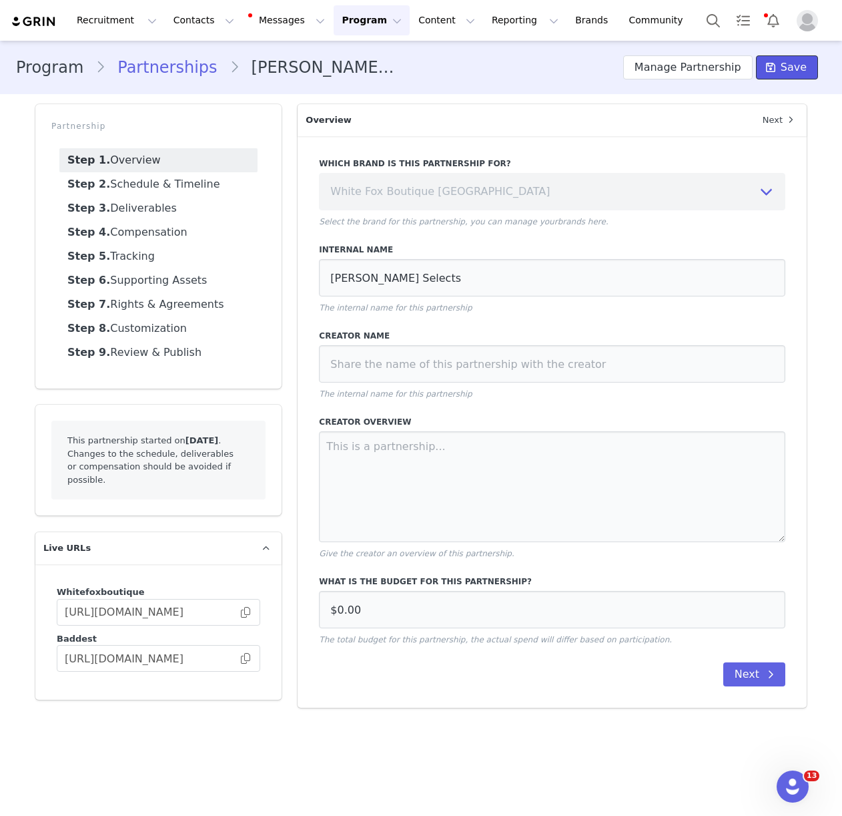
click at [785, 75] on span "Save" at bounding box center [794, 67] width 26 height 16
click at [198, 19] on button "Contacts Contacts" at bounding box center [204, 20] width 77 height 30
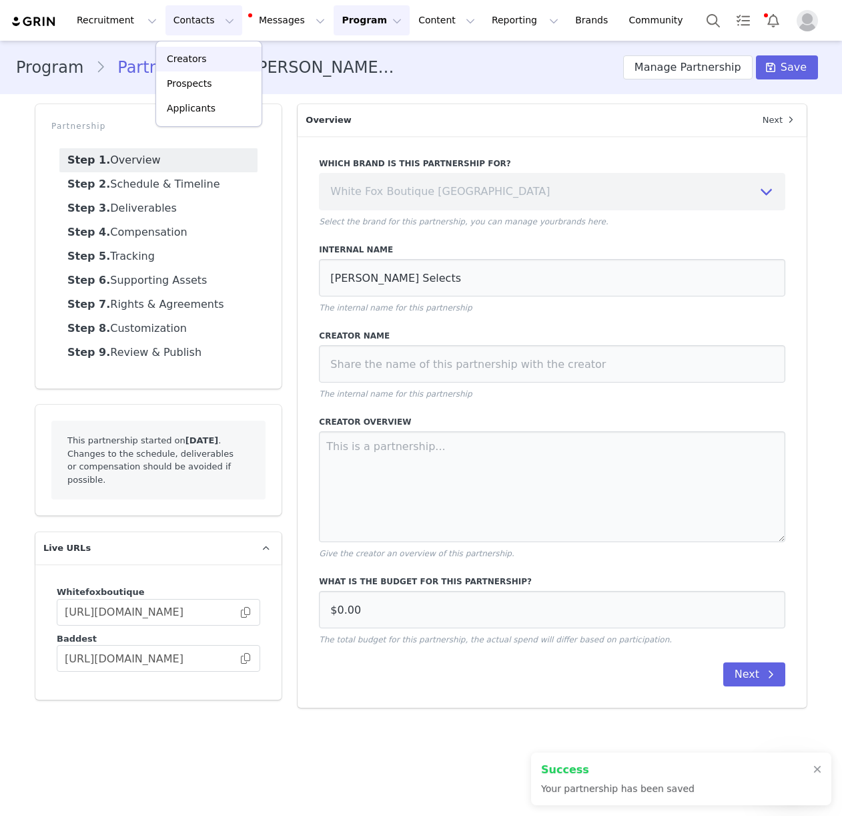
click at [194, 57] on p "Creators" at bounding box center [187, 59] width 40 height 14
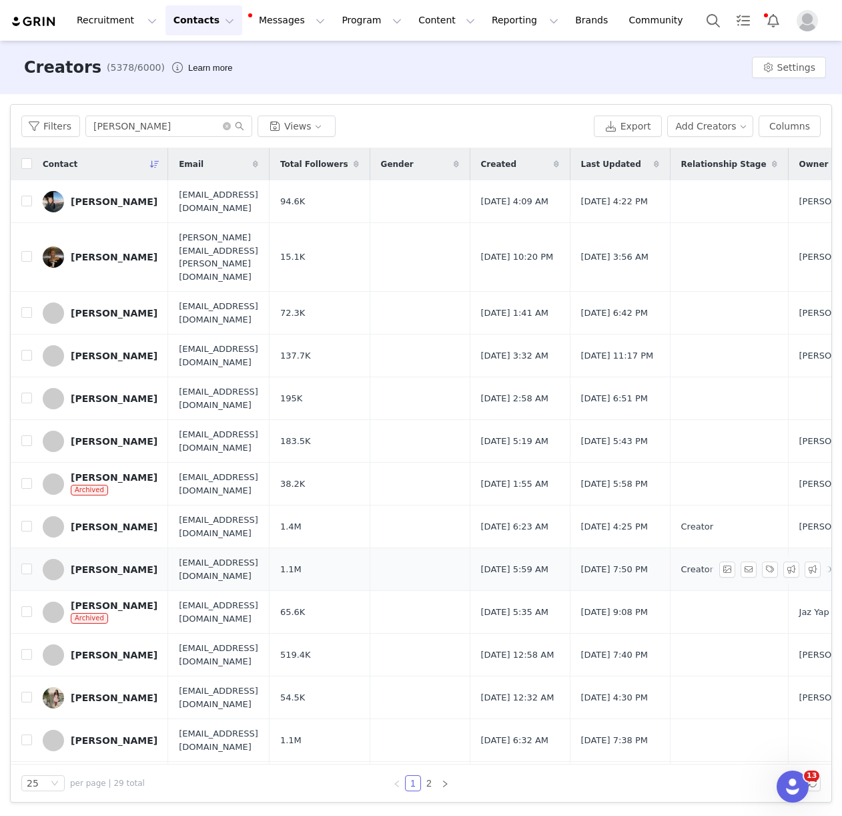
click at [139, 564] on div "[PERSON_NAME]" at bounding box center [114, 569] width 87 height 11
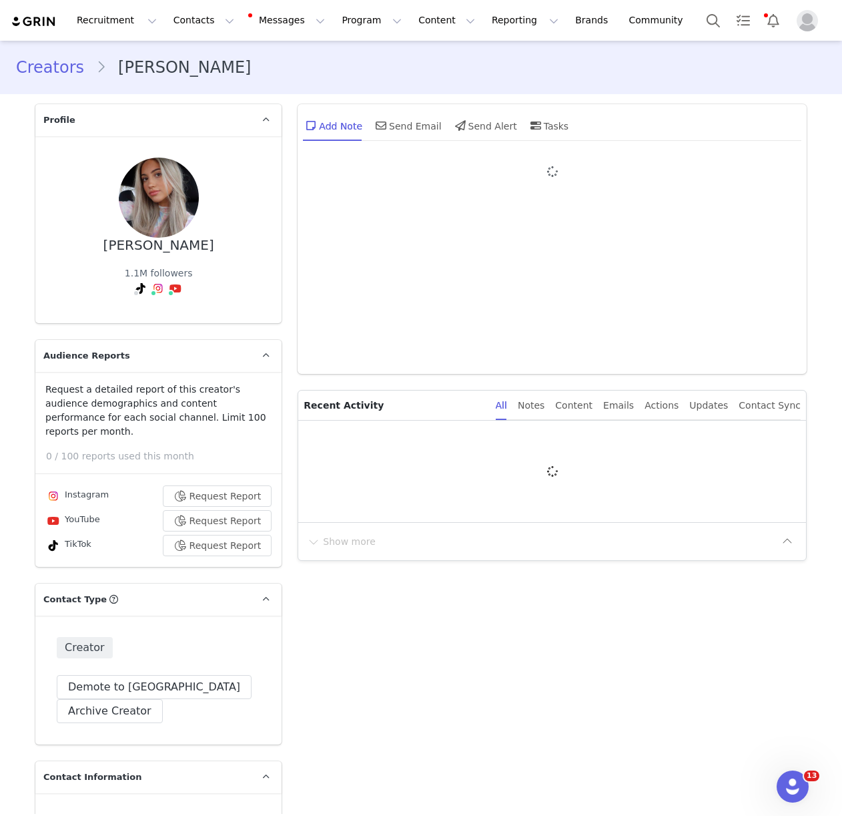
type input "+1 ([GEOGRAPHIC_DATA])"
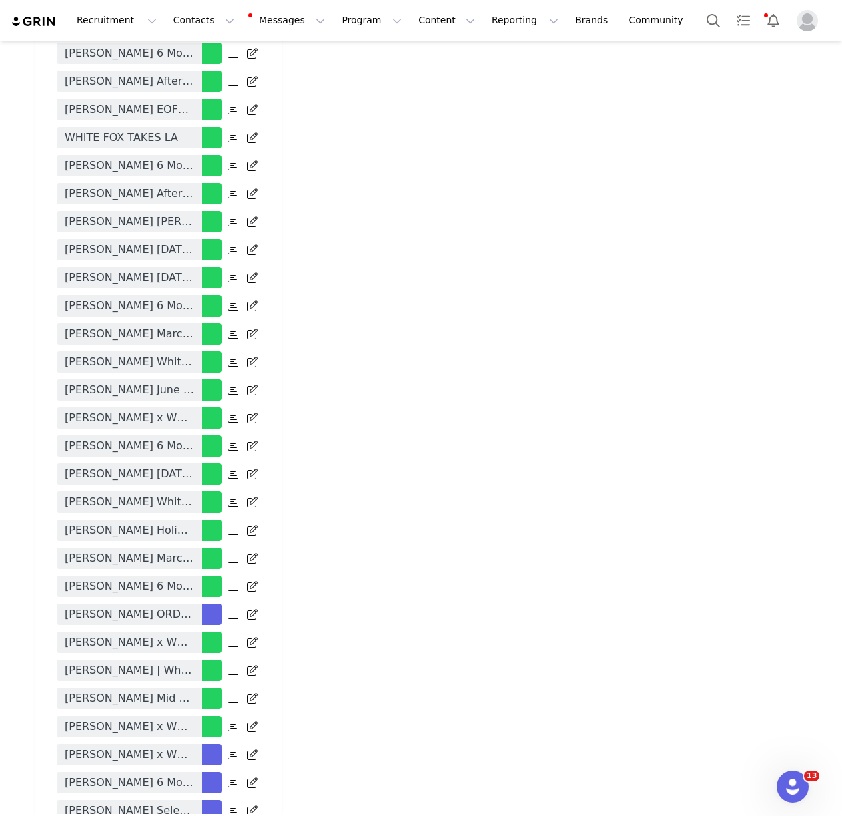
scroll to position [3500, 0]
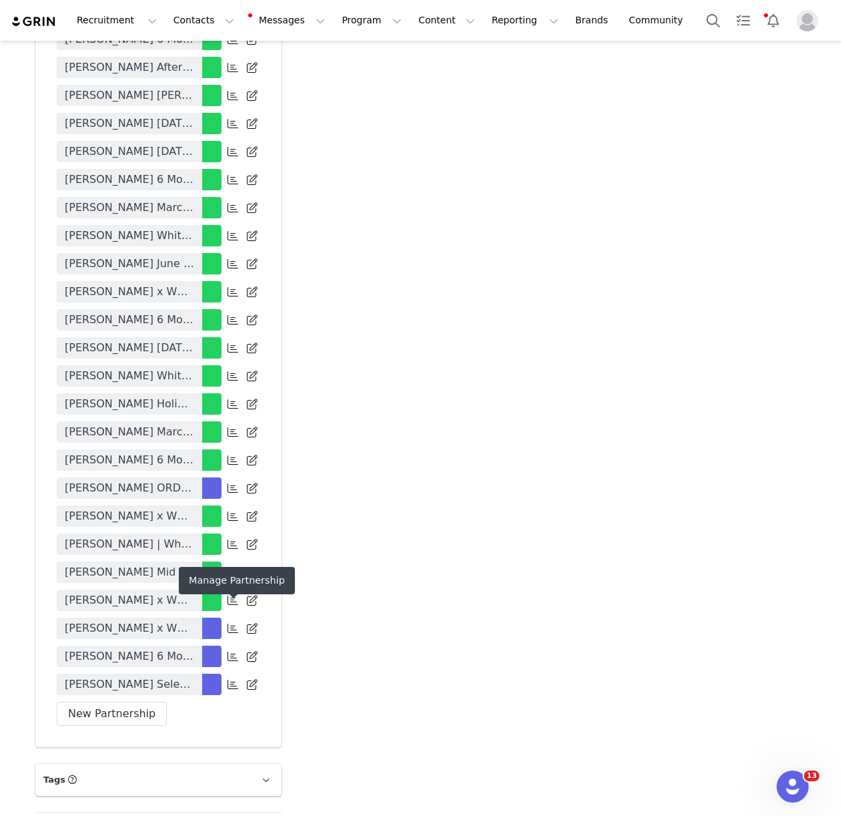
click at [231, 679] on icon at bounding box center [233, 684] width 11 height 11
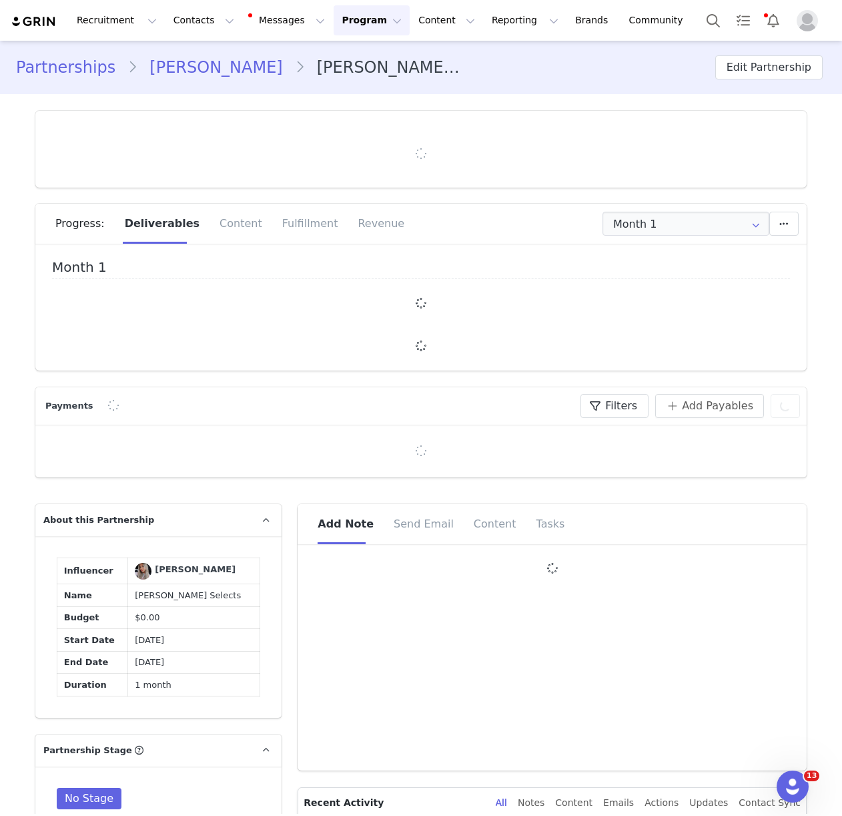
type input "+1 ([GEOGRAPHIC_DATA])"
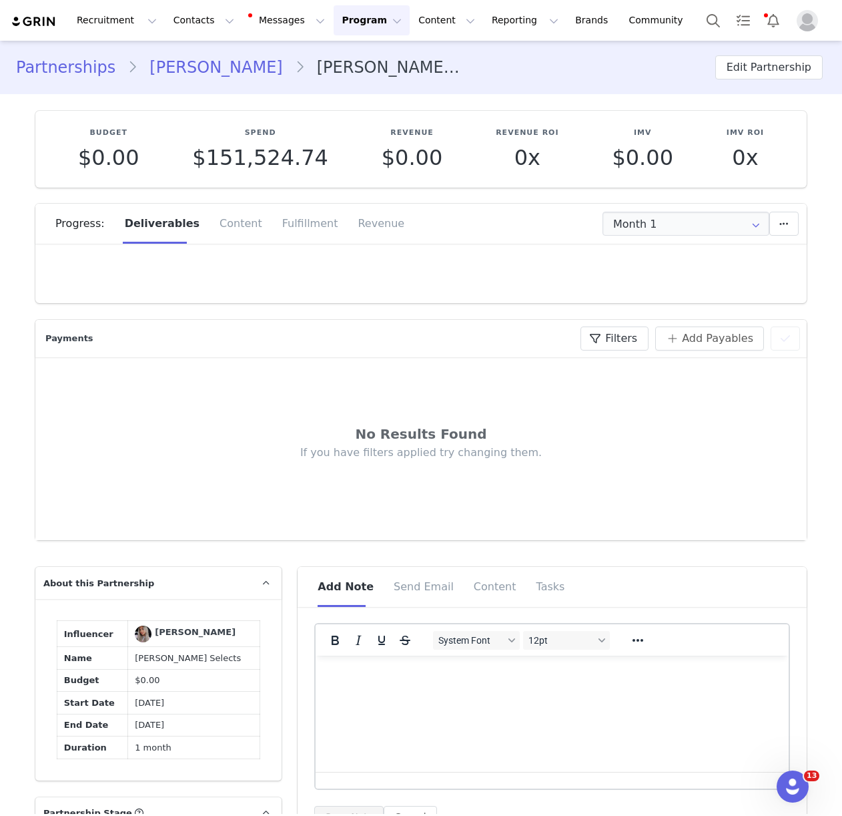
drag, startPoint x: 278, startPoint y: 225, endPoint x: 391, endPoint y: 224, distance: 112.8
click at [278, 225] on div "Fulfillment" at bounding box center [310, 224] width 76 height 40
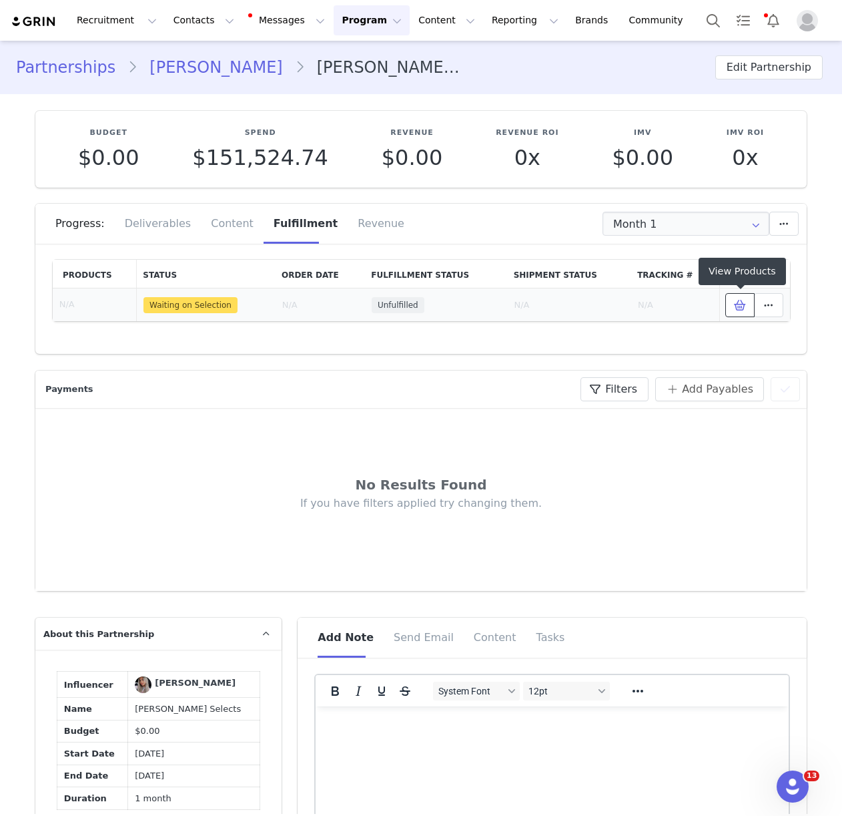
click at [729, 300] on button at bounding box center [739, 305] width 29 height 24
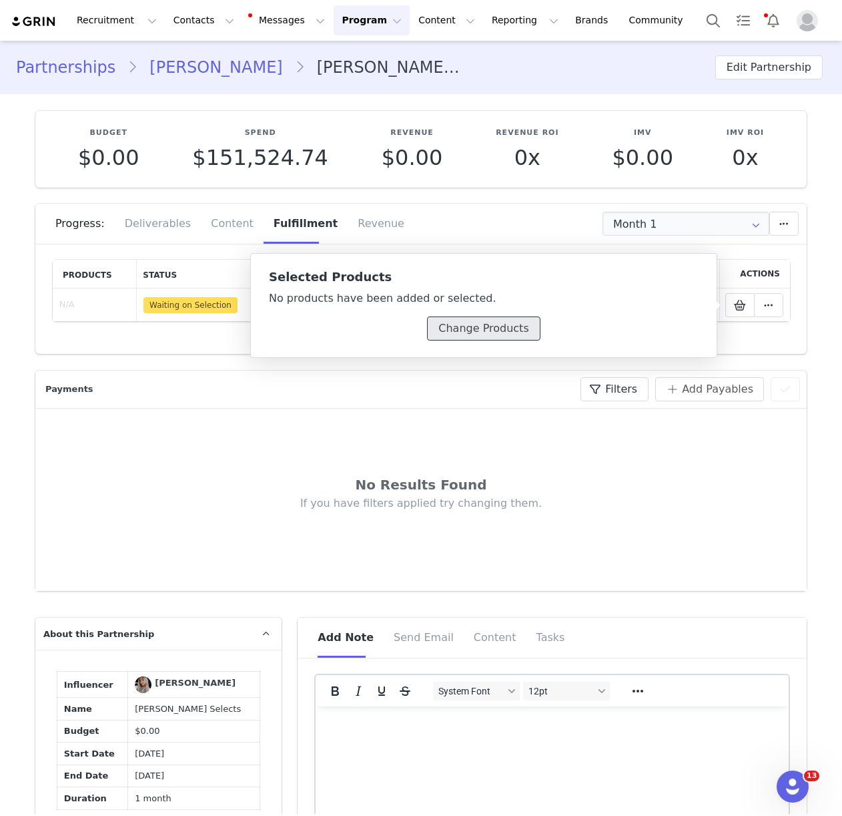
click at [502, 326] on button "Change Products" at bounding box center [483, 328] width 113 height 24
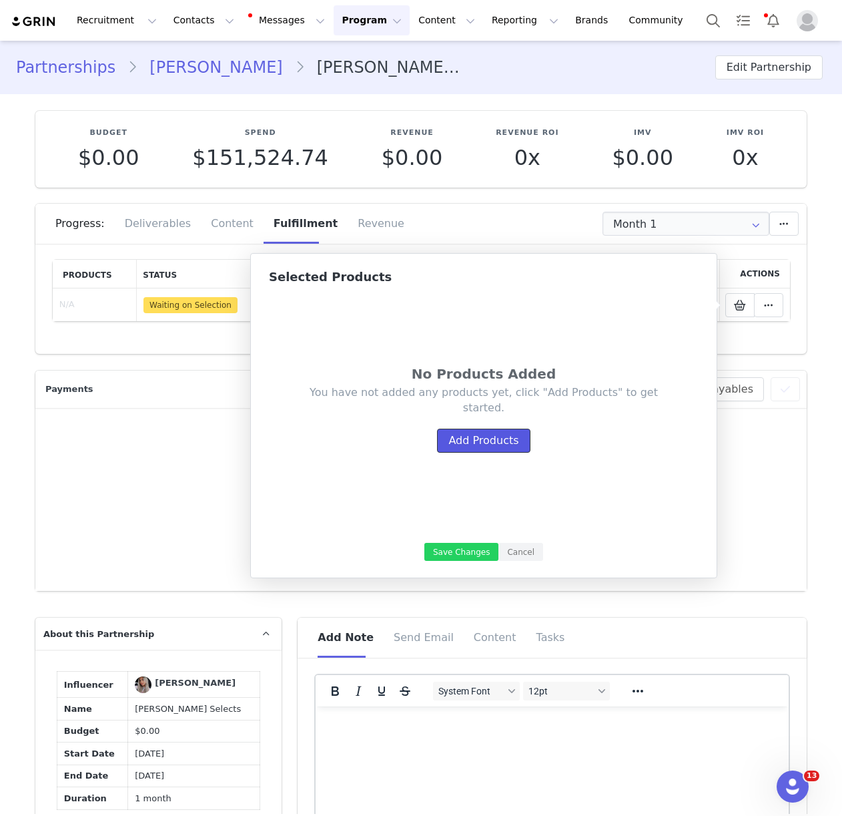
click at [462, 437] on button "Add Products" at bounding box center [483, 440] width 93 height 24
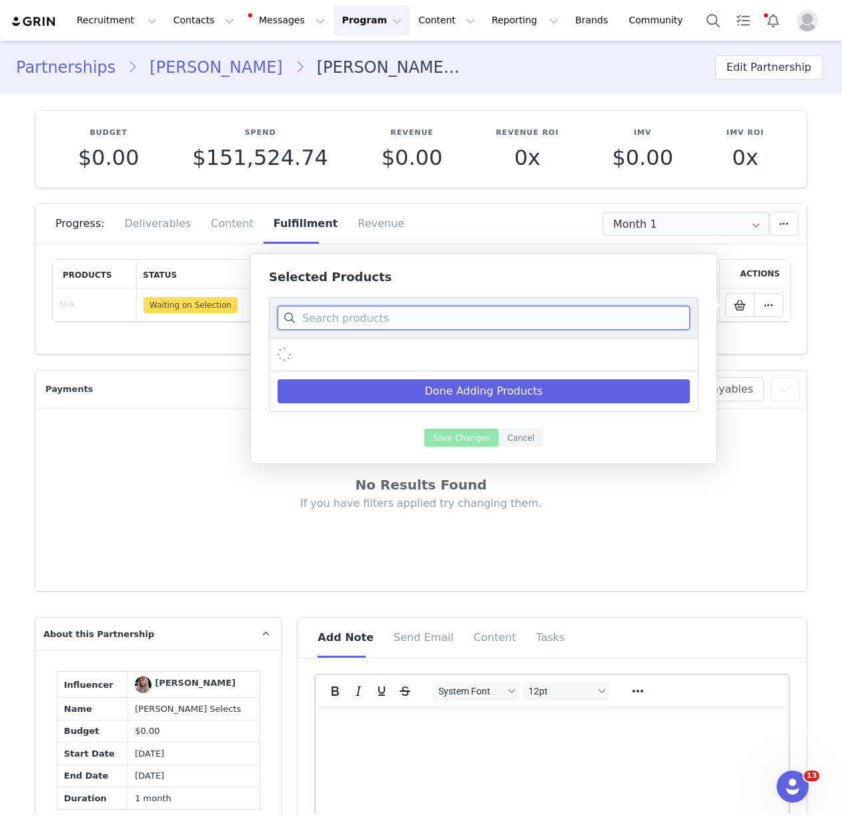
click at [386, 310] on input at bounding box center [484, 318] width 412 height 24
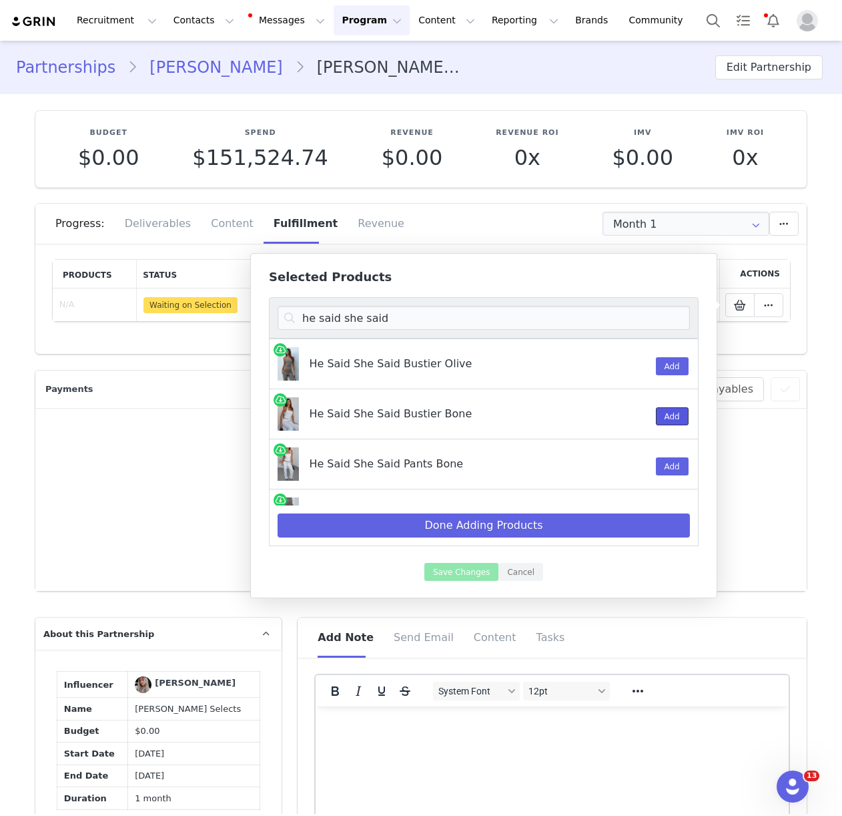
click at [679, 415] on button "Add" at bounding box center [672, 416] width 33 height 18
click at [678, 464] on button "Add" at bounding box center [672, 466] width 33 height 18
click at [371, 316] on input "he said she said" at bounding box center [484, 318] width 412 height 24
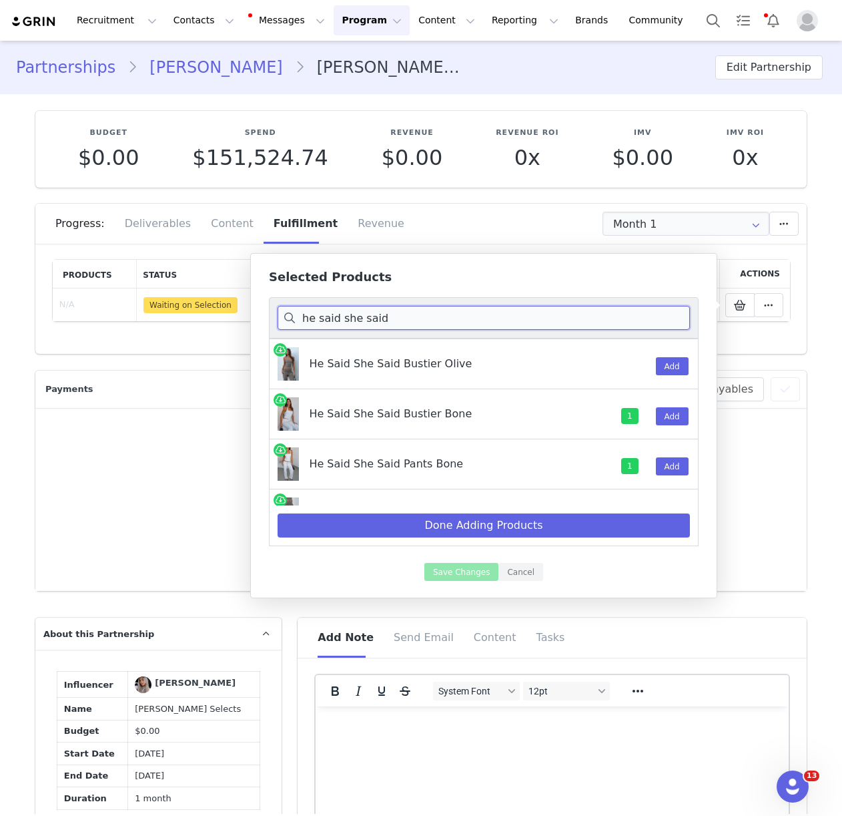
click at [371, 316] on input "he said she said" at bounding box center [484, 318] width 412 height 24
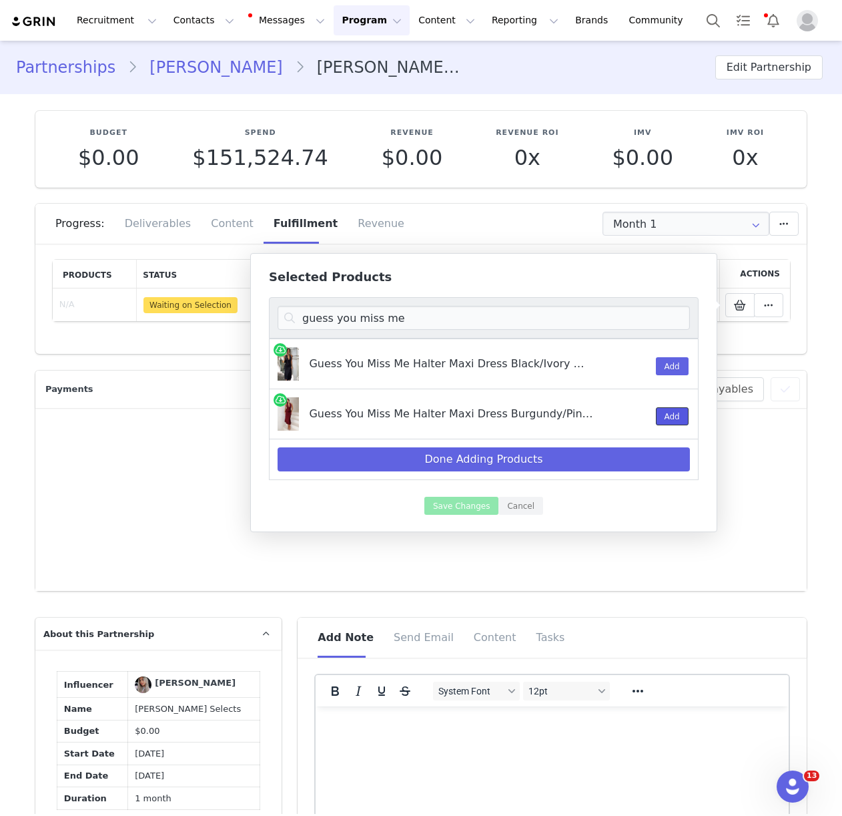
click at [659, 413] on button "Add" at bounding box center [672, 416] width 33 height 18
click at [332, 318] on input "guess you miss me" at bounding box center [484, 318] width 412 height 24
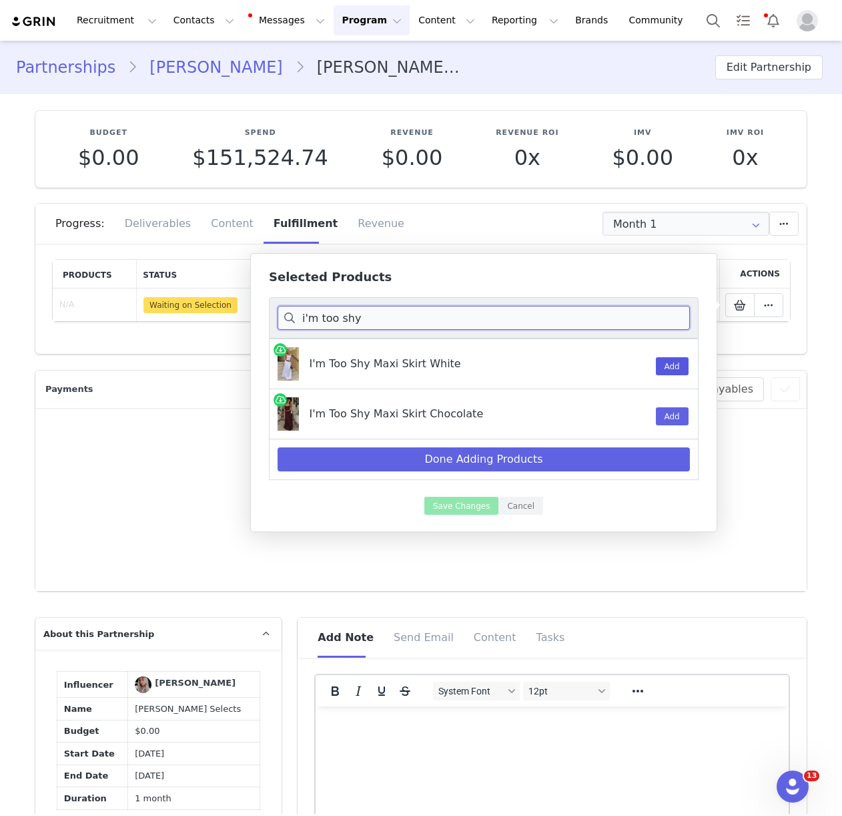
type input "i'm too shy"
click at [675, 370] on button "Add" at bounding box center [672, 366] width 33 height 18
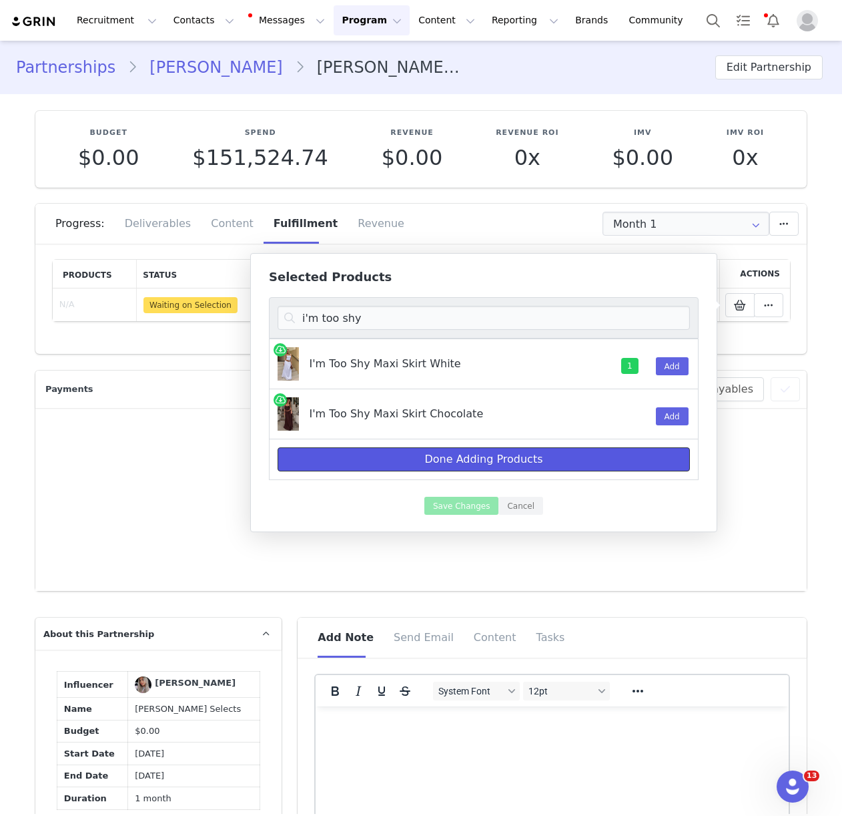
click at [450, 461] on button "Done Adding Products" at bounding box center [484, 459] width 412 height 24
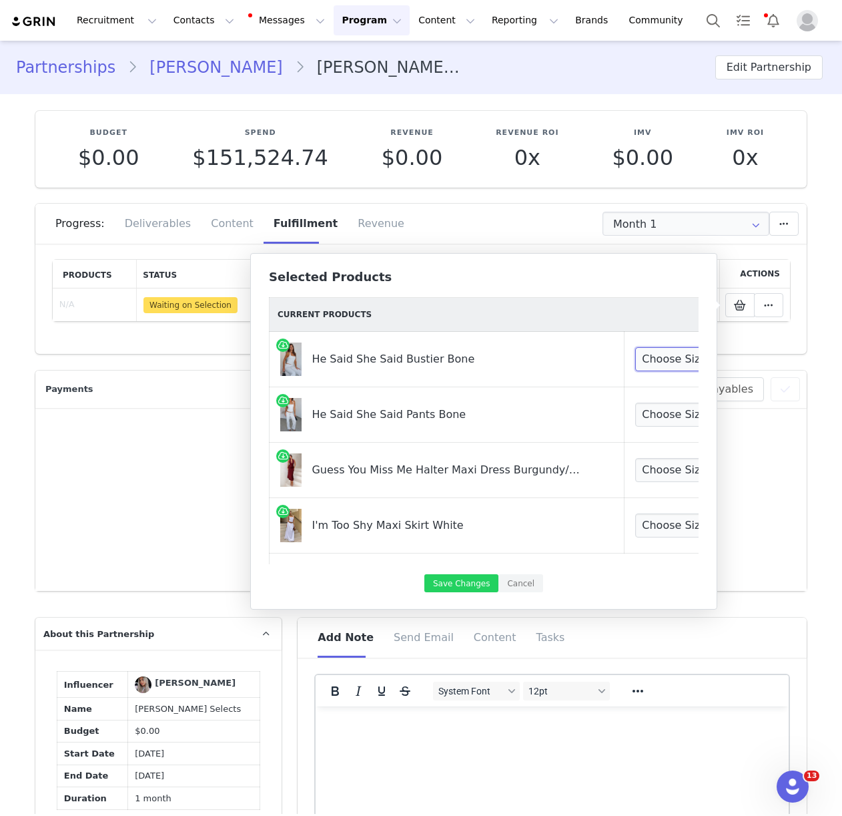
click at [639, 359] on select "Choose Size XXS XS S M L XL" at bounding box center [684, 359] width 99 height 24
select select "27949312"
click at [635, 409] on select "Choose Size XXS XS S M L XL" at bounding box center [684, 414] width 99 height 24
select select "27949570"
click at [635, 466] on select "Choose Size XXS XS S M L XL" at bounding box center [684, 470] width 99 height 24
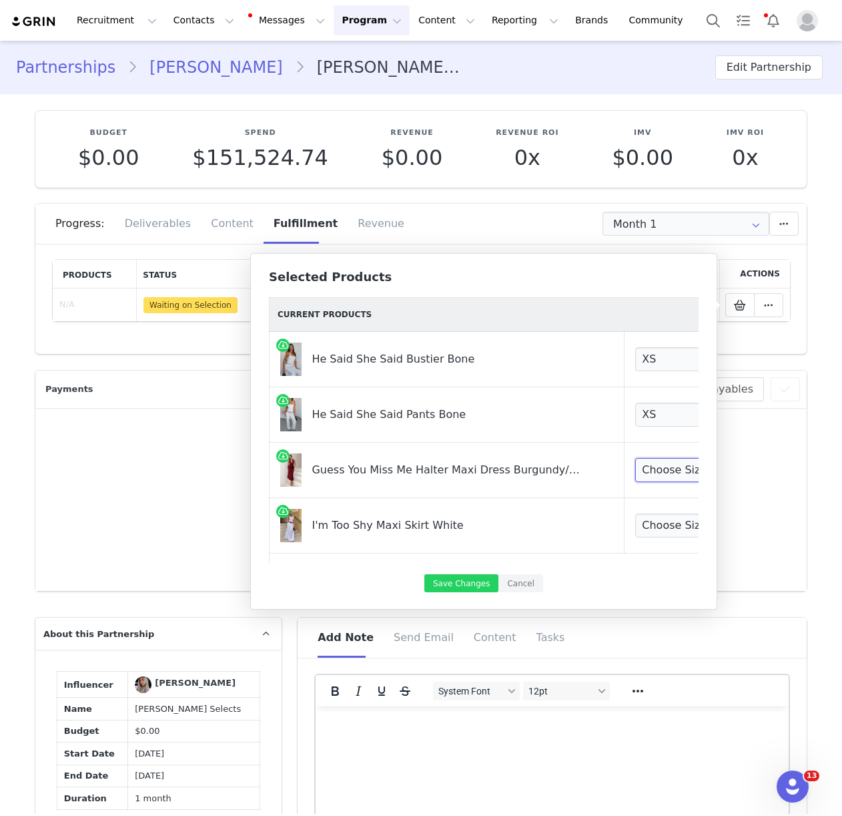
select select "27779477"
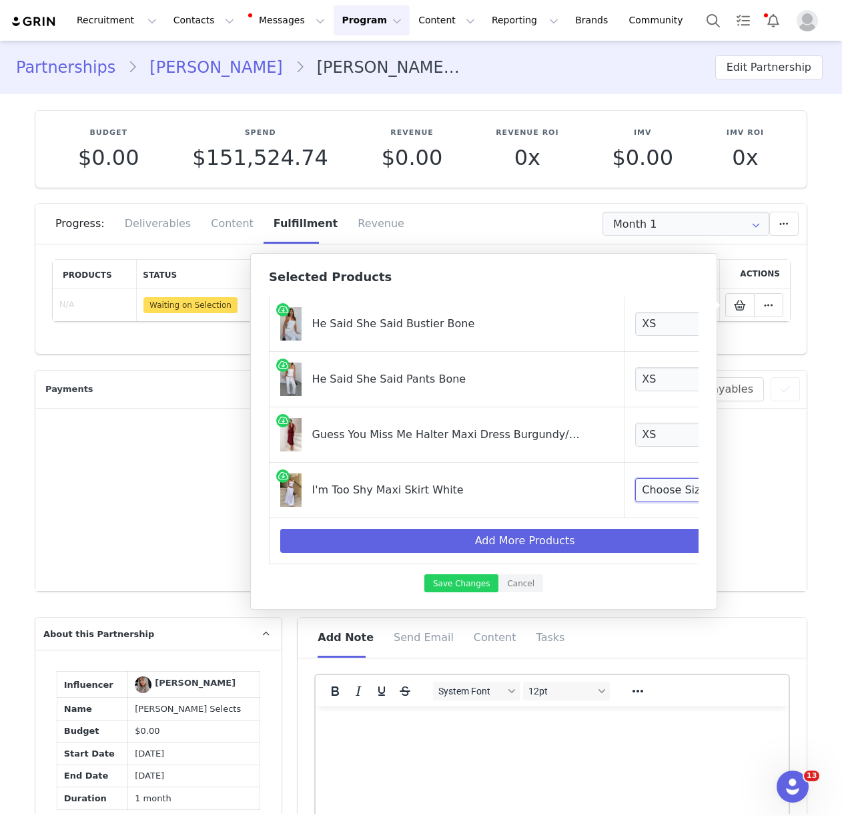
click at [635, 487] on select "Choose Size XXS XS S M L XL" at bounding box center [684, 490] width 99 height 24
select select "24998019"
click at [464, 587] on button "Save Changes" at bounding box center [461, 583] width 74 height 18
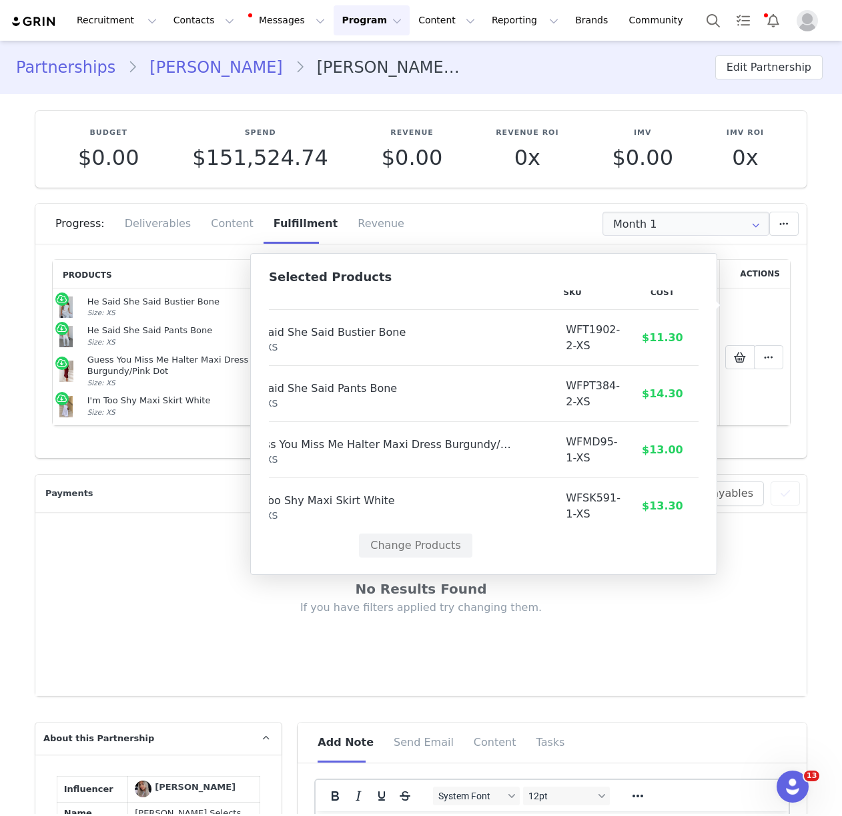
scroll to position [15, 0]
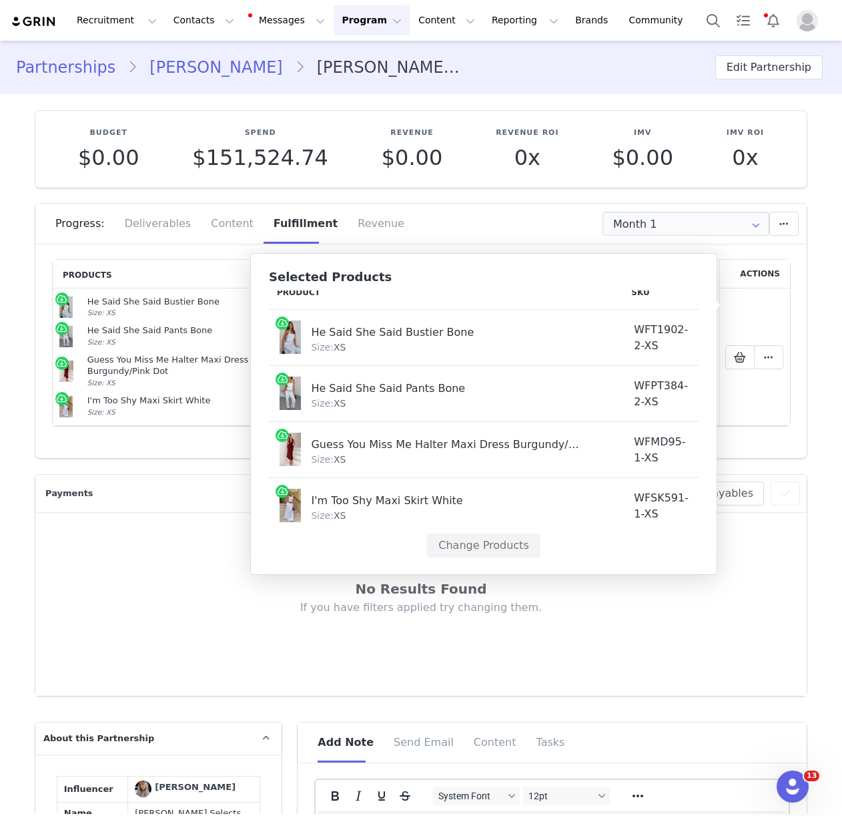
click at [178, 490] on div "Payments Filters (0) No filters are applied, click "Add Filter" to get started.…" at bounding box center [421, 493] width 758 height 24
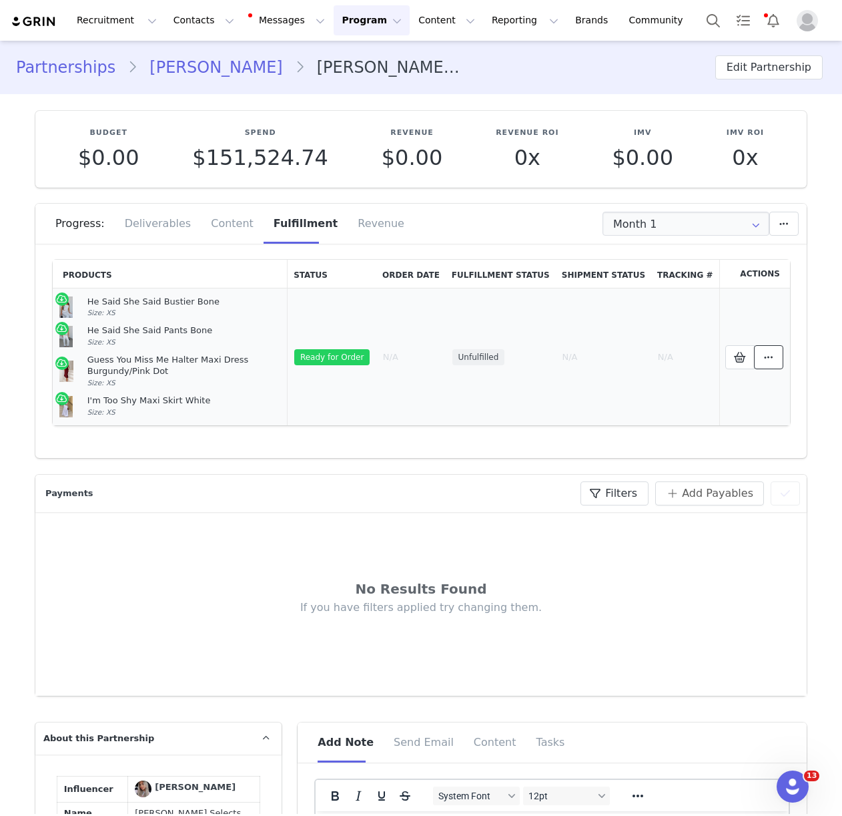
click at [764, 362] on span at bounding box center [769, 357] width 16 height 16
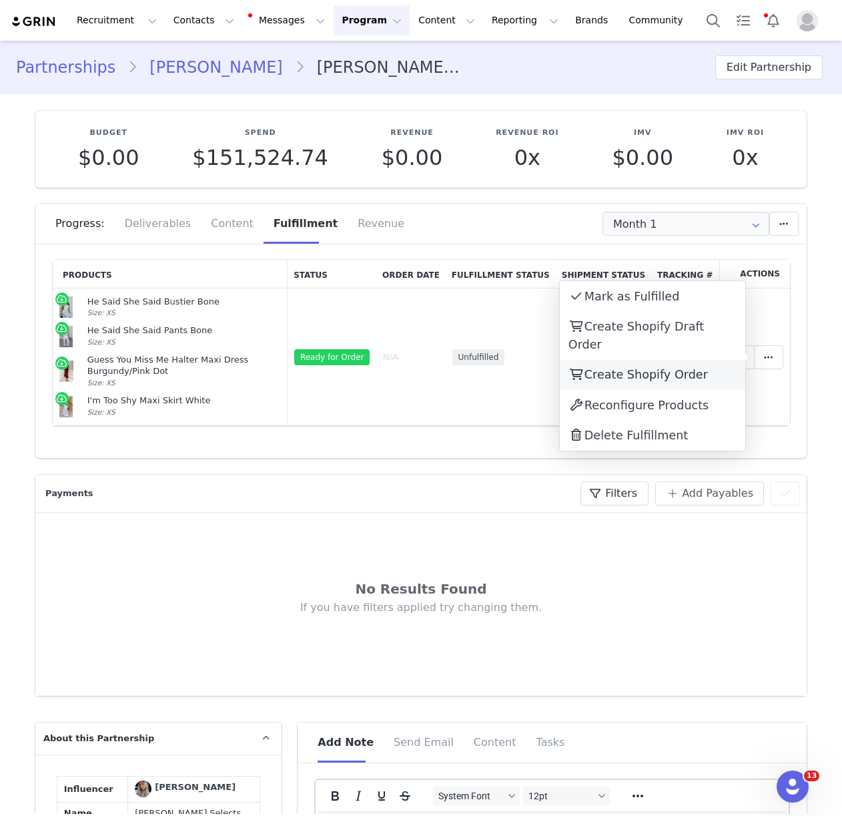
click at [675, 368] on span "Create Shopify Order" at bounding box center [646, 374] width 123 height 13
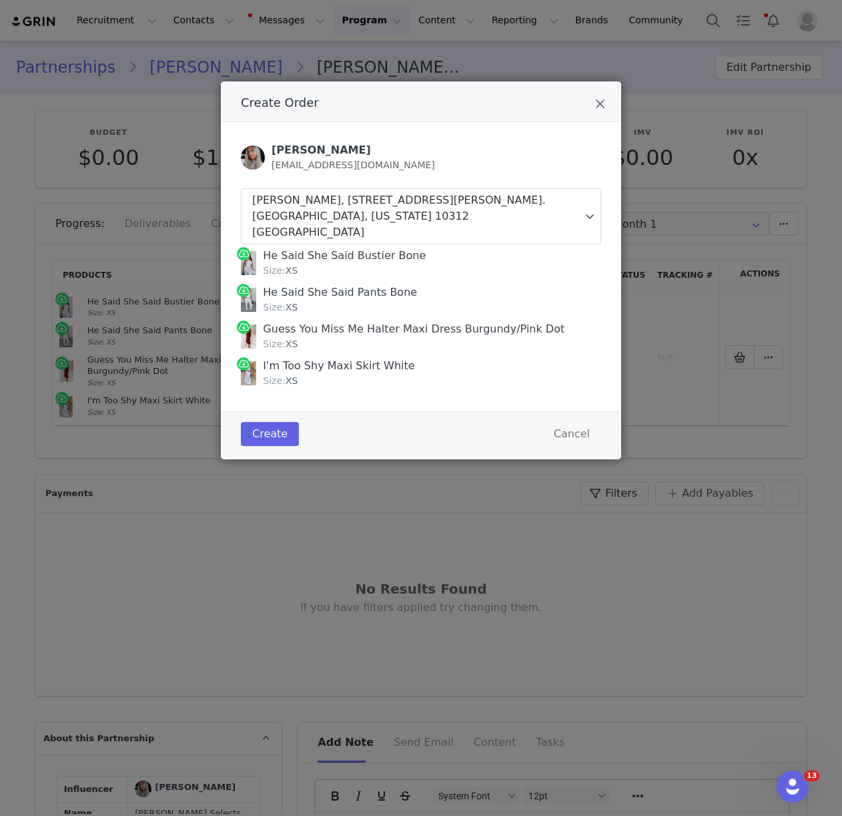
click at [262, 248] on div "He Said She Said Bustier Bone Size: XS" at bounding box center [333, 263] width 185 height 30
drag, startPoint x: 263, startPoint y: 240, endPoint x: 314, endPoint y: 359, distance: 130.0
click at [312, 360] on div "He Said She Said Bustier Bone Size: XS He Said She Said Pants Bone Size: XS Gue…" at bounding box center [421, 317] width 360 height 147
copy div "He Said She Said Bustier Bone Size: XS He Said She Said Pants Bone Size: XS Gue…"
click at [266, 422] on button "Create" at bounding box center [270, 434] width 58 height 24
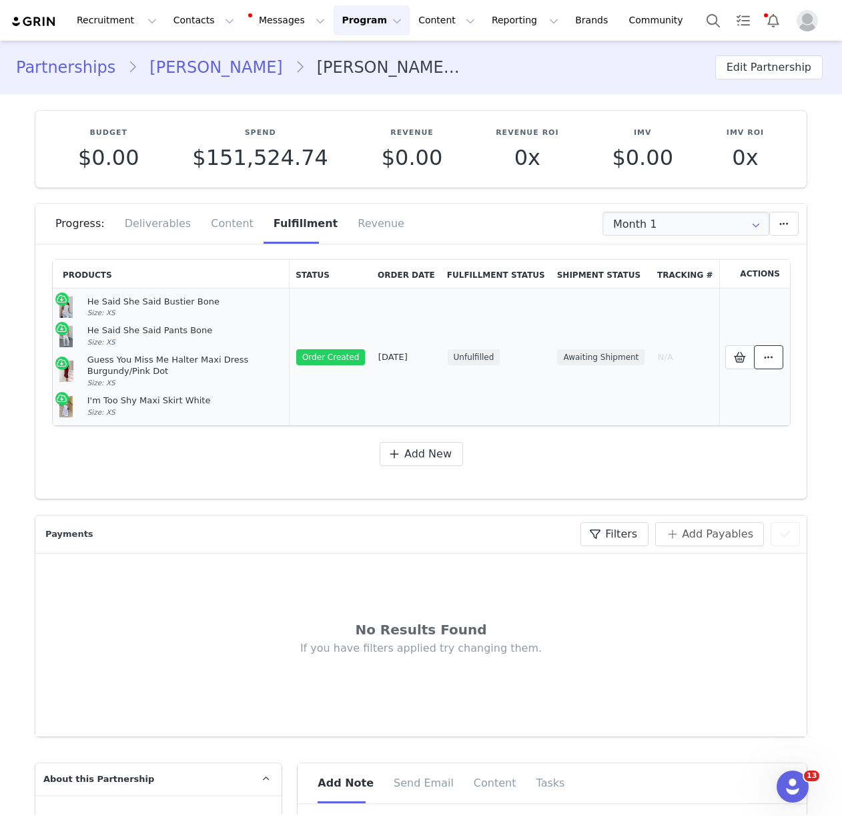
click at [771, 368] on button at bounding box center [768, 357] width 29 height 24
click at [772, 357] on icon at bounding box center [768, 357] width 9 height 11
click at [784, 360] on td at bounding box center [754, 356] width 71 height 137
click at [779, 360] on button at bounding box center [768, 357] width 29 height 24
click at [675, 360] on link "View Order" at bounding box center [653, 357] width 186 height 31
